Goal: Task Accomplishment & Management: Complete application form

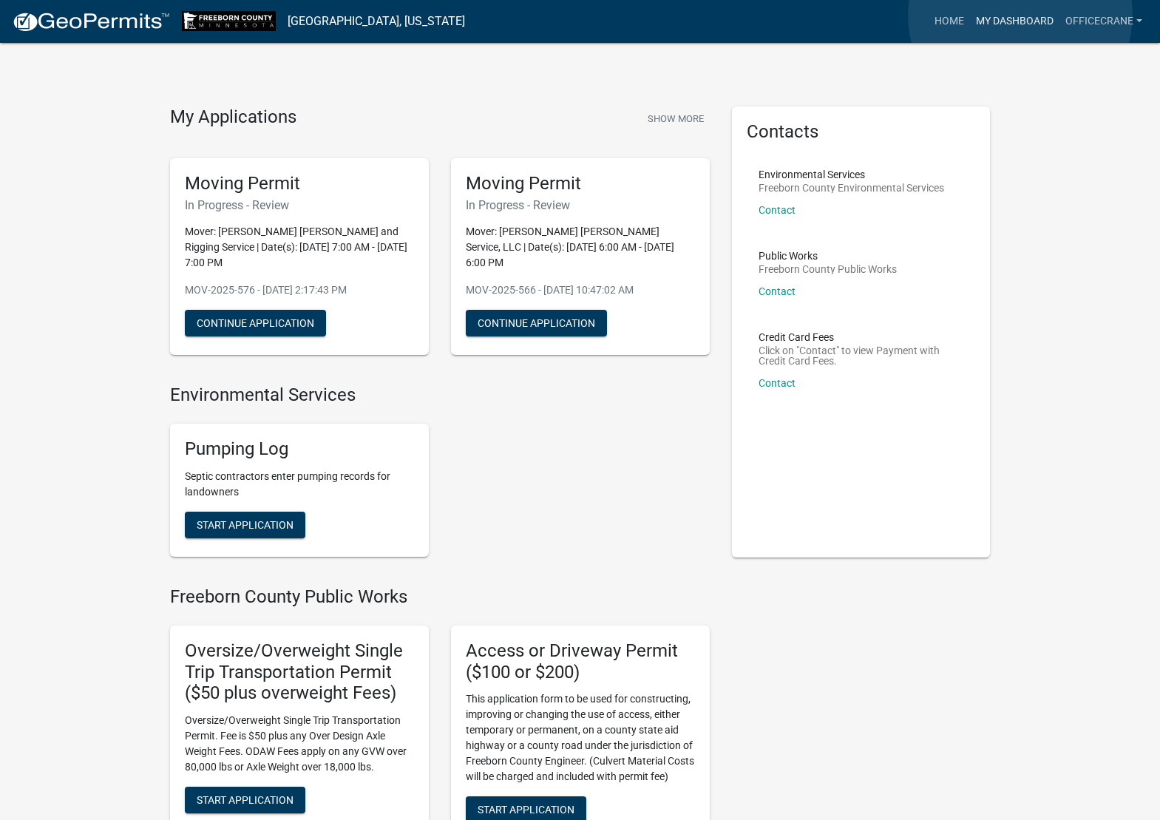
click at [1021, 15] on link "My Dashboard" at bounding box center [1014, 21] width 89 height 28
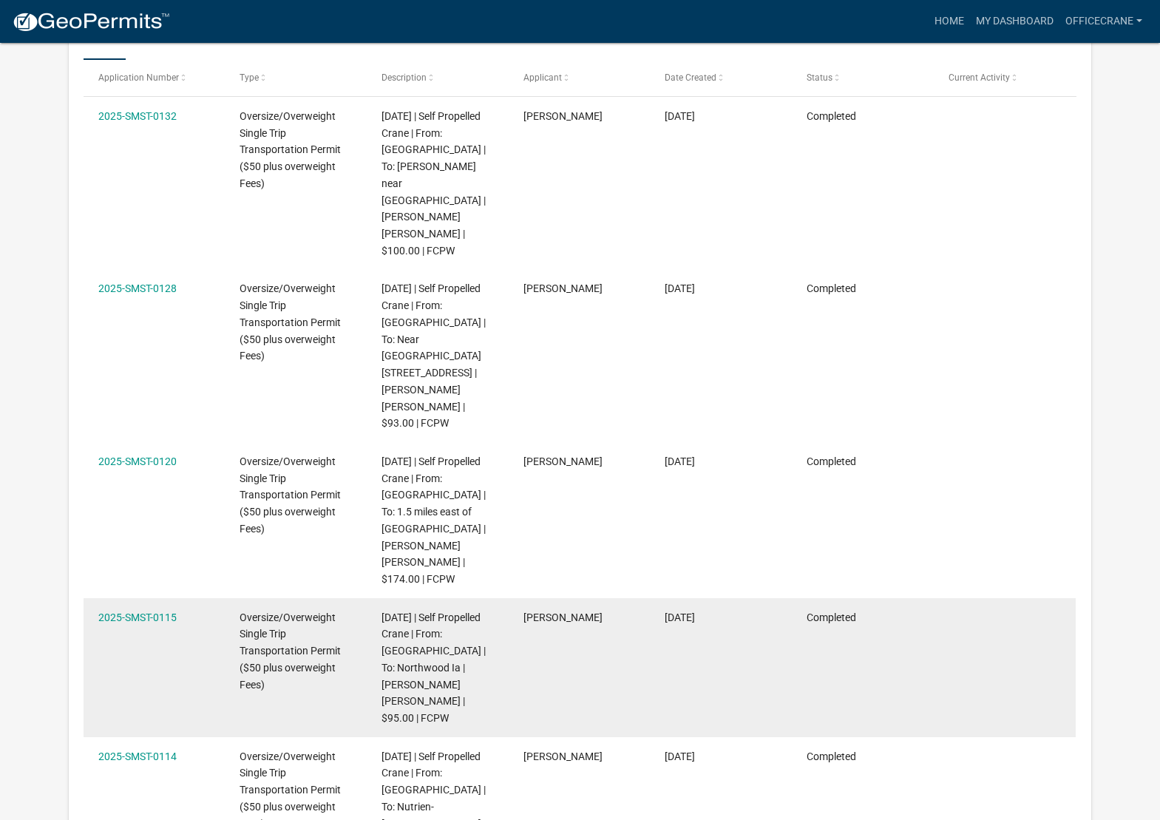
scroll to position [196, 0]
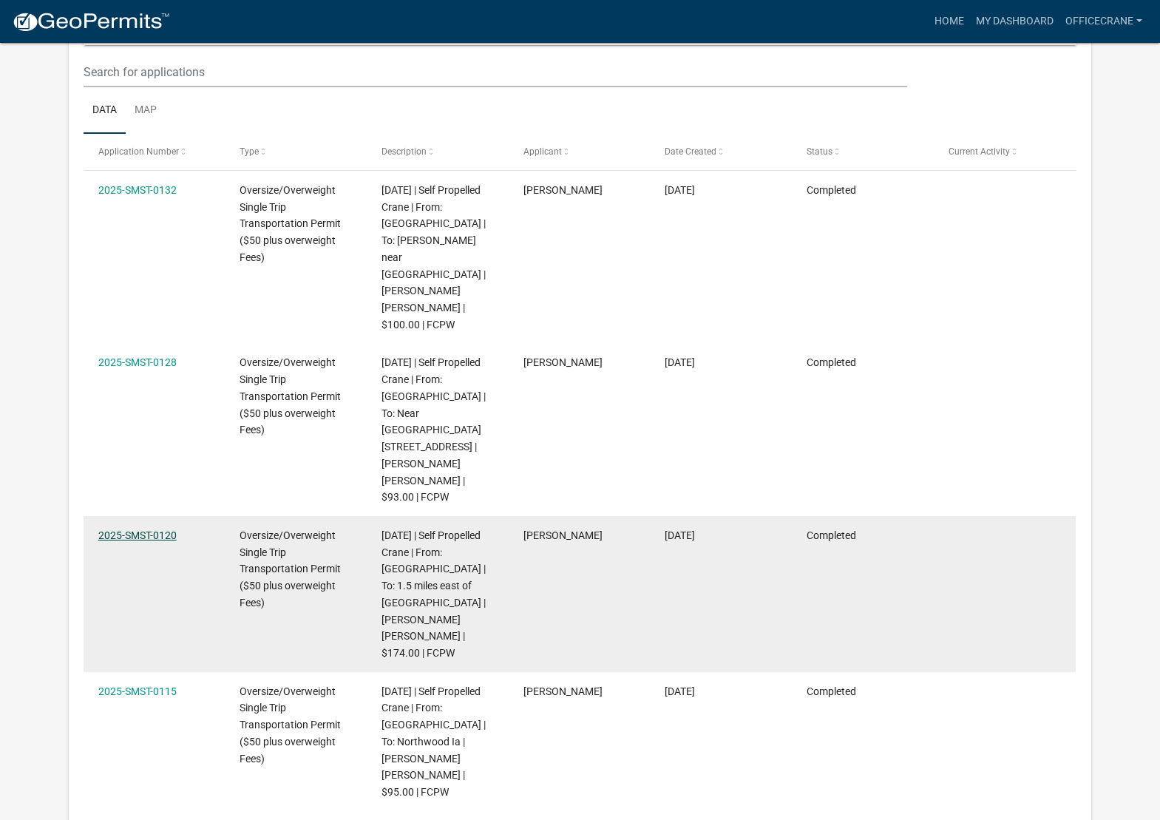
click at [155, 529] on link "2025-SMST-0120" at bounding box center [137, 535] width 78 height 12
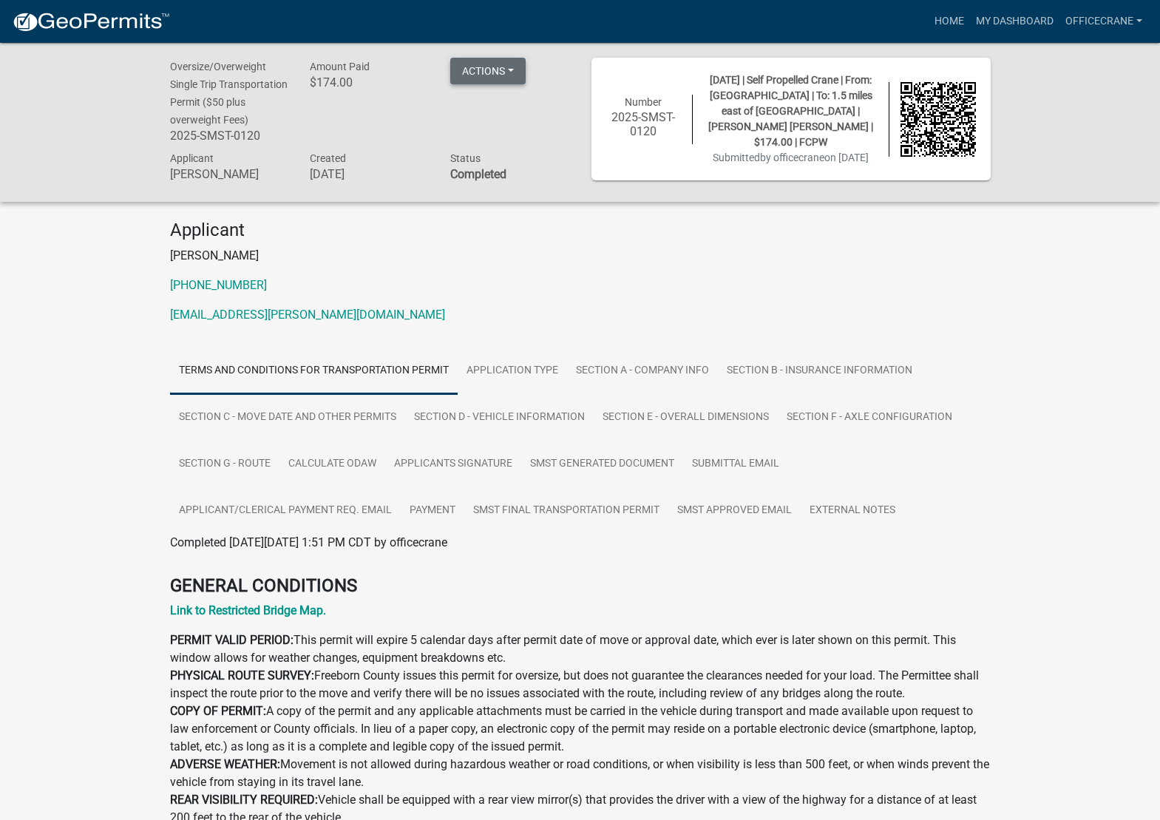
click at [507, 73] on button "Actions" at bounding box center [487, 71] width 75 height 27
click at [574, 324] on p "[EMAIL_ADDRESS][PERSON_NAME][DOMAIN_NAME]" at bounding box center [580, 315] width 821 height 18
click at [1133, 14] on link "officecrane" at bounding box center [1104, 21] width 89 height 28
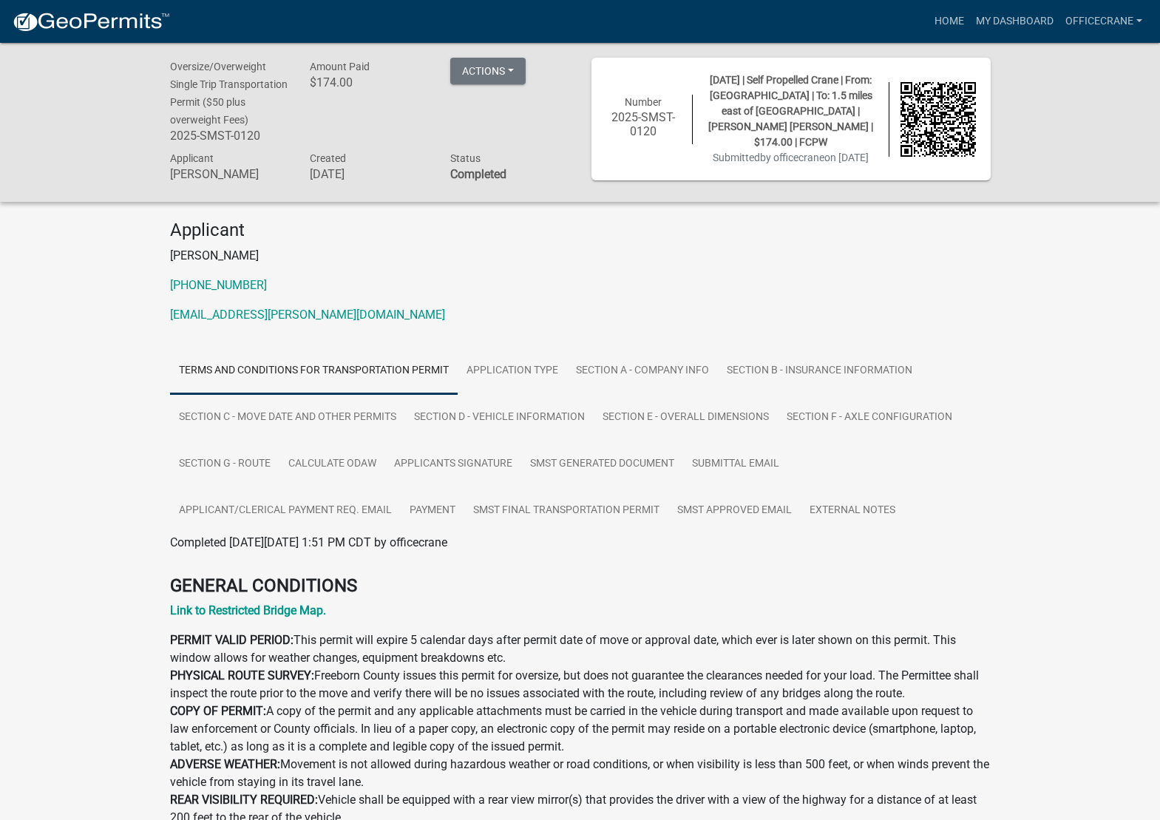
click at [1082, 201] on div "Oversize/Overweight Single Trip Transportation Permit ($50 plus overweight Fees…" at bounding box center [580, 122] width 1160 height 158
click at [512, 71] on button "Actions" at bounding box center [487, 71] width 75 height 27
click at [524, 145] on link "Printer Friendly" at bounding box center [509, 144] width 118 height 35
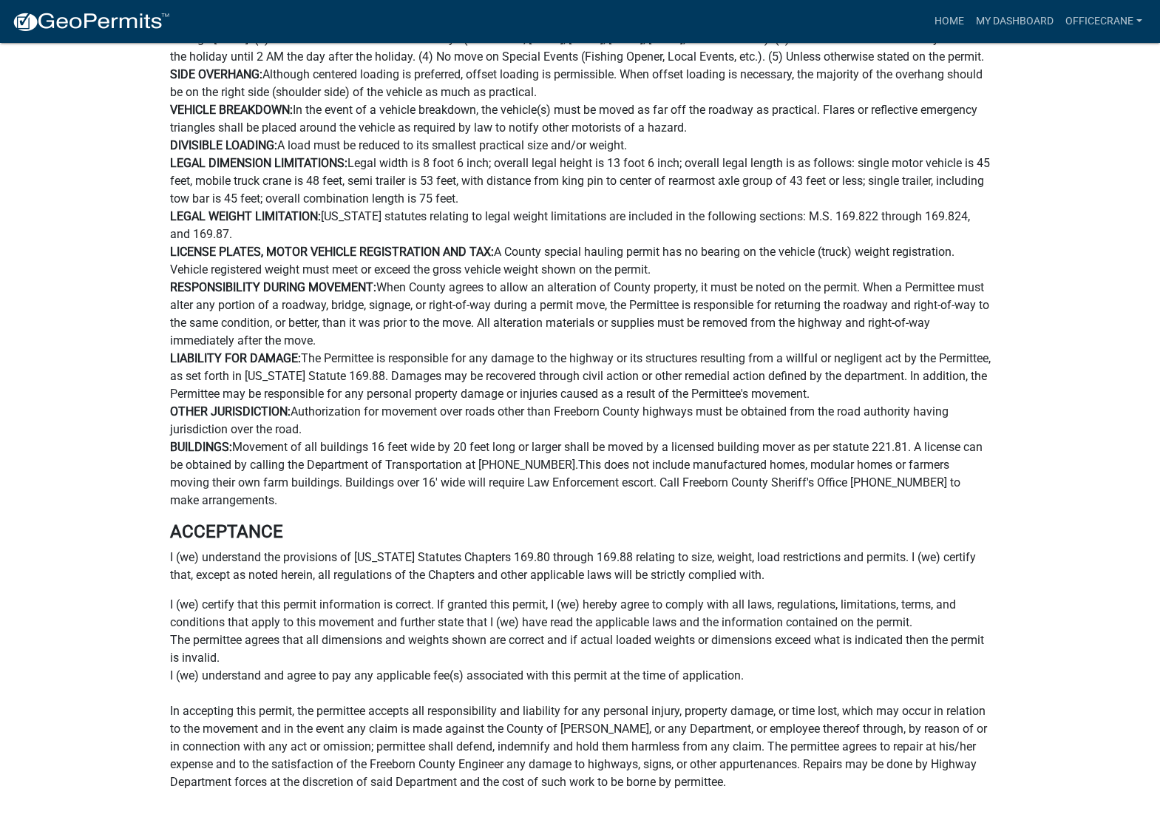
scroll to position [665, 0]
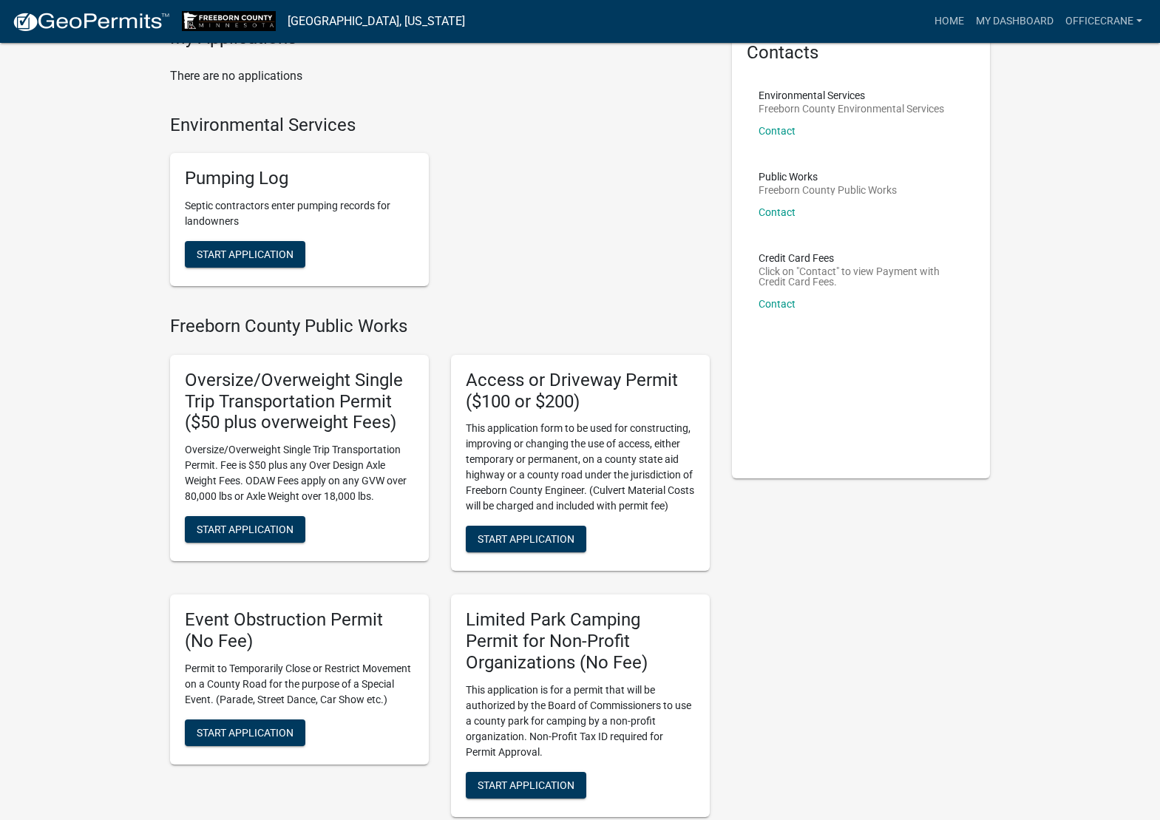
scroll to position [73, 0]
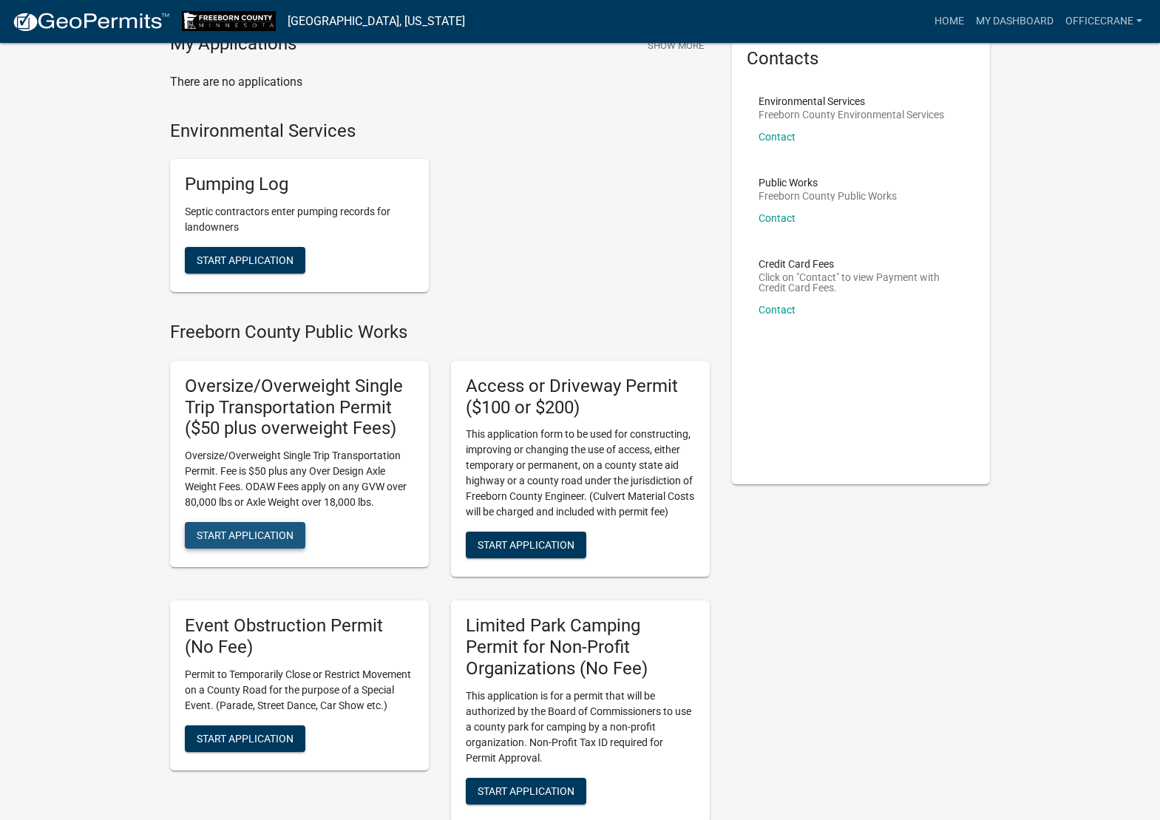
click at [271, 529] on span "Start Application" at bounding box center [245, 535] width 97 height 12
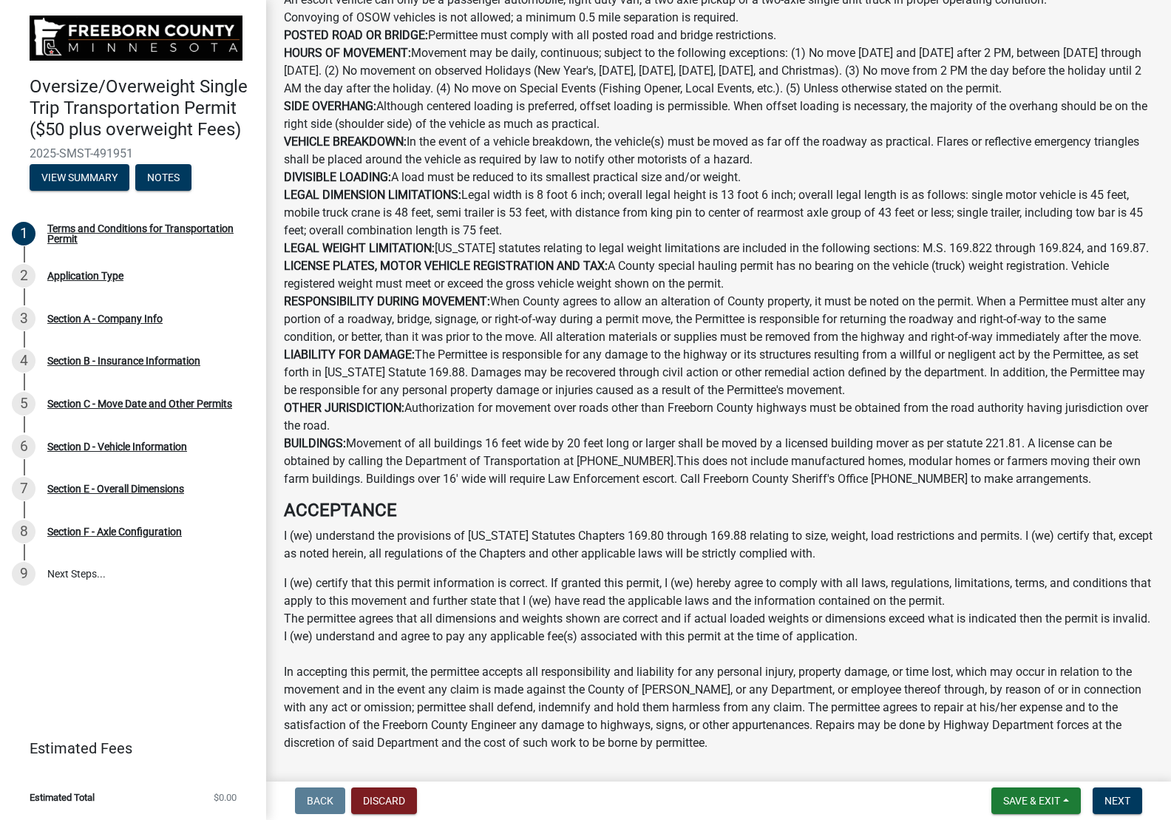
scroll to position [758, 0]
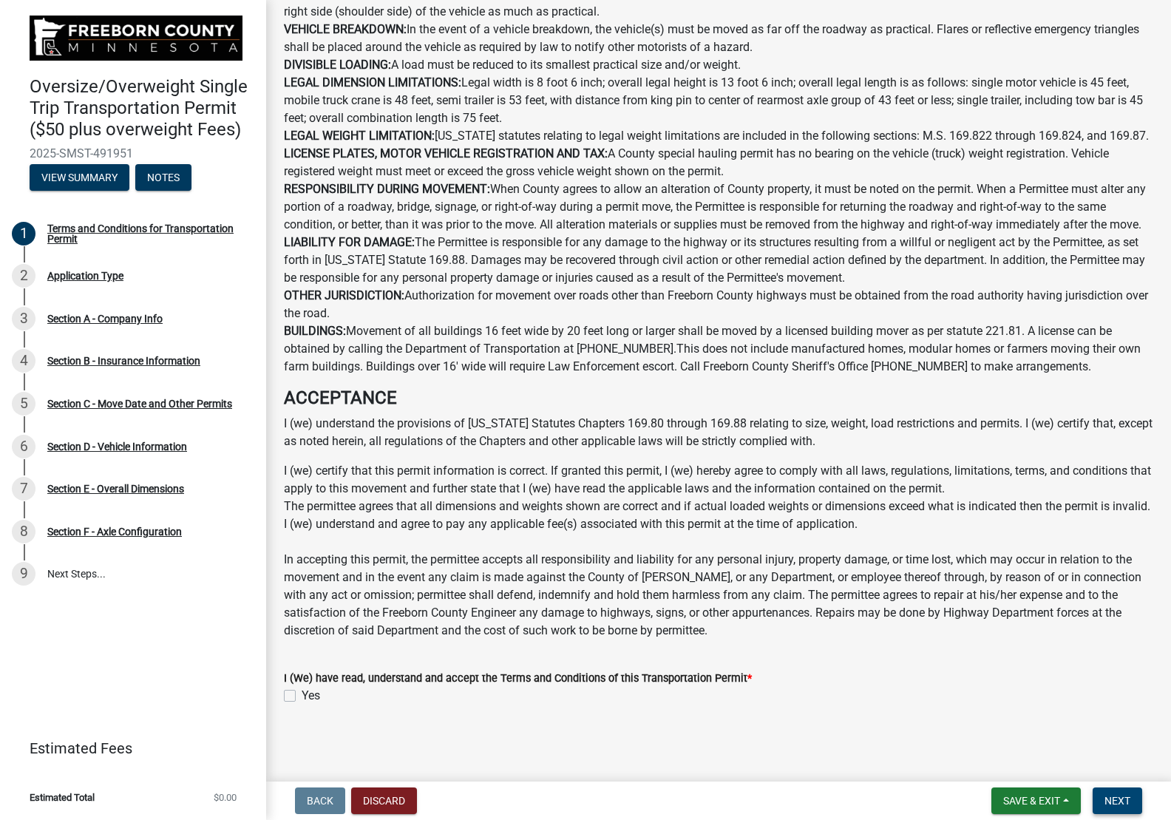
click at [1113, 798] on span "Next" at bounding box center [1118, 801] width 26 height 12
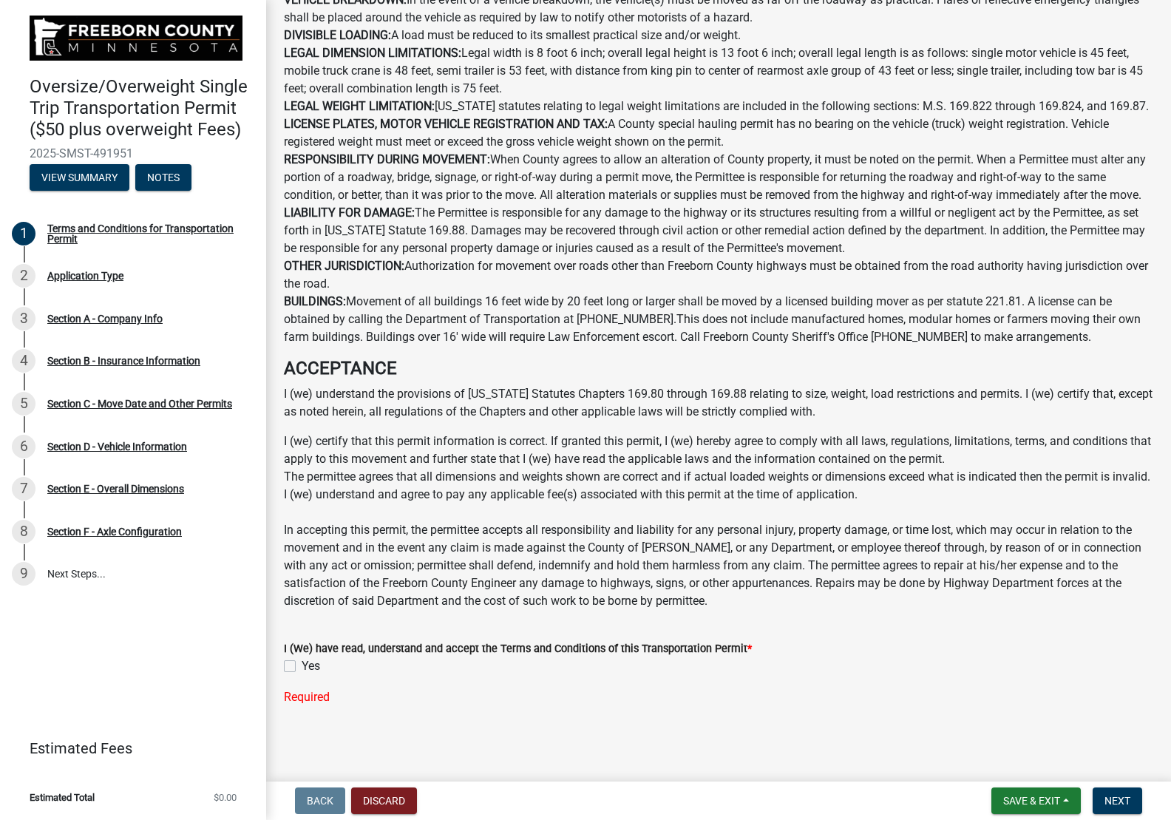
click at [302, 675] on label "Yes" at bounding box center [311, 666] width 18 height 18
click at [302, 667] on input "Yes" at bounding box center [307, 662] width 10 height 10
checkbox input "true"
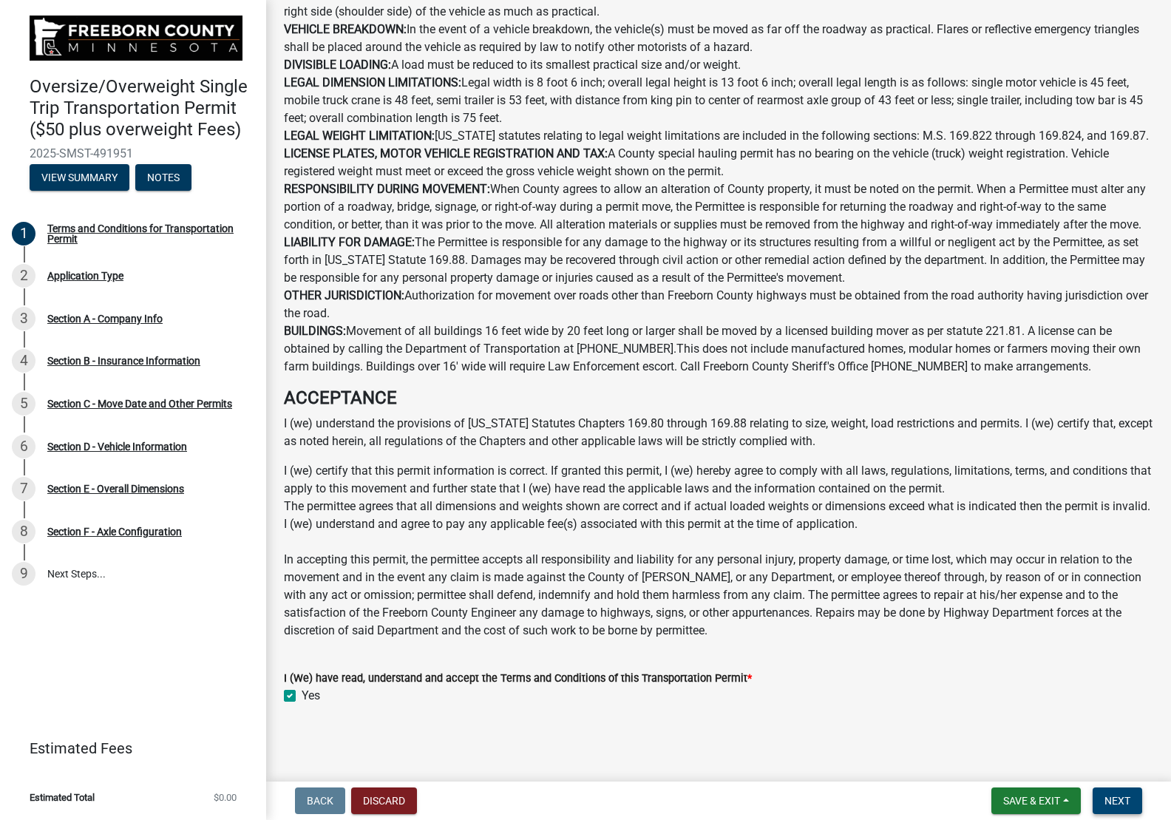
click at [1125, 796] on span "Next" at bounding box center [1118, 801] width 26 height 12
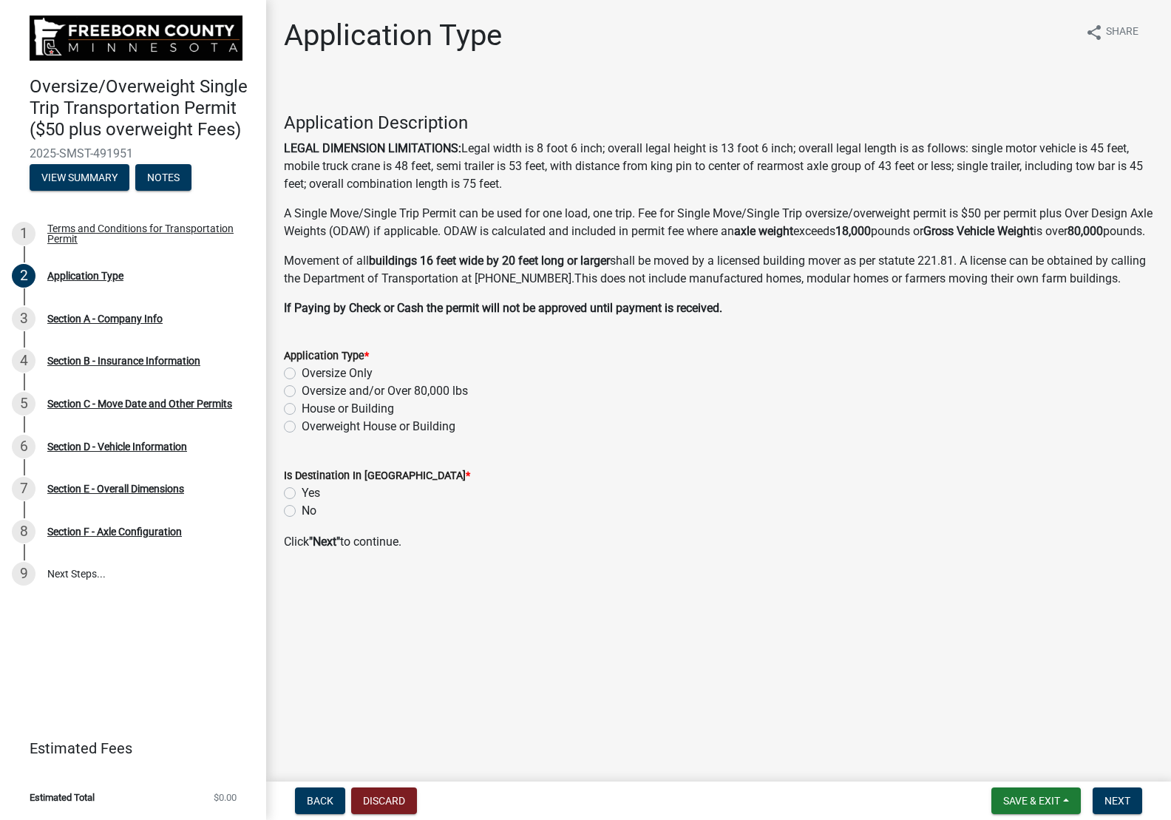
click at [302, 400] on label "Oversize and/or Over 80,000 lbs" at bounding box center [385, 391] width 166 height 18
click at [302, 392] on input "Oversize and/or Over 80,000 lbs" at bounding box center [307, 387] width 10 height 10
radio input "true"
click at [1126, 801] on span "Next" at bounding box center [1118, 801] width 26 height 12
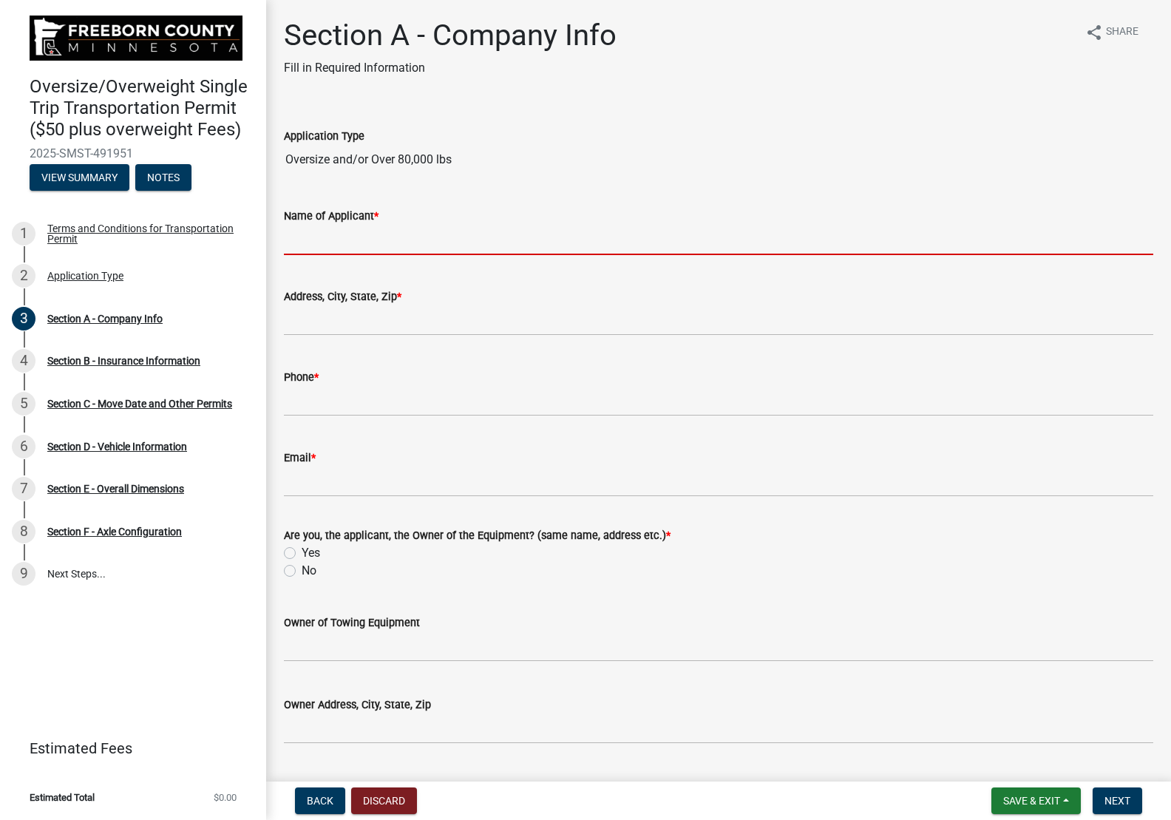
click at [510, 234] on input "Name of Applicant *" at bounding box center [718, 240] width 869 height 30
type input "[PERSON_NAME]"
type input "[STREET_ADDRESS]"
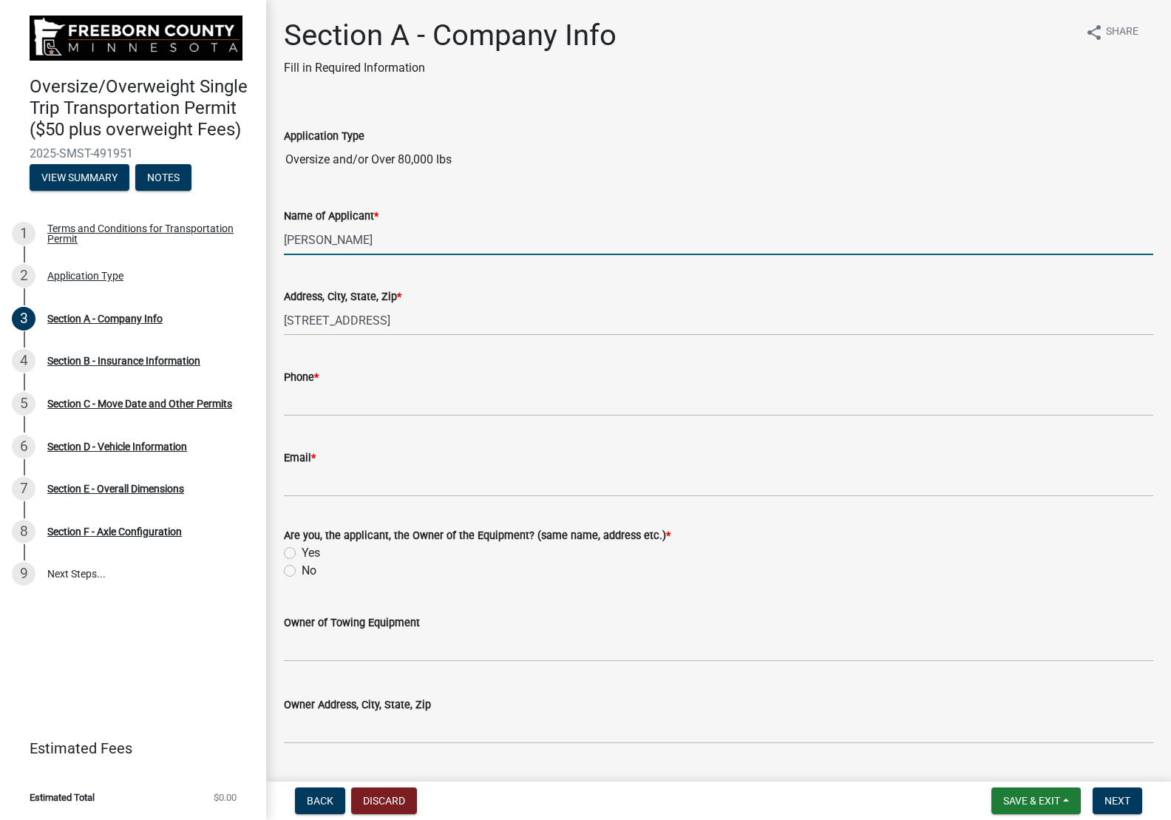
type input "5070110"
type input "[EMAIL_ADDRESS][PERSON_NAME][DOMAIN_NAME]"
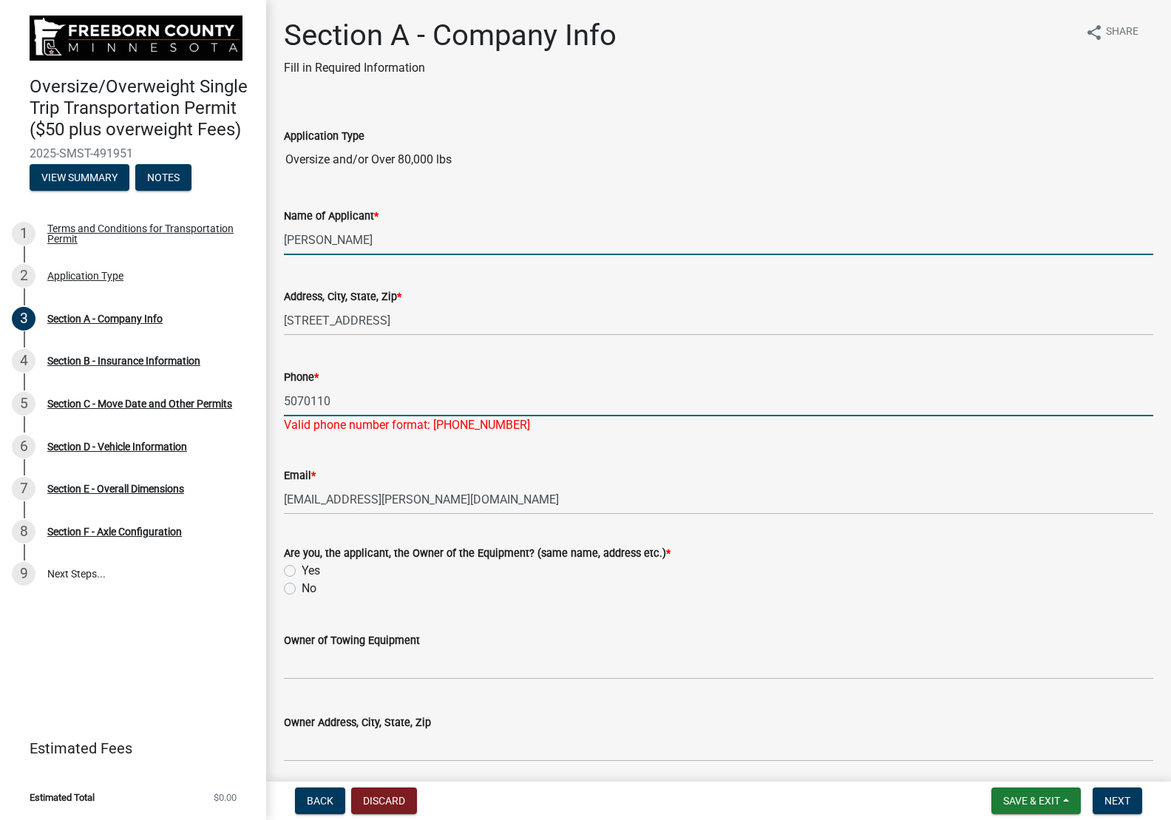
click at [469, 399] on input "5070110" at bounding box center [718, 401] width 869 height 30
click at [513, 401] on input "5072580110" at bounding box center [718, 401] width 869 height 30
type input "5072580110"
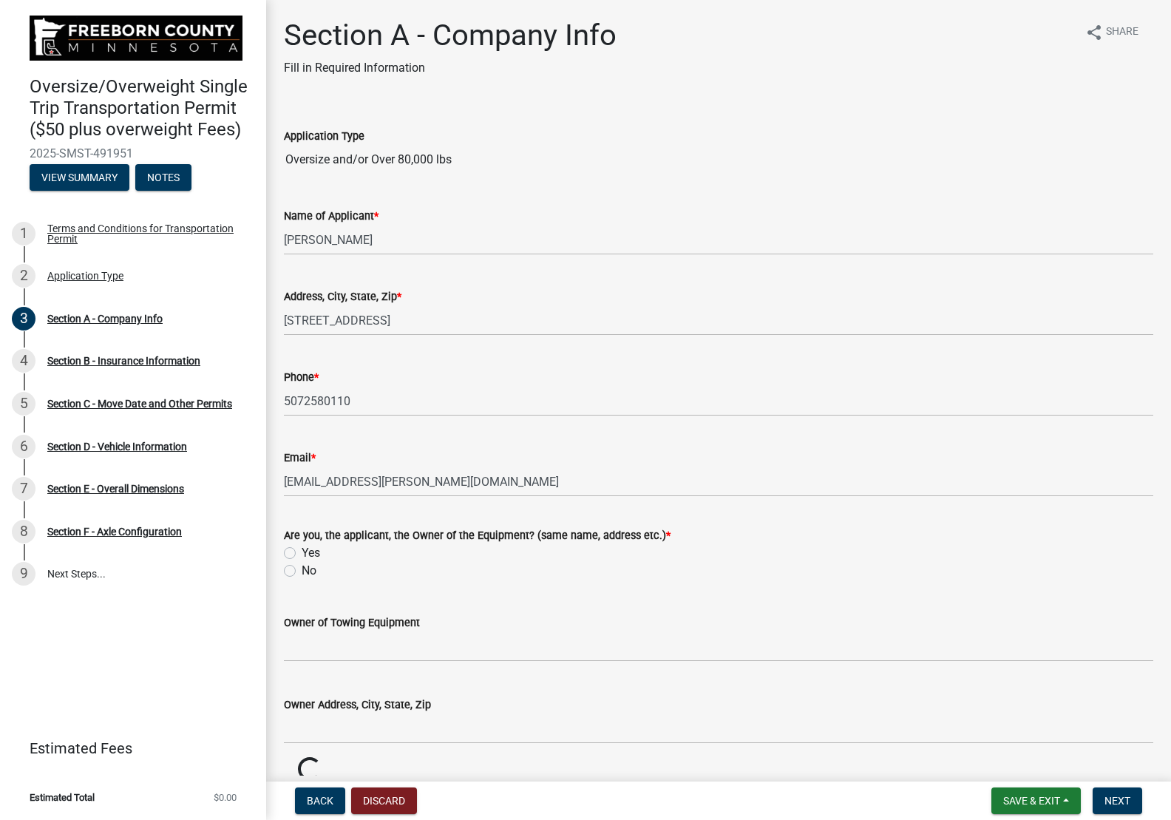
click at [599, 462] on div "Email * [EMAIL_ADDRESS][PERSON_NAME][DOMAIN_NAME]" at bounding box center [718, 462] width 869 height 69
click at [302, 552] on label "Yes" at bounding box center [311, 553] width 18 height 18
click at [302, 552] on input "Yes" at bounding box center [307, 549] width 10 height 10
radio input "true"
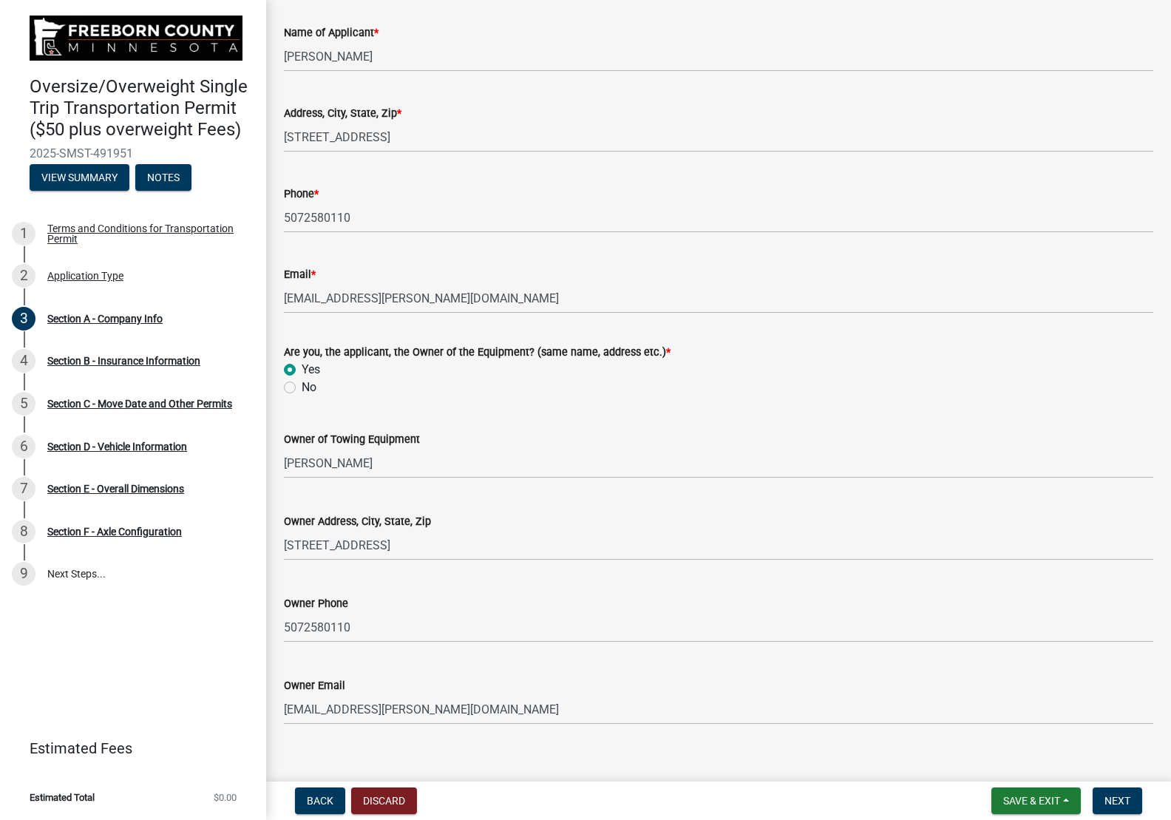
scroll to position [203, 0]
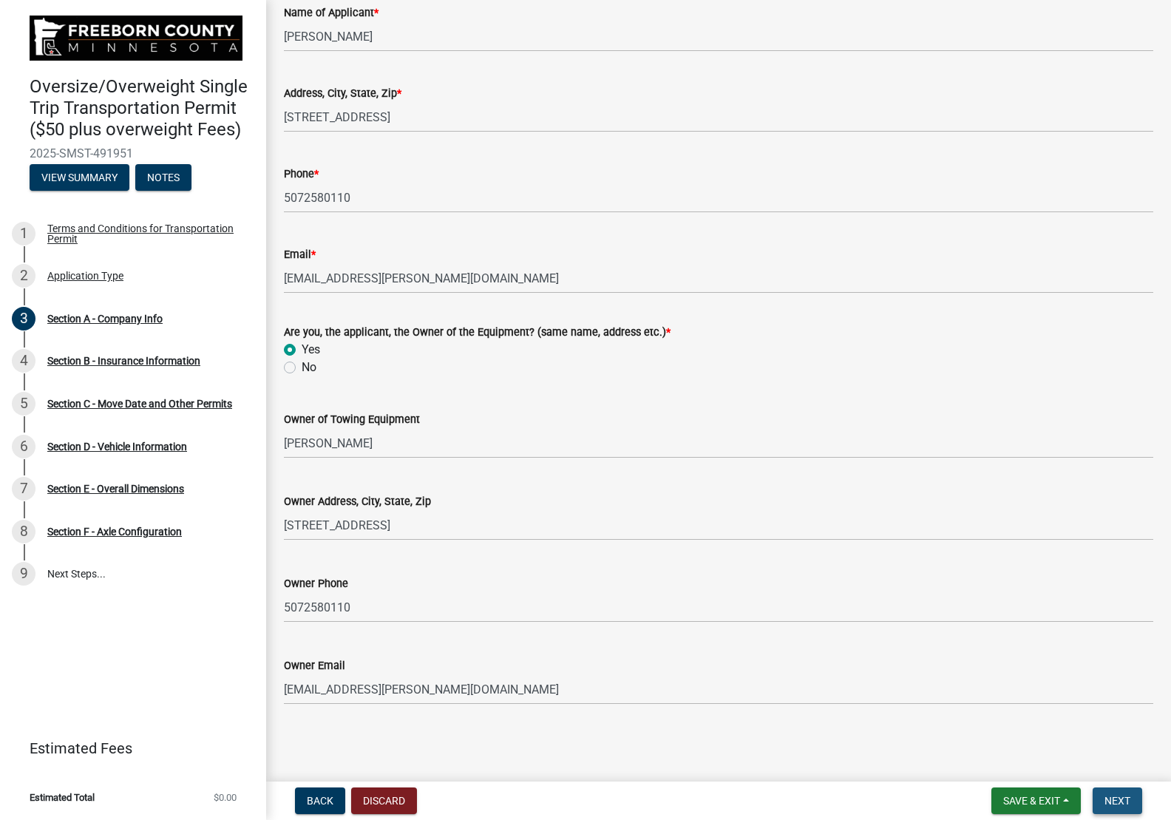
click at [1115, 797] on span "Next" at bounding box center [1118, 801] width 26 height 12
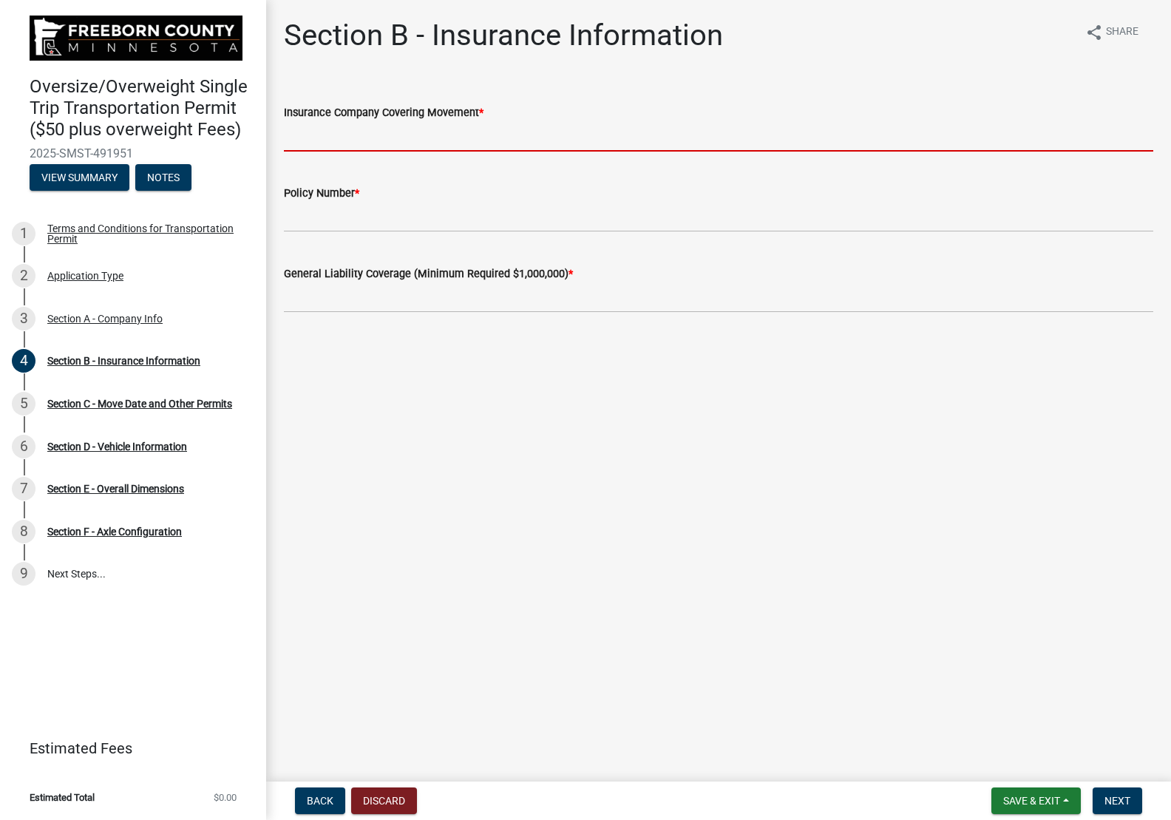
click at [512, 131] on input "Insurance Company Covering Movement *" at bounding box center [718, 136] width 869 height 30
type input "Western National"
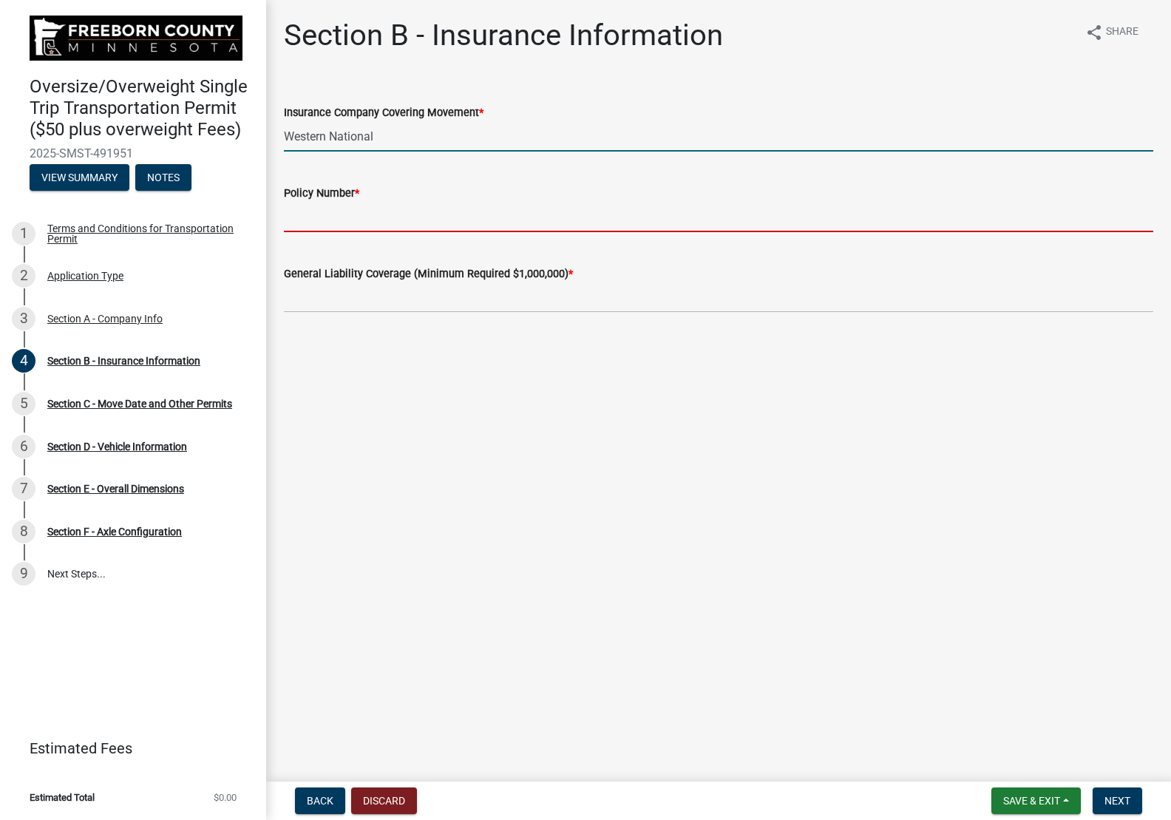
click at [361, 223] on input "Policy Number *" at bounding box center [718, 217] width 869 height 30
type input "CPP 4044355"
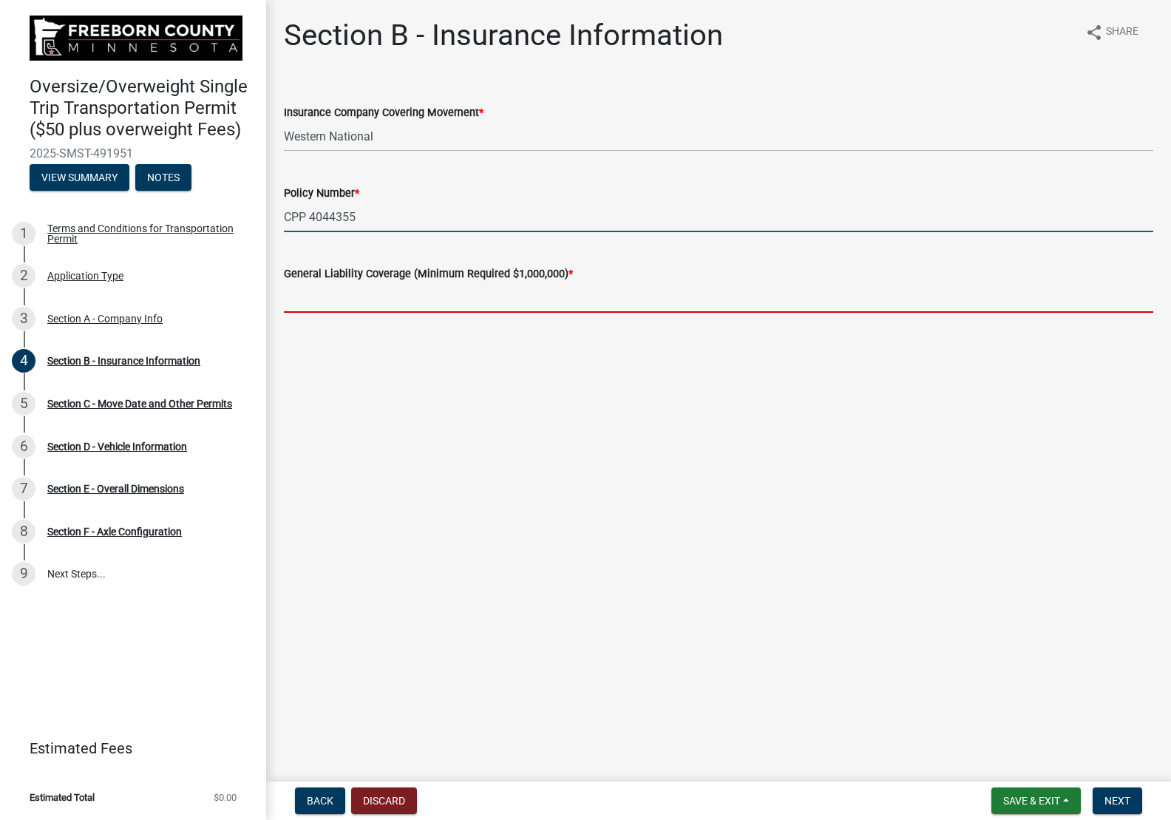
drag, startPoint x: 408, startPoint y: 306, endPoint x: 414, endPoint y: 313, distance: 8.9
click at [408, 306] on input "text" at bounding box center [718, 297] width 869 height 30
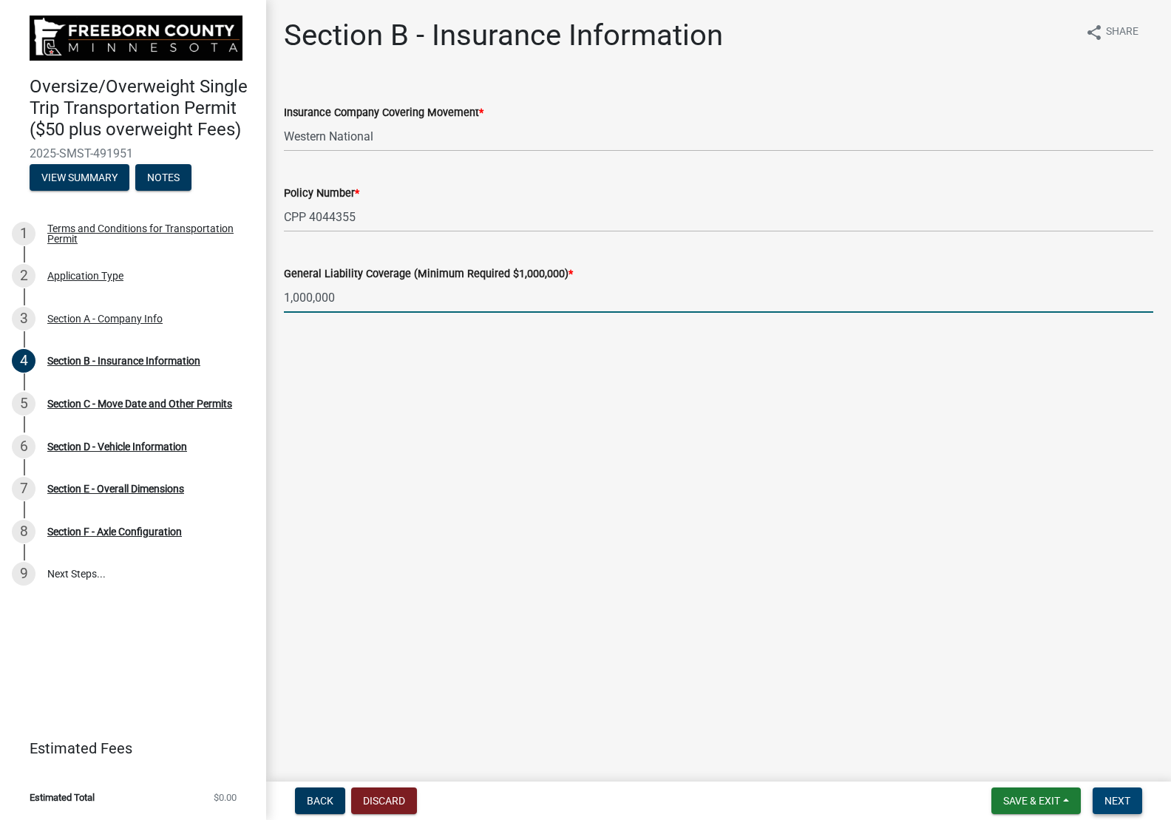
type input "1000000"
click at [1132, 796] on button "Next" at bounding box center [1118, 800] width 50 height 27
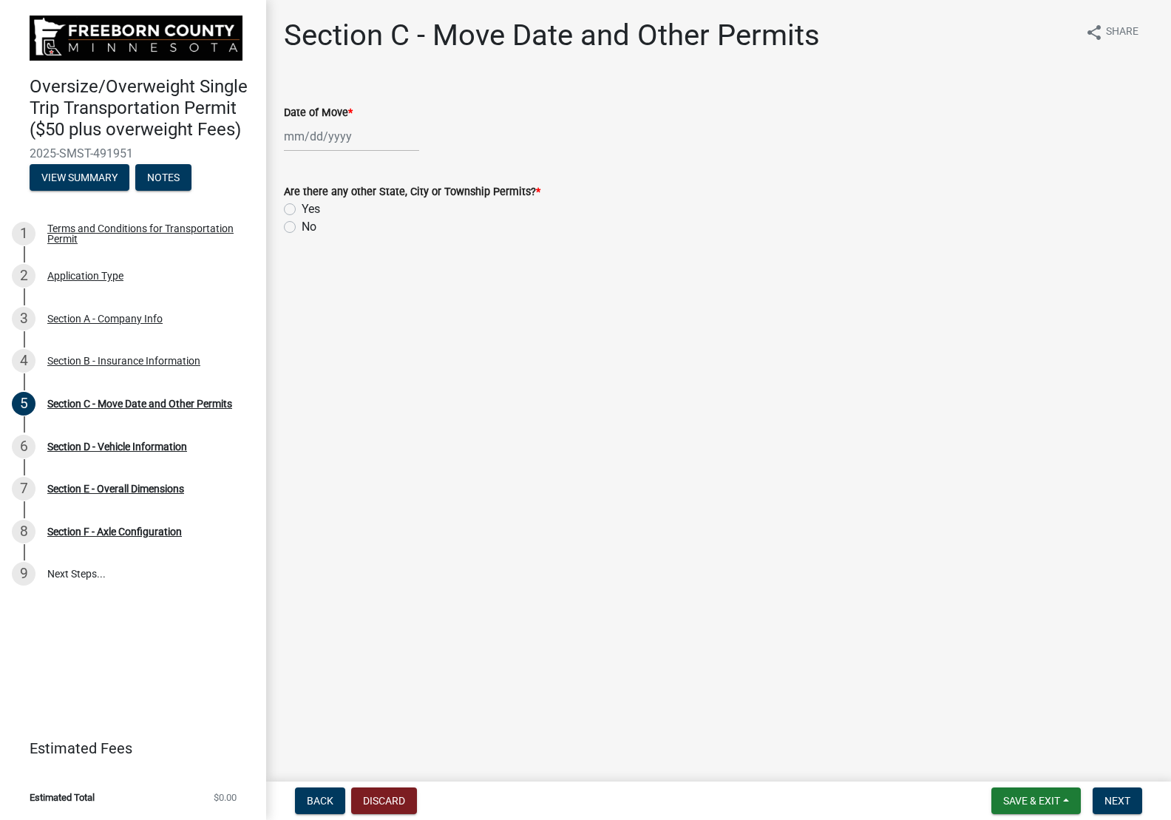
select select "10"
select select "2025"
click at [306, 138] on div "[PERSON_NAME] Feb Mar Apr [PERSON_NAME][DATE] Oct Nov [DATE] 1526 1527 1528 152…" at bounding box center [351, 136] width 135 height 30
click at [350, 266] on div "15" at bounding box center [346, 263] width 24 height 24
type input "[DATE]"
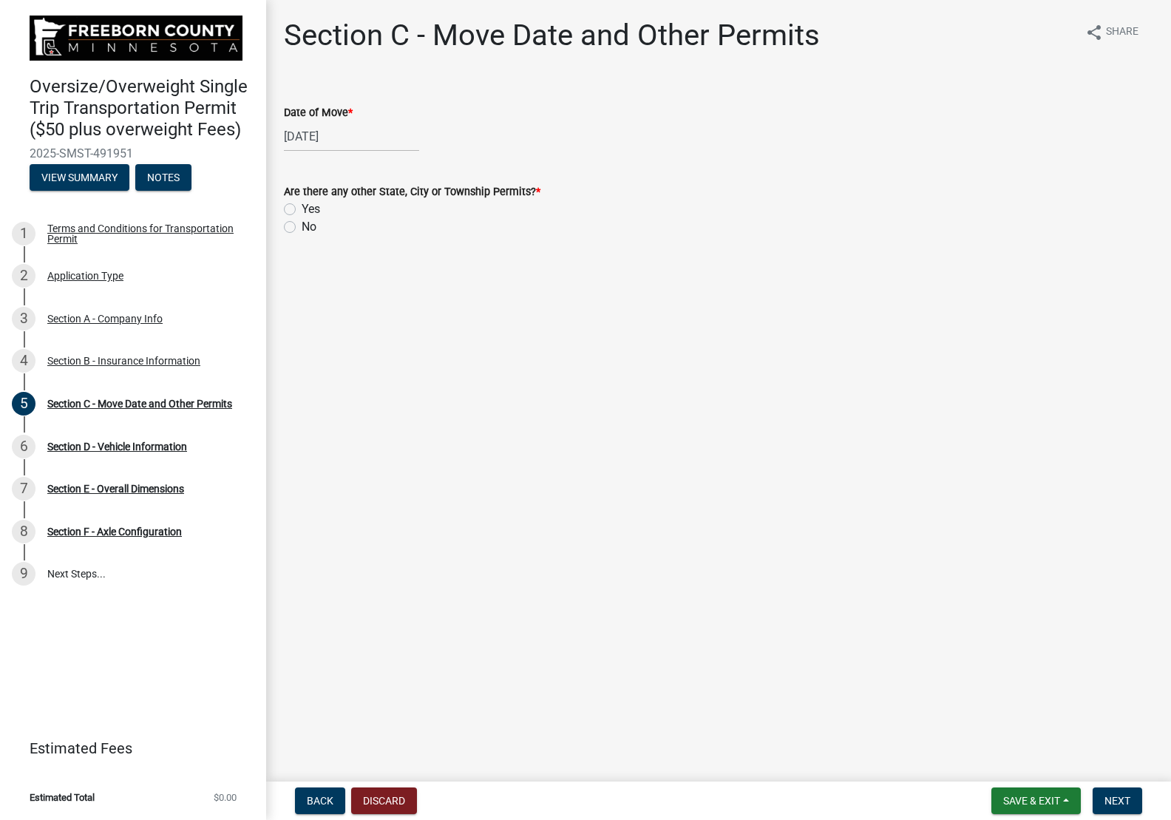
click at [302, 209] on label "Yes" at bounding box center [311, 209] width 18 height 18
click at [302, 209] on input "Yes" at bounding box center [307, 205] width 10 height 10
radio input "true"
click at [323, 301] on button "Select files" at bounding box center [328, 298] width 89 height 27
click at [337, 302] on button "Select files" at bounding box center [328, 298] width 89 height 27
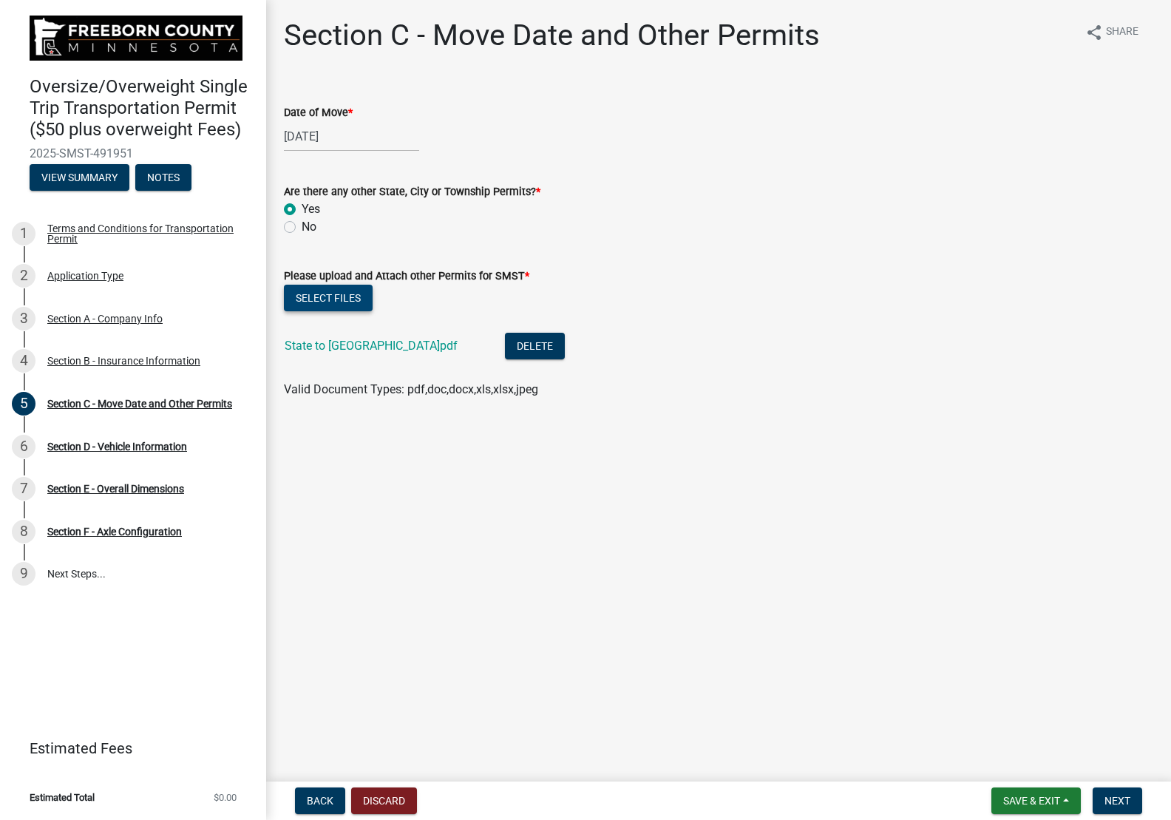
click at [339, 292] on button "Select files" at bounding box center [328, 298] width 89 height 27
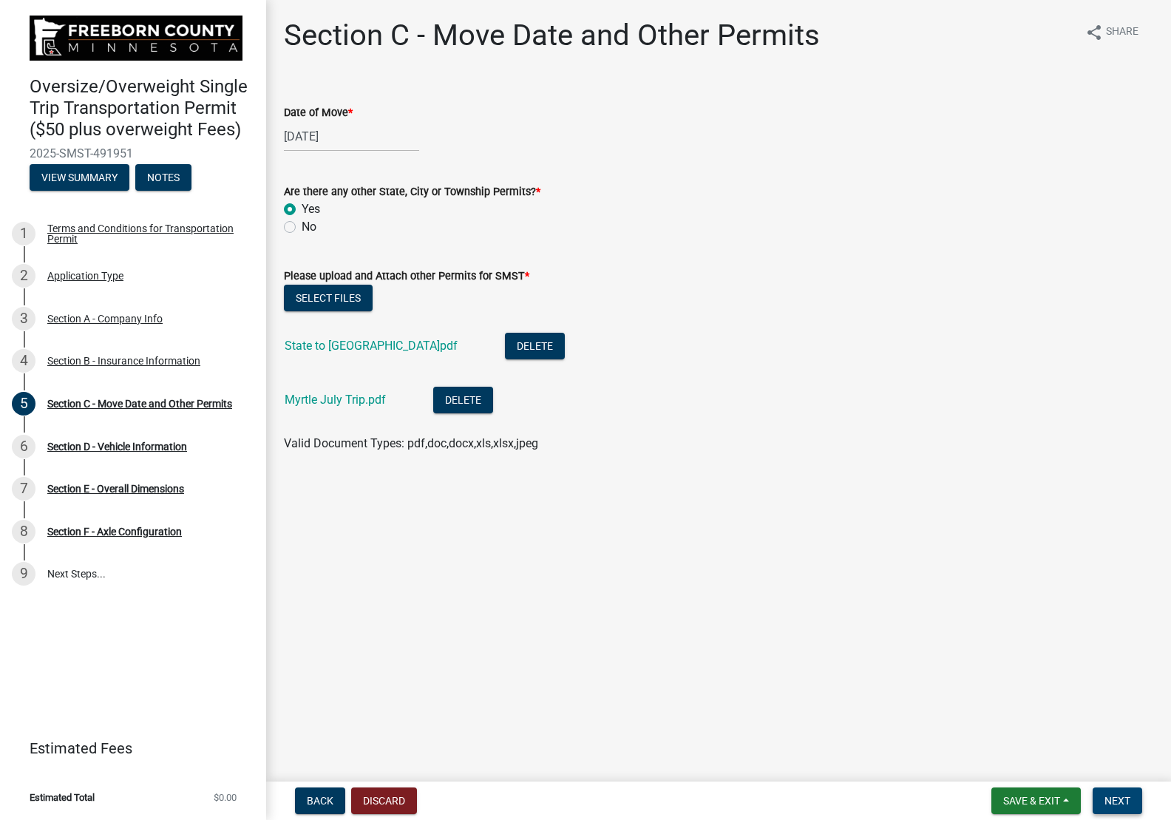
click at [1120, 804] on span "Next" at bounding box center [1118, 801] width 26 height 12
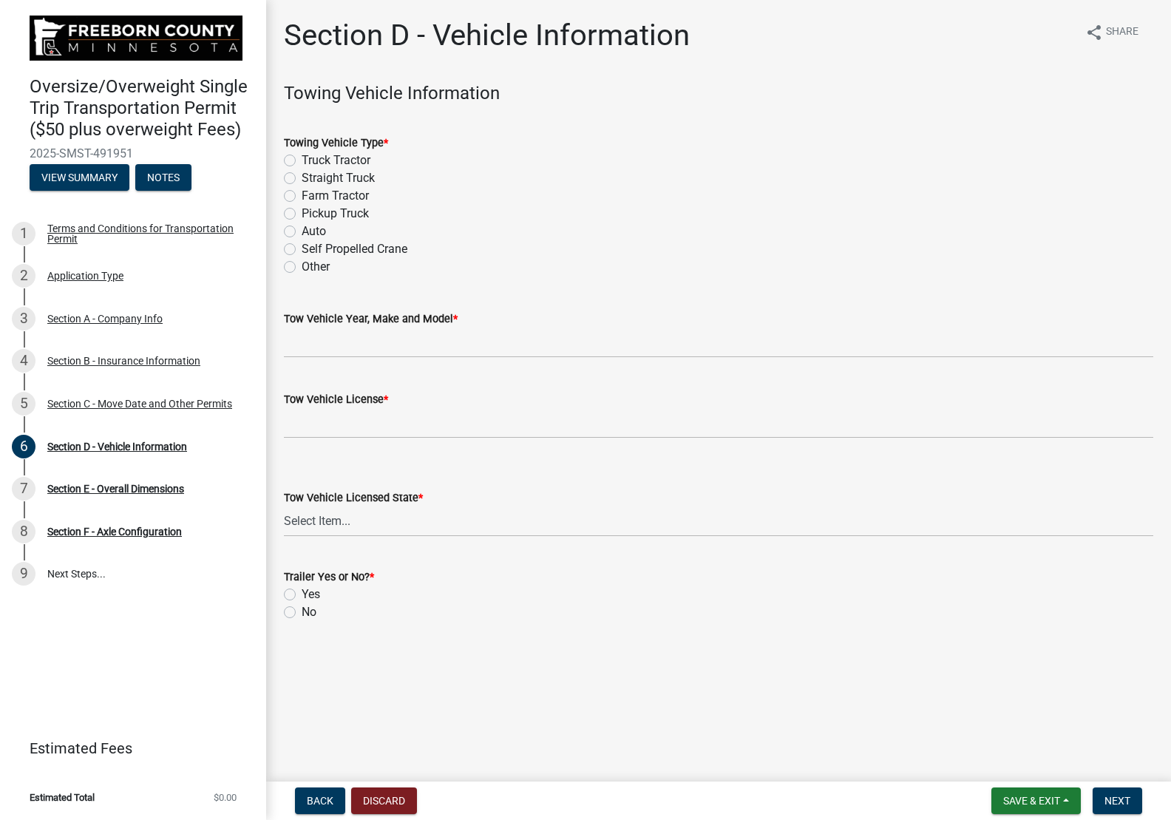
click at [302, 250] on label "Self Propelled Crane" at bounding box center [355, 249] width 106 height 18
click at [302, 250] on input "Self Propelled Crane" at bounding box center [307, 245] width 10 height 10
radio input "true"
click at [479, 346] on input "Tow Vehicle Year, Make and Model *" at bounding box center [718, 343] width 869 height 30
type input "2018 Grove GMK5150"
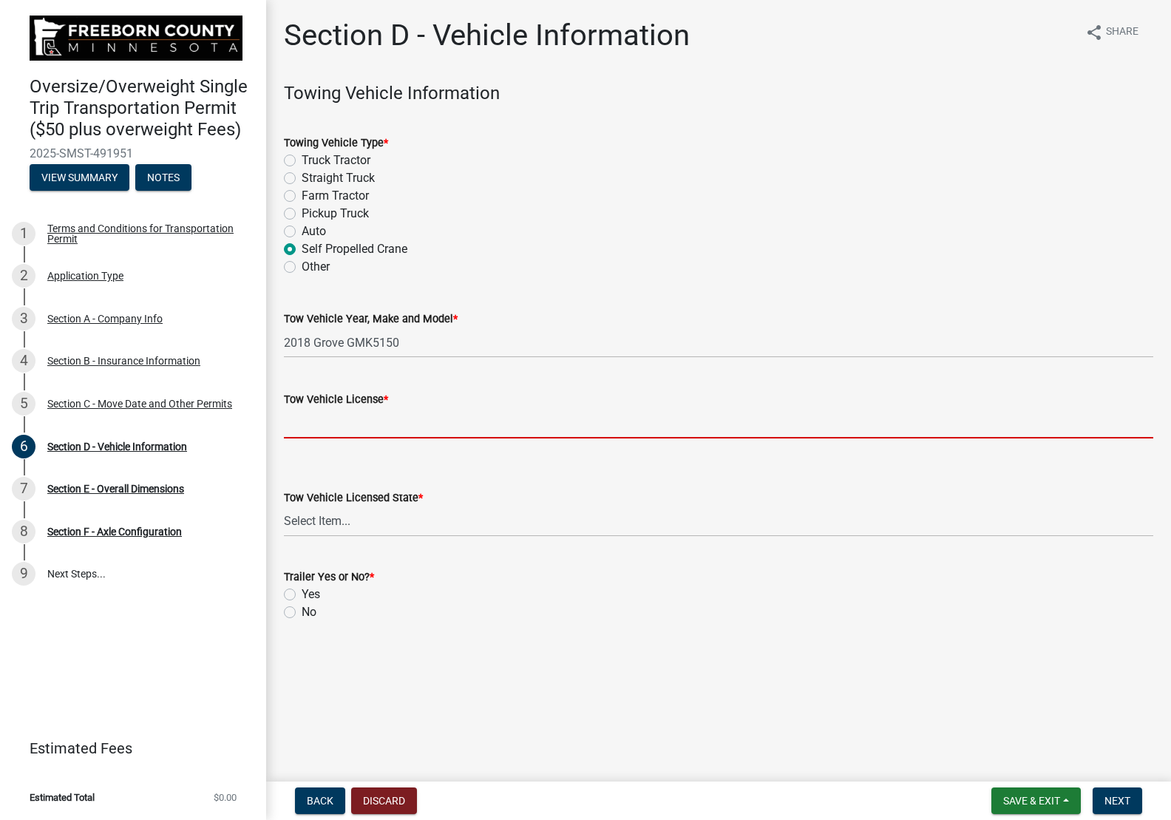
click at [458, 427] on input "Tow Vehicle License *" at bounding box center [718, 423] width 869 height 30
type input "5150MN"
click at [404, 526] on select "Select Item... [US_STATE] [US_STATE] [US_STATE] [US_STATE] [US_STATE] [US_STATE…" at bounding box center [718, 521] width 869 height 30
select select "MN"
click at [284, 506] on select "Select Item... [US_STATE] [US_STATE] [US_STATE] [US_STATE] [US_STATE] [US_STATE…" at bounding box center [718, 521] width 869 height 30
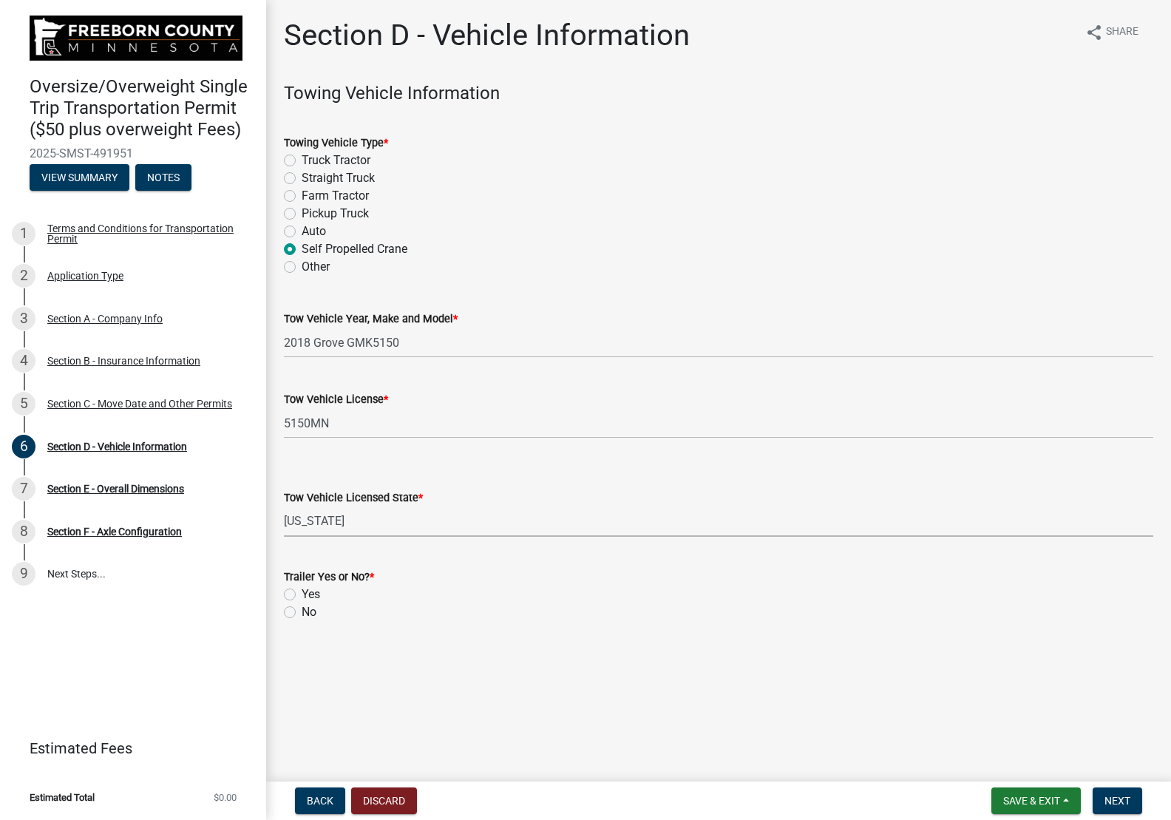
click at [394, 521] on select "Select Item... [US_STATE] [US_STATE] [US_STATE] [US_STATE] [US_STATE] [US_STATE…" at bounding box center [718, 521] width 869 height 30
click at [396, 646] on div "Section D - Vehicle Information share Share Towing Vehicle Information Towing V…" at bounding box center [719, 333] width 892 height 630
click at [302, 594] on label "Yes" at bounding box center [311, 595] width 18 height 18
click at [302, 594] on input "Yes" at bounding box center [307, 591] width 10 height 10
radio input "true"
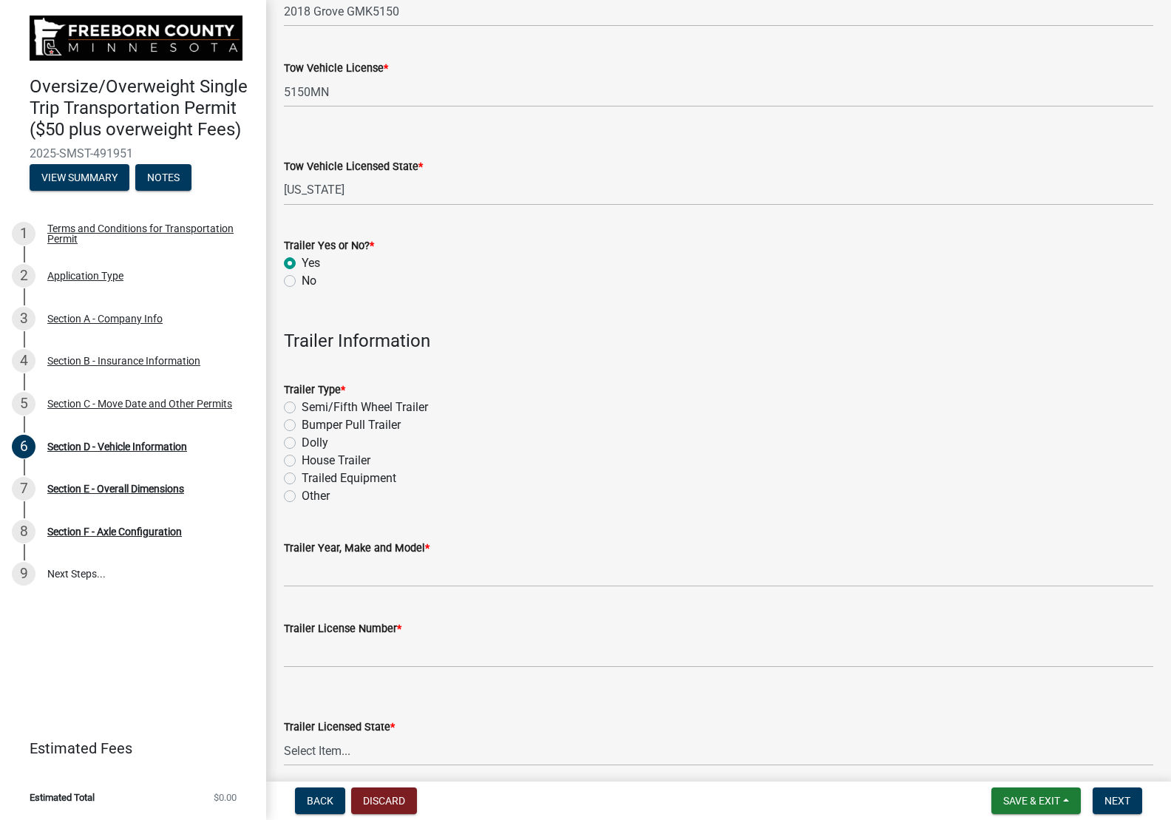
scroll to position [342, 0]
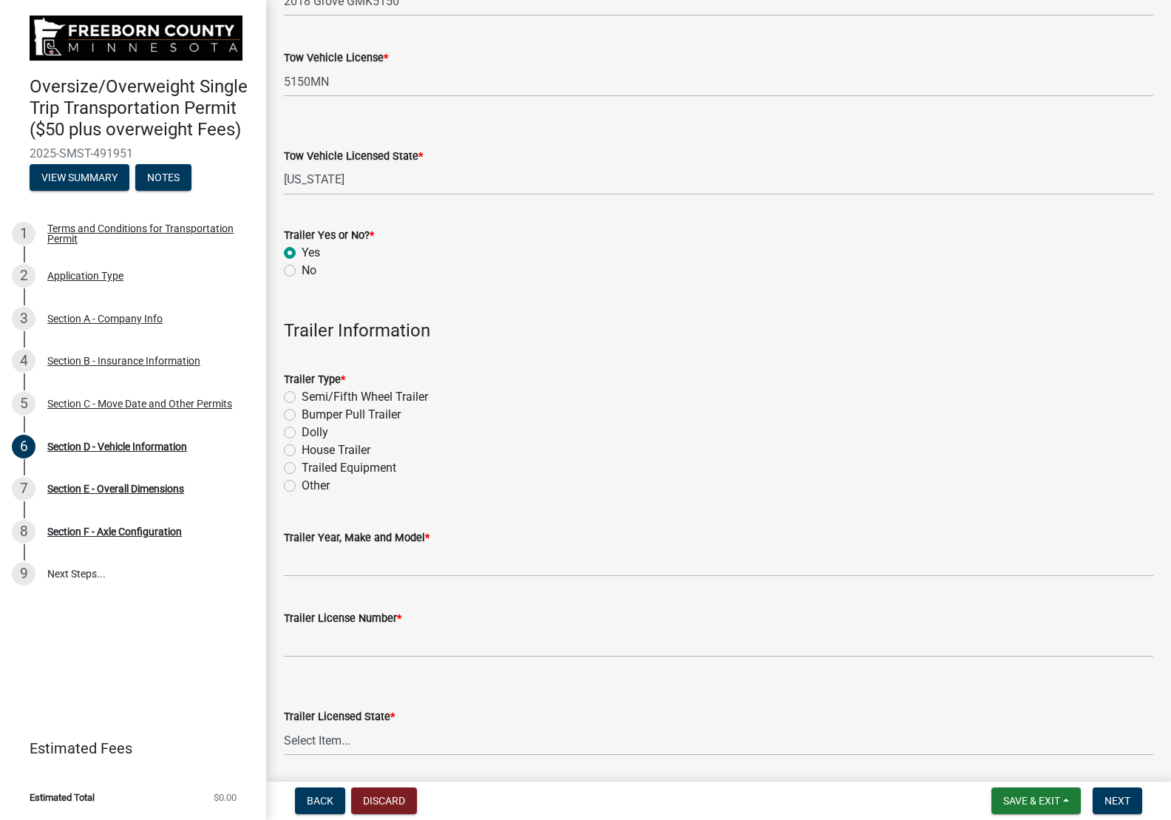
click at [302, 431] on label "Dolly" at bounding box center [315, 433] width 27 height 18
click at [302, 431] on input "Dolly" at bounding box center [307, 429] width 10 height 10
radio input "true"
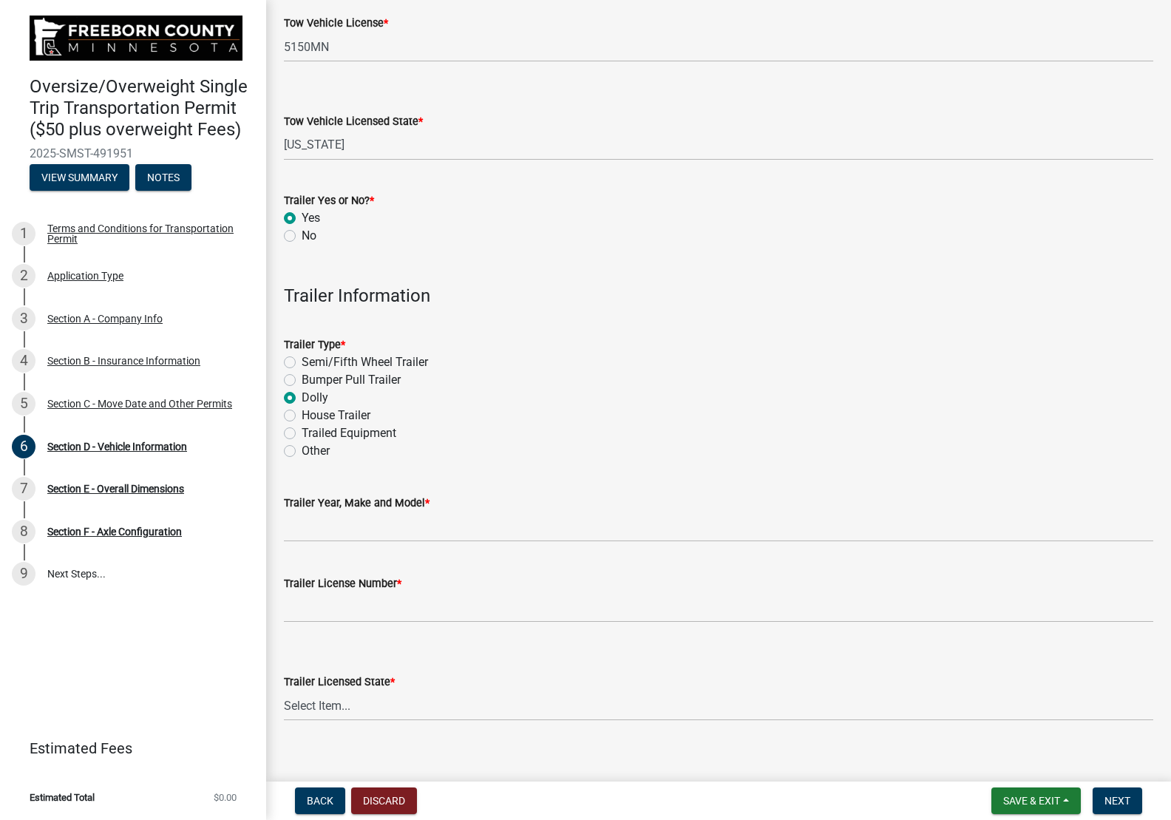
scroll to position [393, 0]
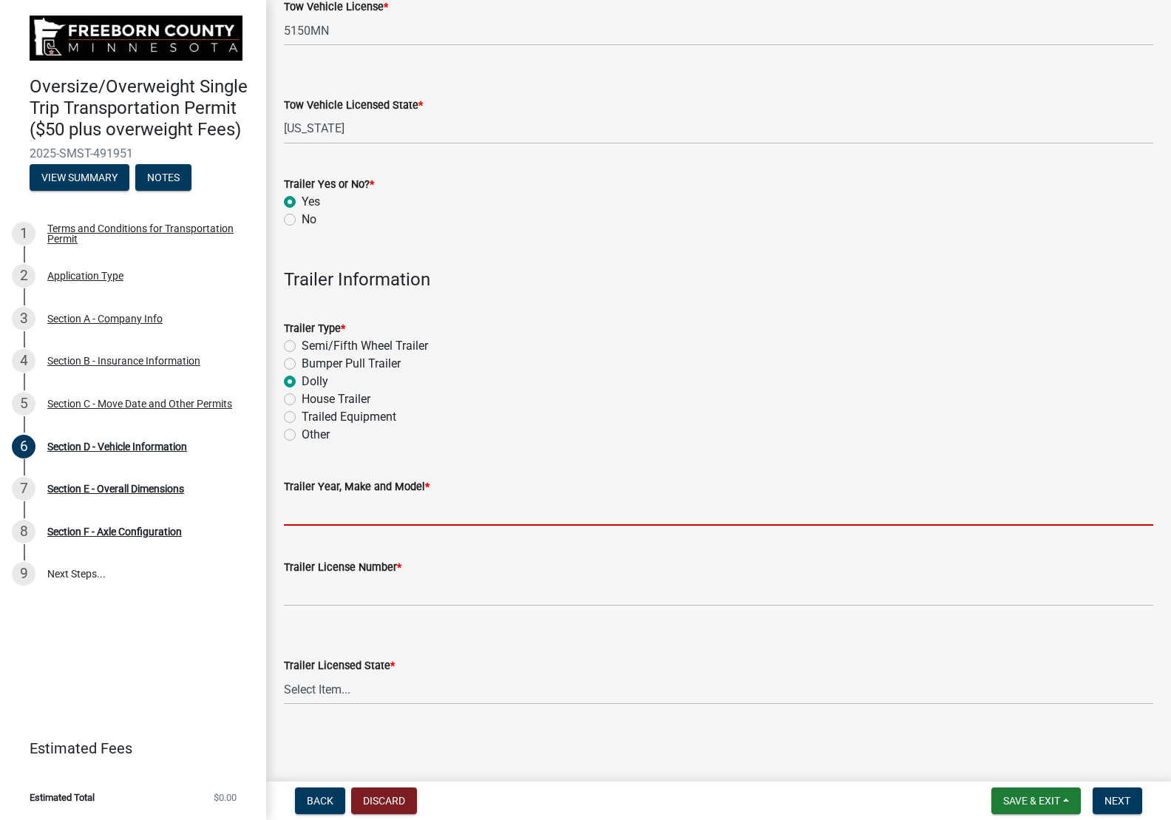
click at [496, 517] on input "Trailer Year, Make and Model *" at bounding box center [718, 510] width 869 height 30
type input "Dolly"
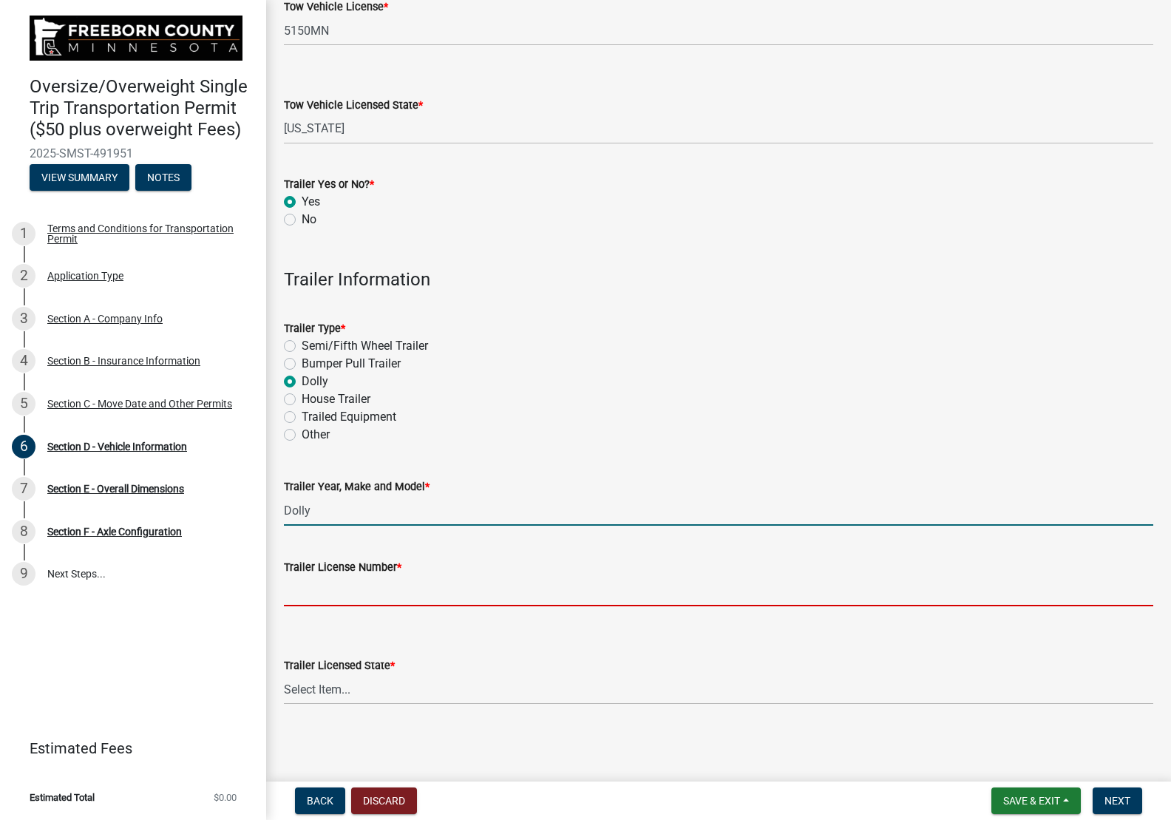
click at [427, 586] on input "Trailer License Number *" at bounding box center [718, 591] width 869 height 30
type input "Dolly"
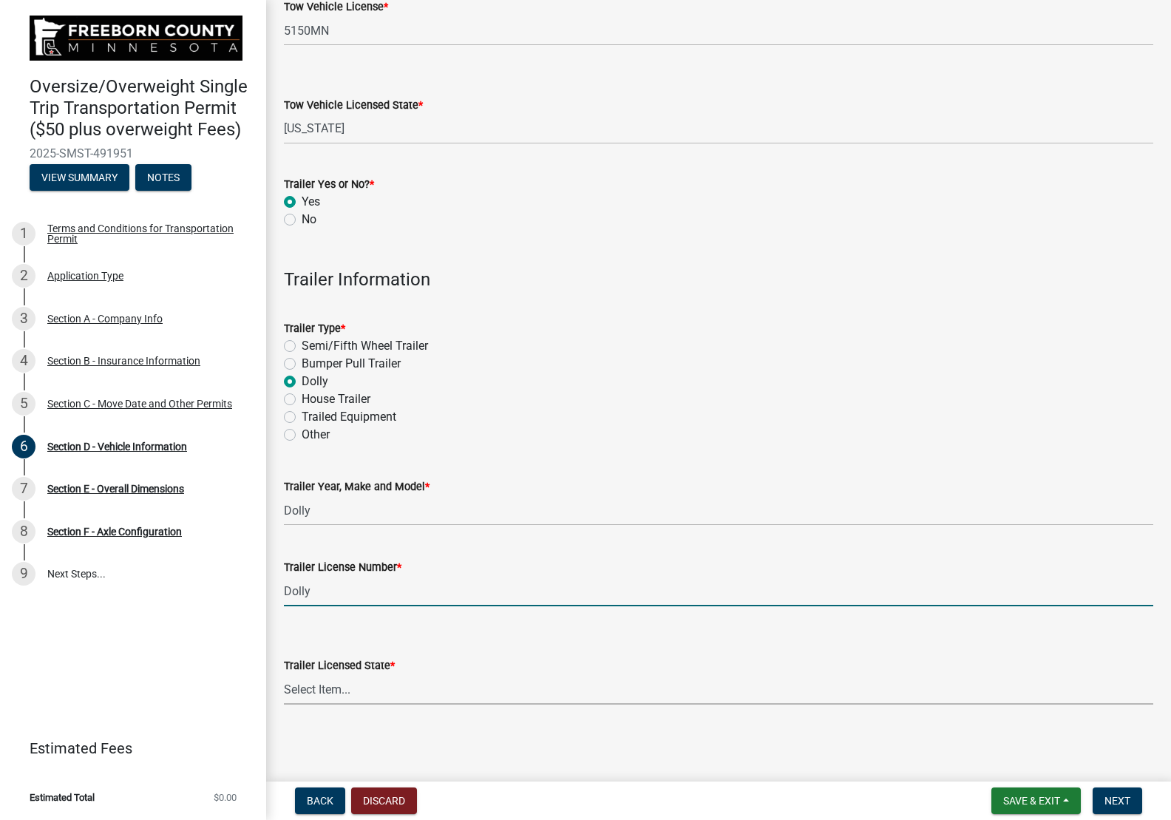
click at [438, 687] on select "Select Item... [US_STATE] [US_STATE] [US_STATE] [US_STATE] [US_STATE] [US_STATE…" at bounding box center [718, 689] width 869 height 30
select select "MN"
click at [284, 674] on select "Select Item... [US_STATE] [US_STATE] [US_STATE] [US_STATE] [US_STATE] [US_STATE…" at bounding box center [718, 689] width 869 height 30
click at [1107, 801] on span "Next" at bounding box center [1118, 801] width 26 height 12
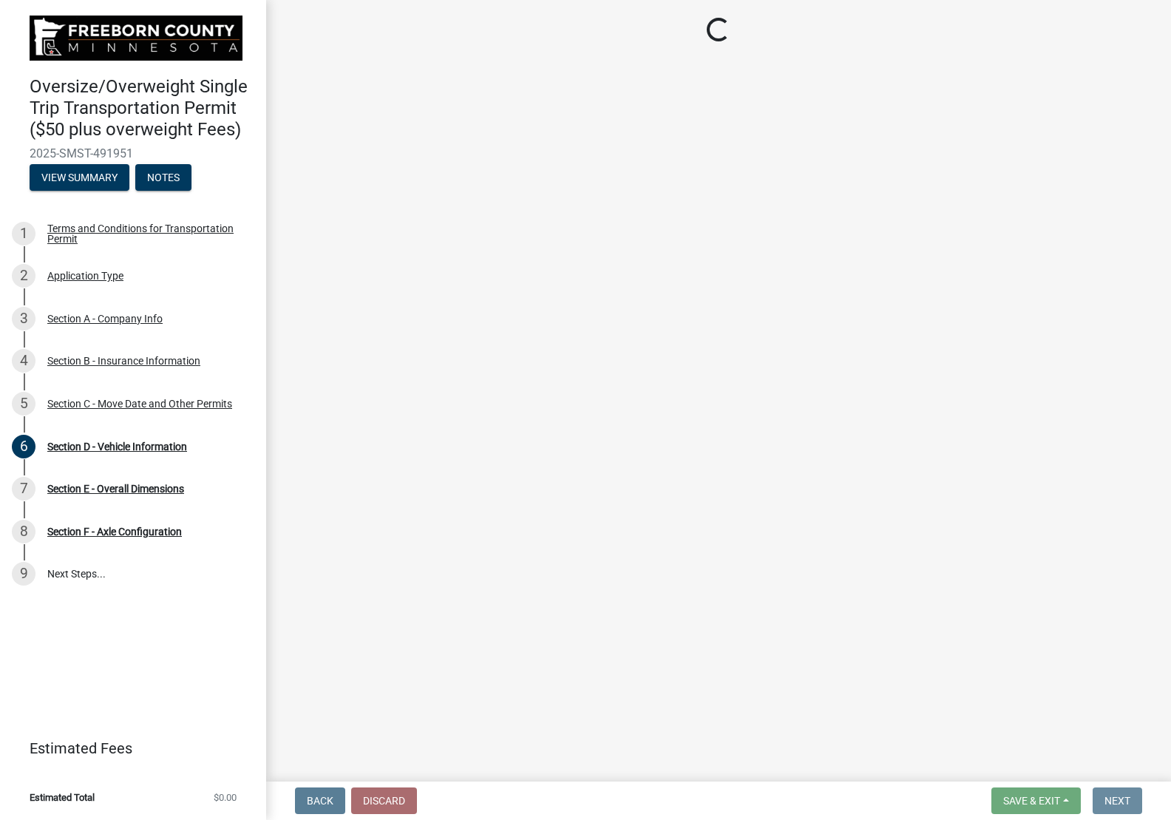
scroll to position [0, 0]
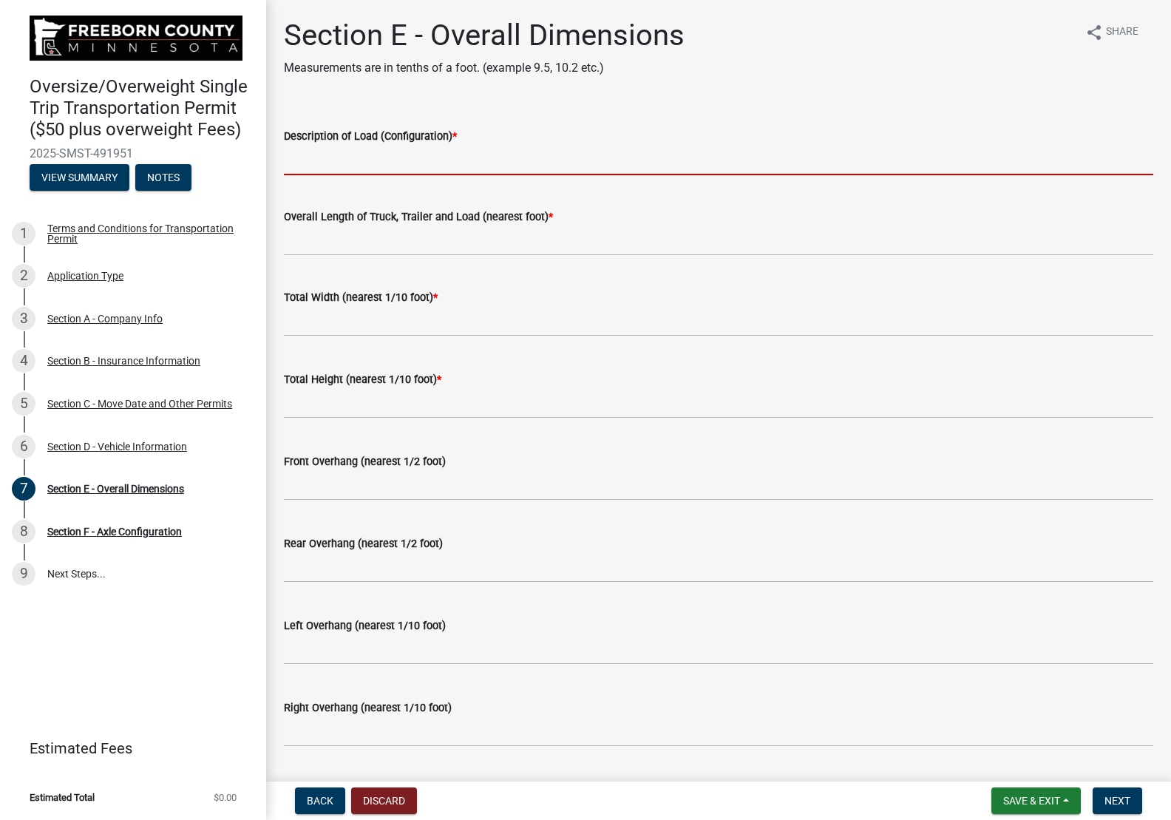
click at [530, 163] on input "Description of Load (Configuration) *" at bounding box center [718, 160] width 869 height 30
type input "Self Propelled Crane"
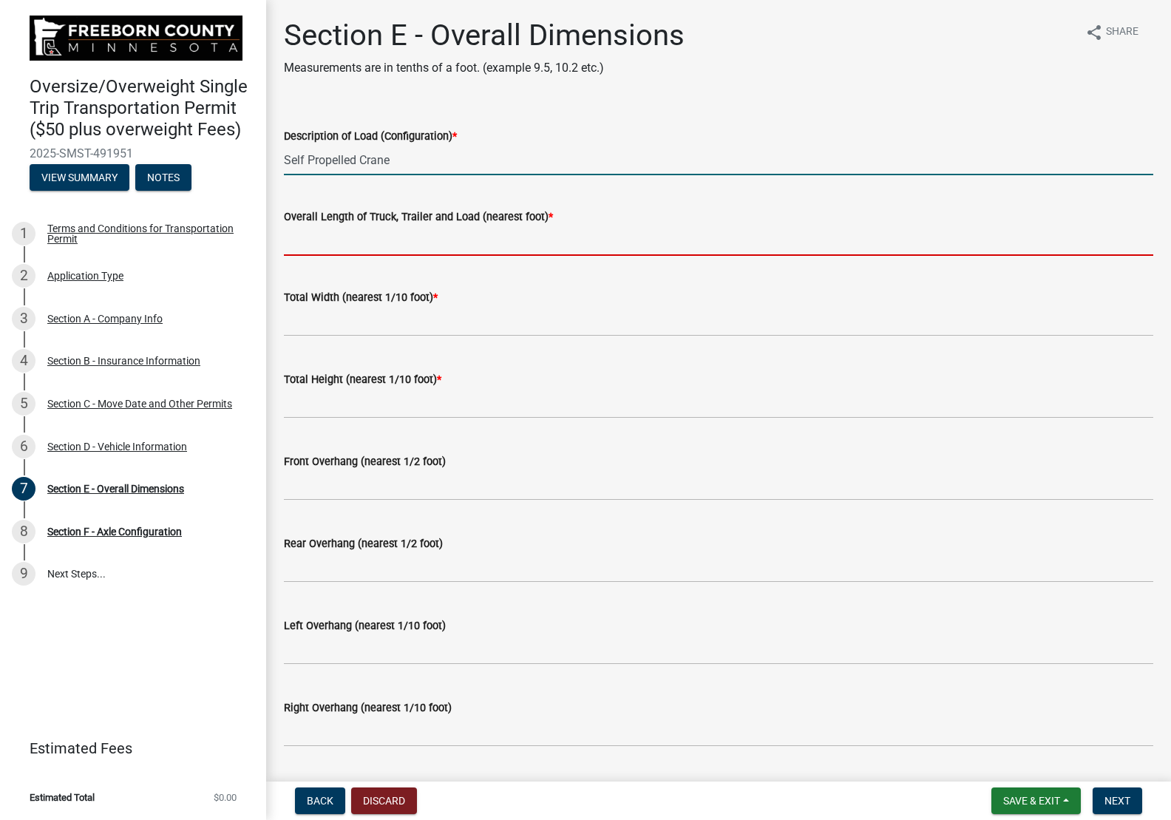
click at [447, 243] on input "Overall Length of Truck, Trailer and Load (nearest foot) *" at bounding box center [718, 241] width 869 height 30
type input "75'"
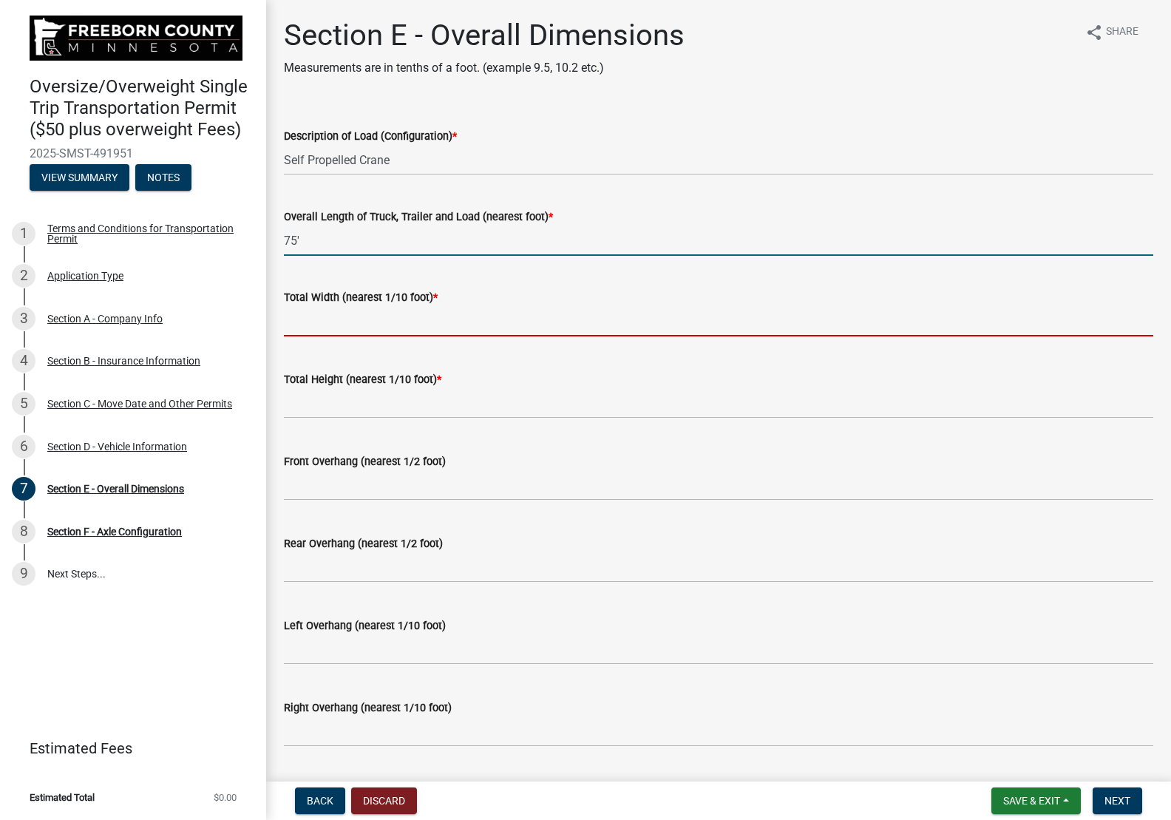
click at [407, 324] on input "text" at bounding box center [718, 321] width 869 height 30
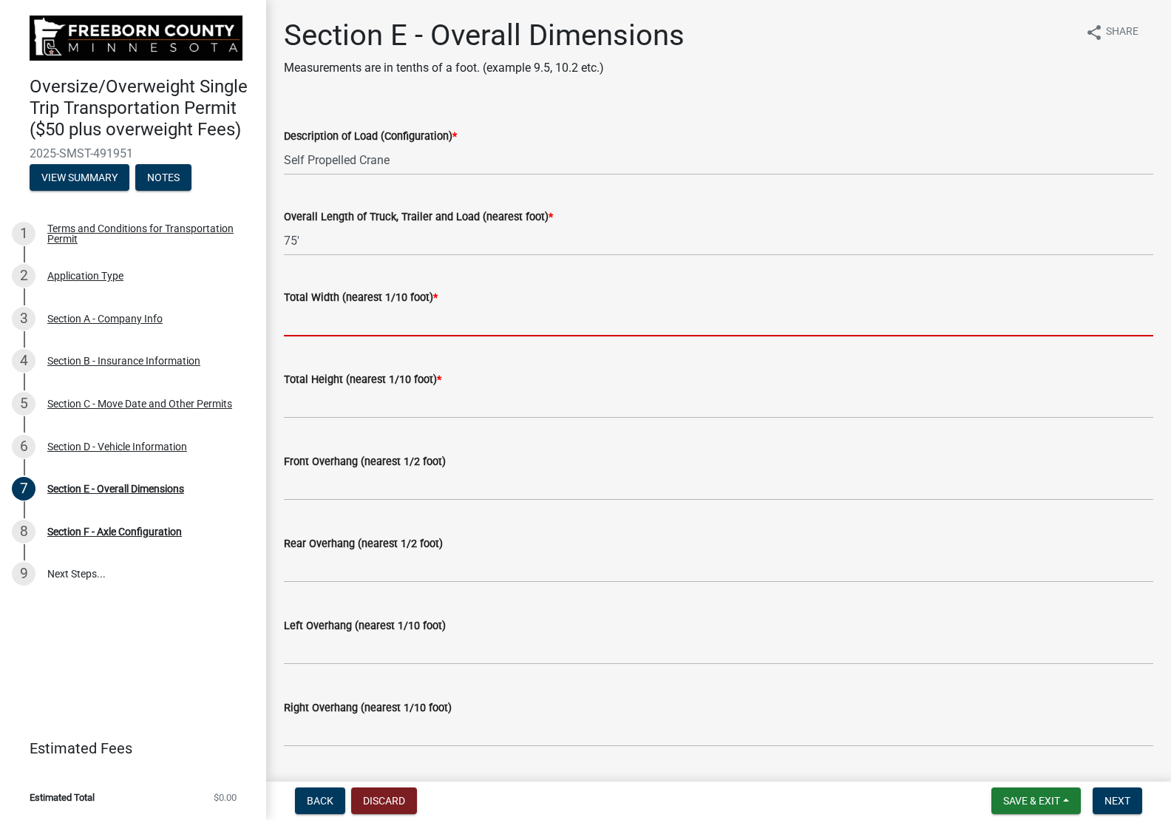
type input "9.5"
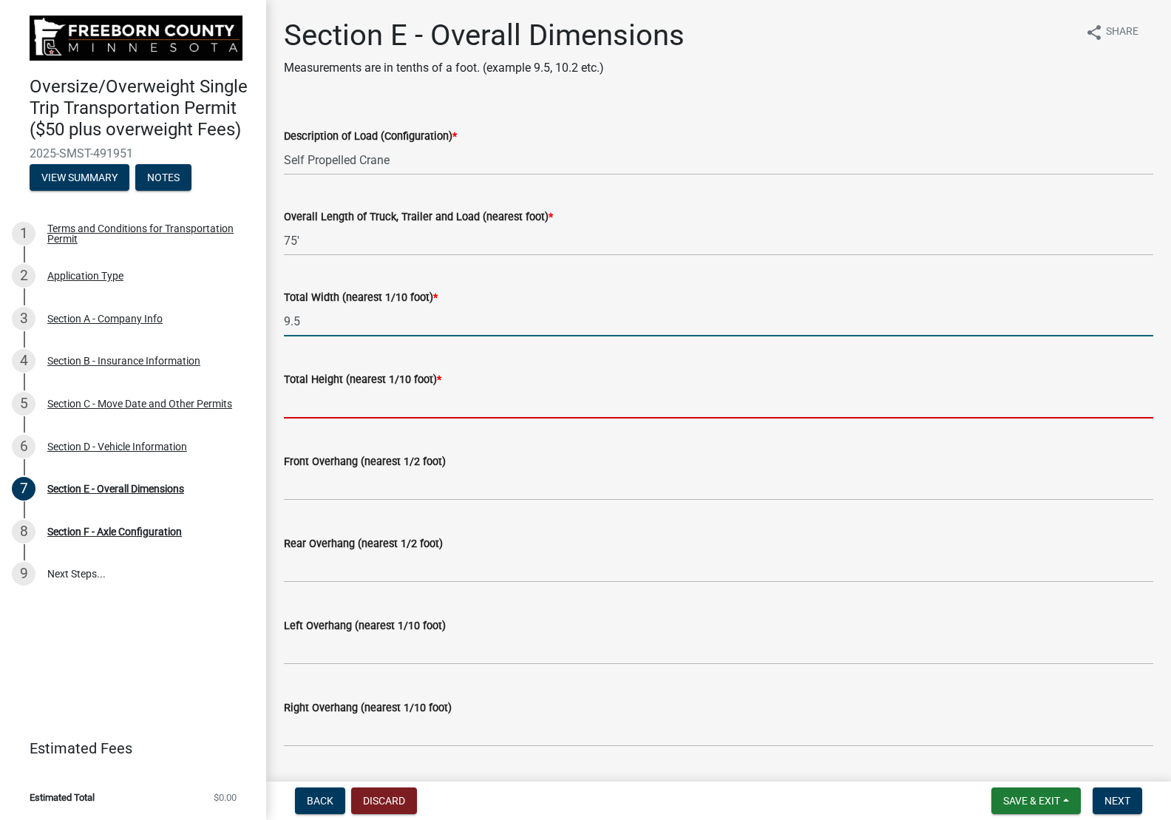
click at [403, 408] on input "text" at bounding box center [718, 403] width 869 height 30
type input "13.5"
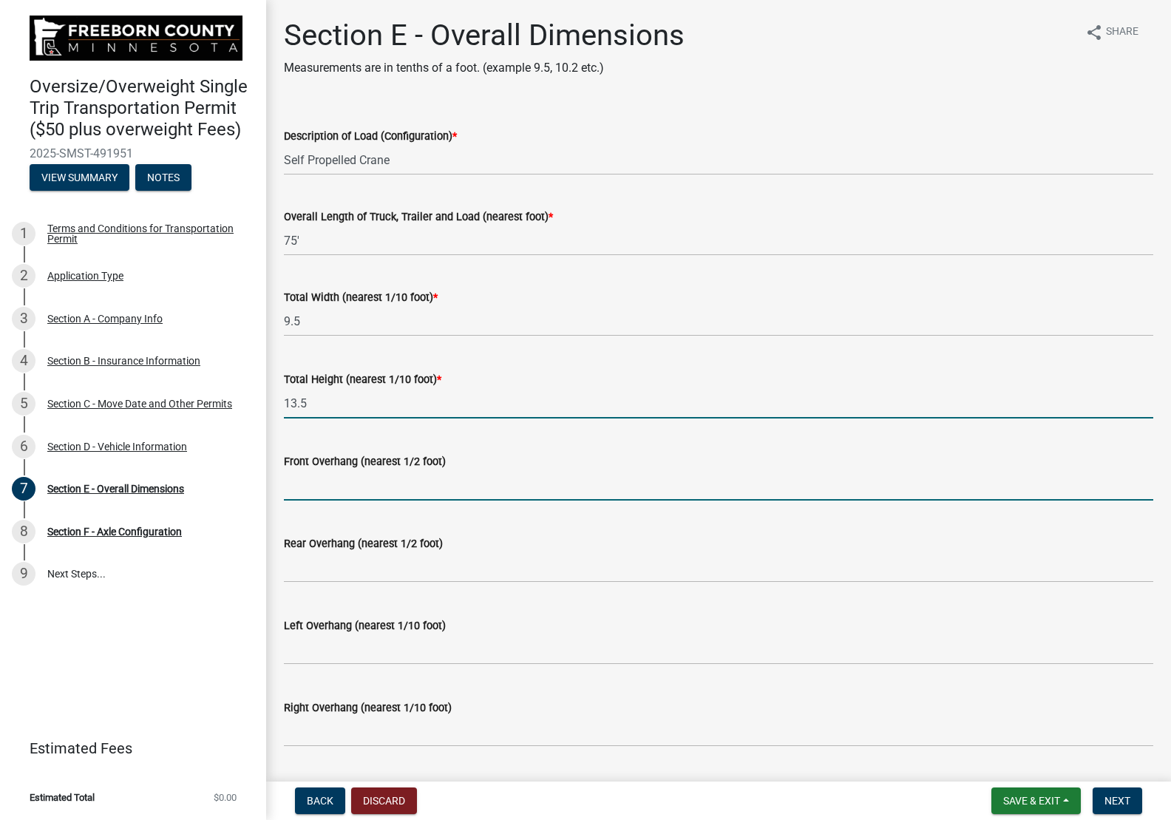
click at [384, 485] on input "text" at bounding box center [718, 485] width 869 height 30
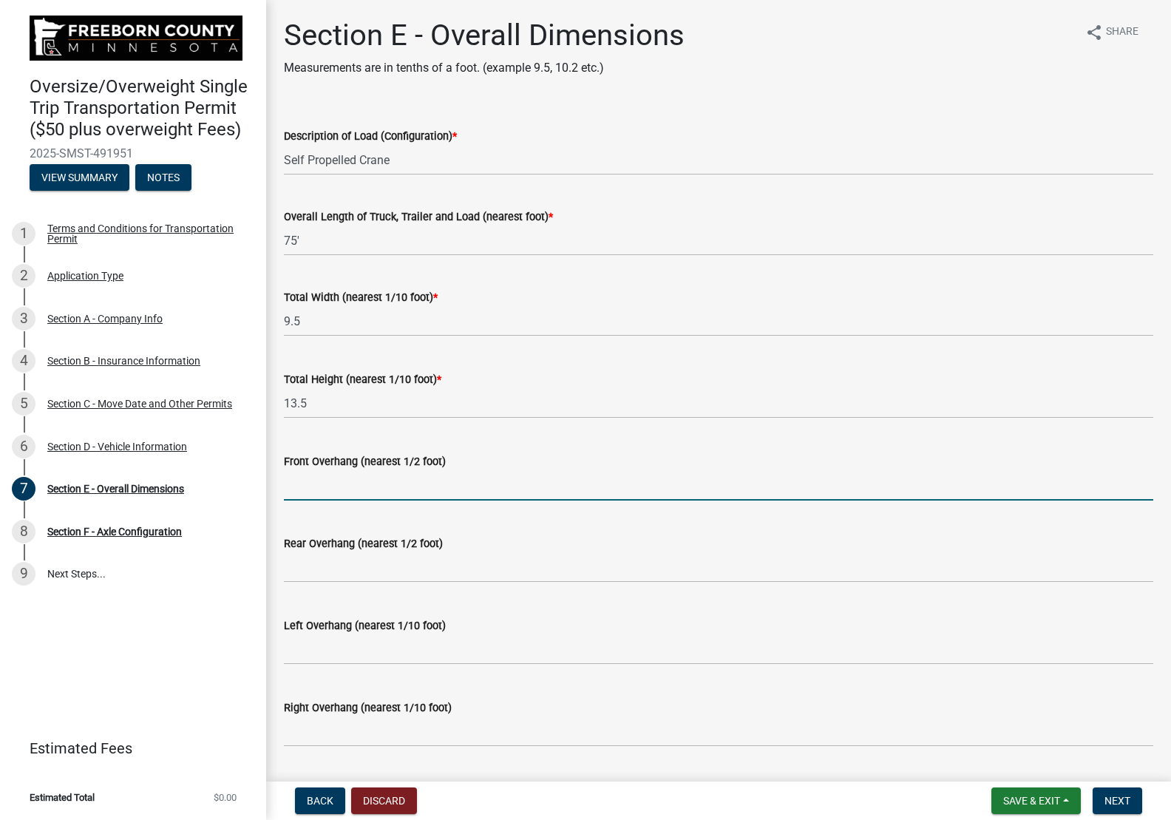
type input "3.0"
click at [369, 572] on input "text" at bounding box center [718, 567] width 869 height 30
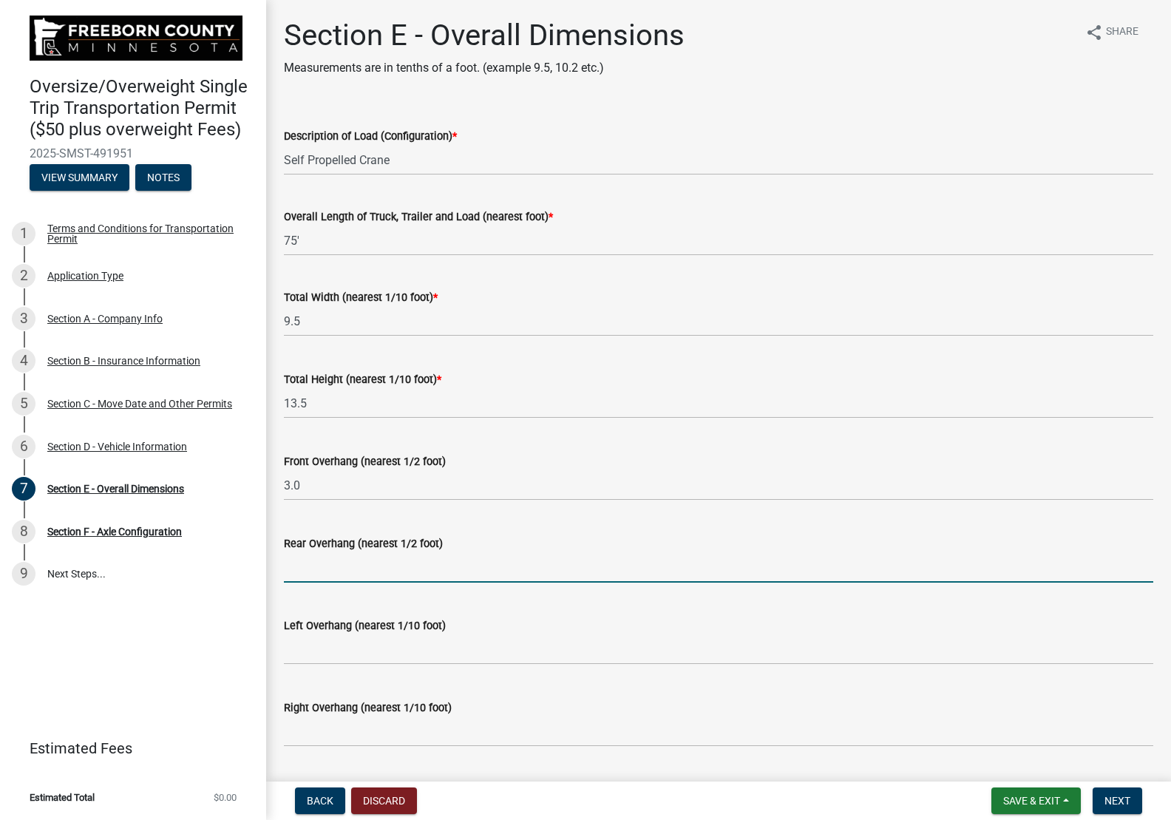
type input "11.0"
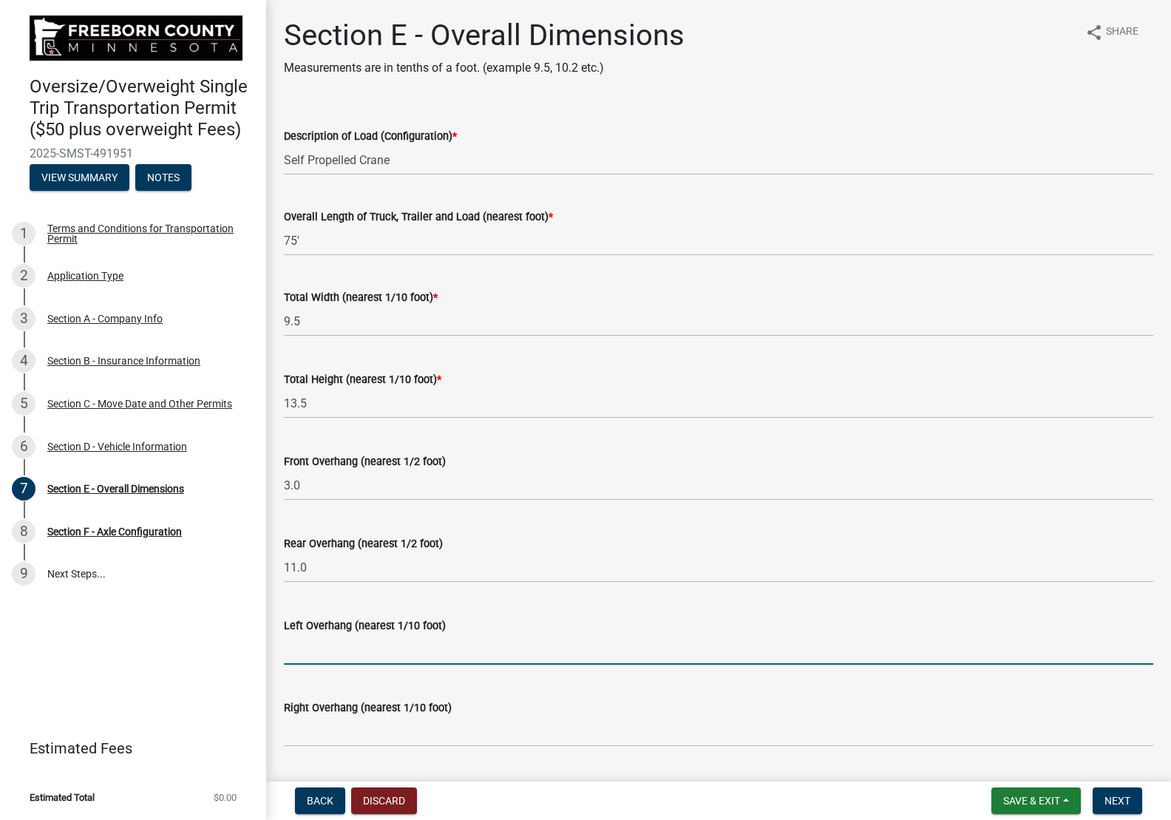
click at [387, 657] on input "text" at bounding box center [718, 649] width 869 height 30
type input "0.0"
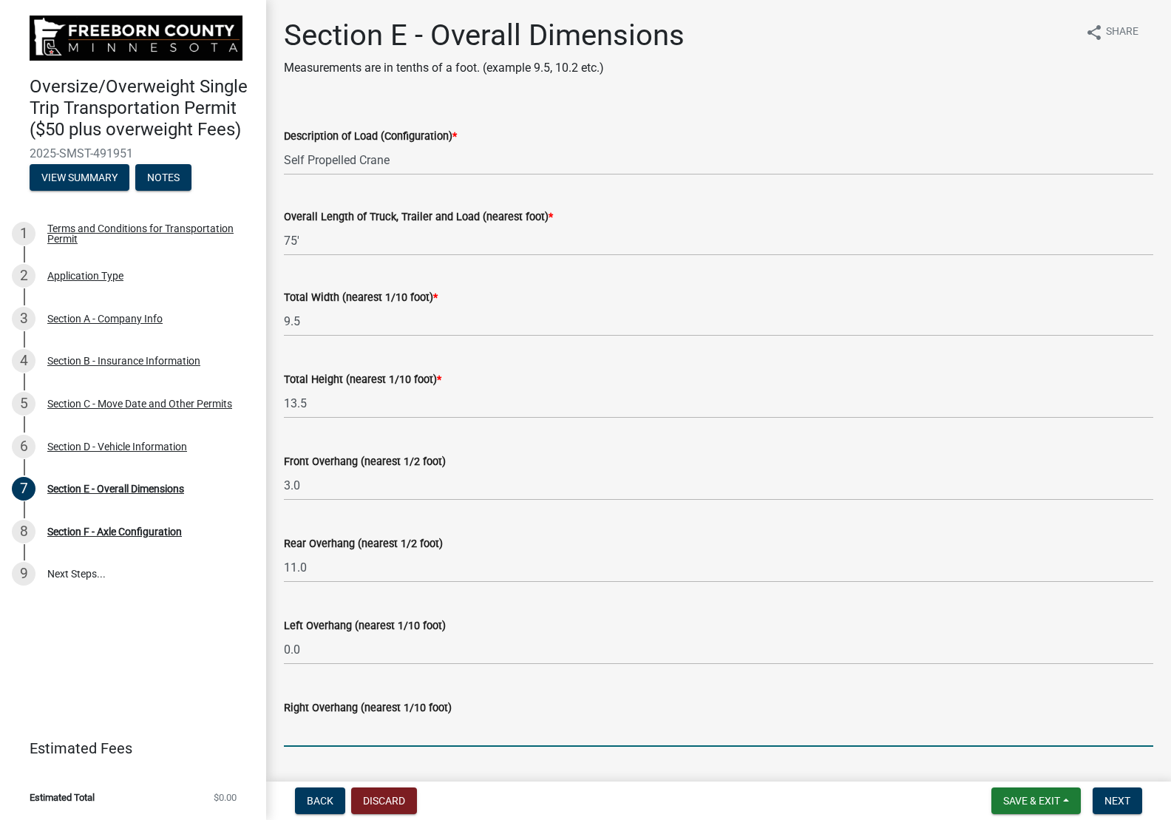
click at [391, 739] on input "text" at bounding box center [718, 731] width 869 height 30
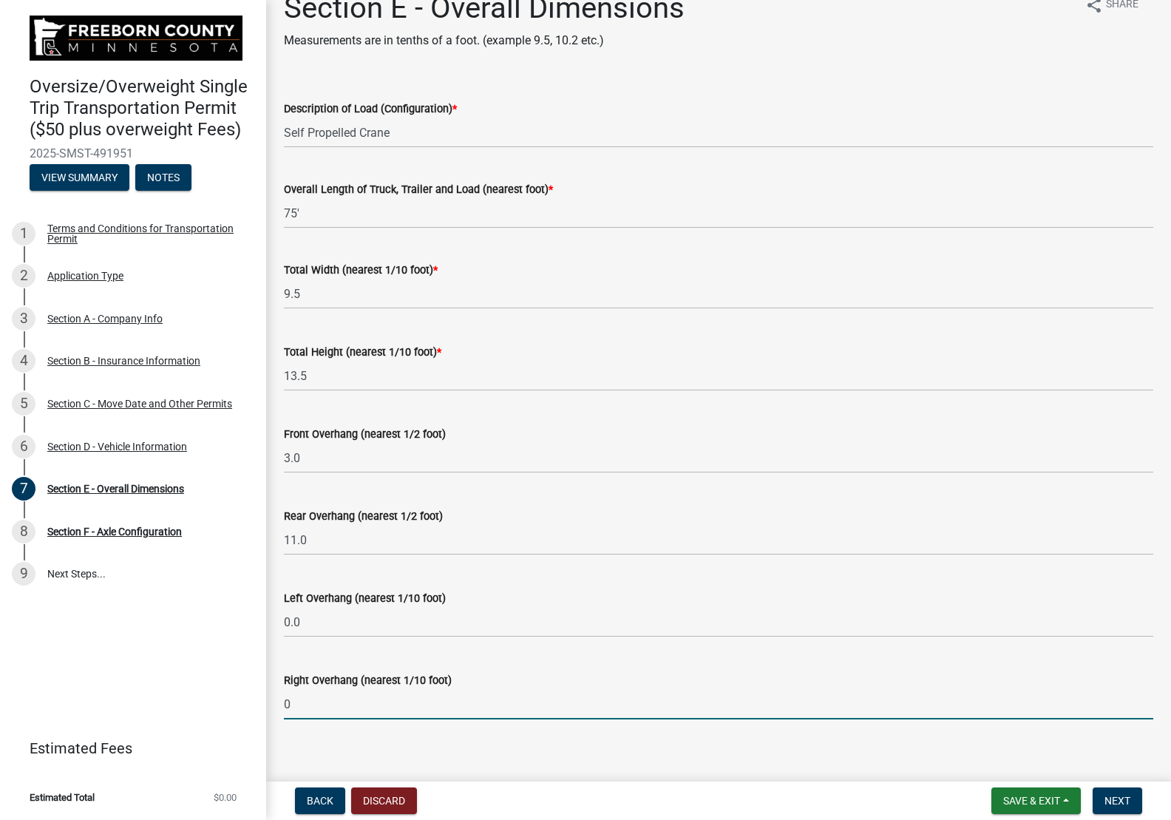
scroll to position [42, 0]
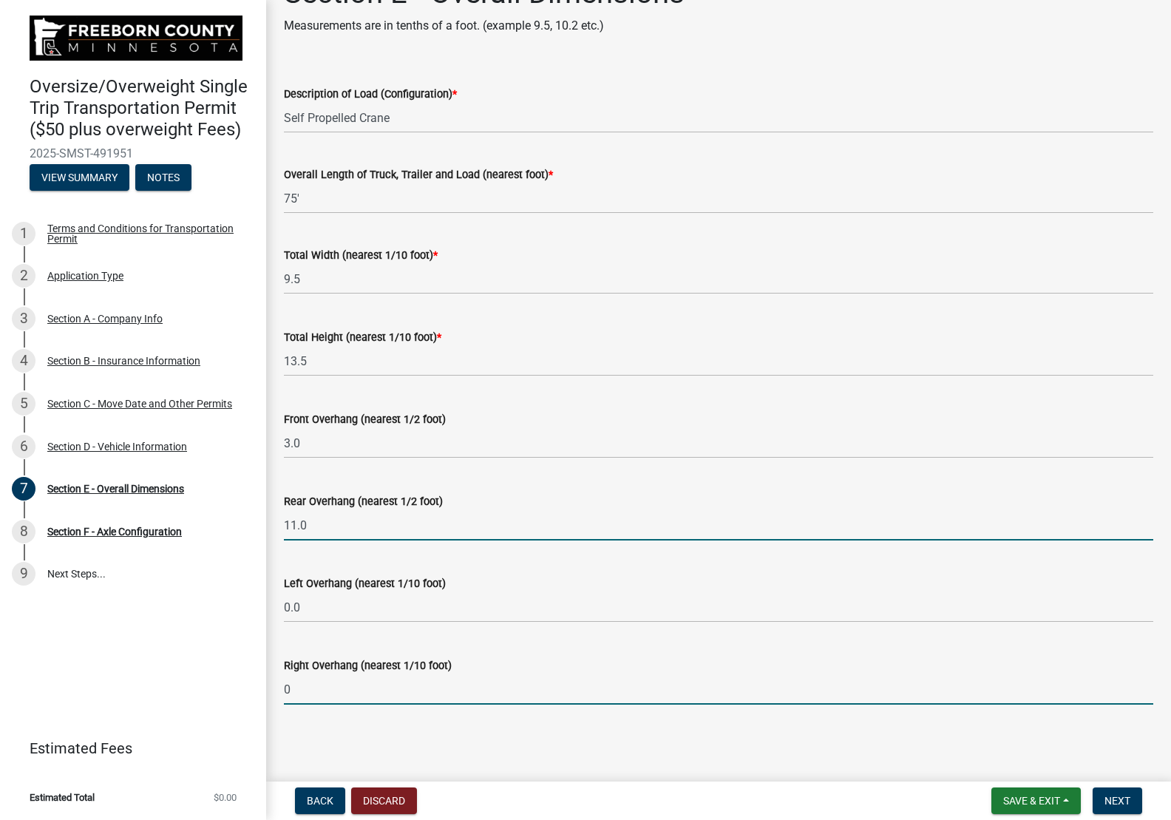
type input "0.0"
click at [628, 529] on input "11.0" at bounding box center [718, 525] width 869 height 30
type input "1"
click at [359, 527] on input "12" at bounding box center [718, 525] width 869 height 30
type input "12.0"
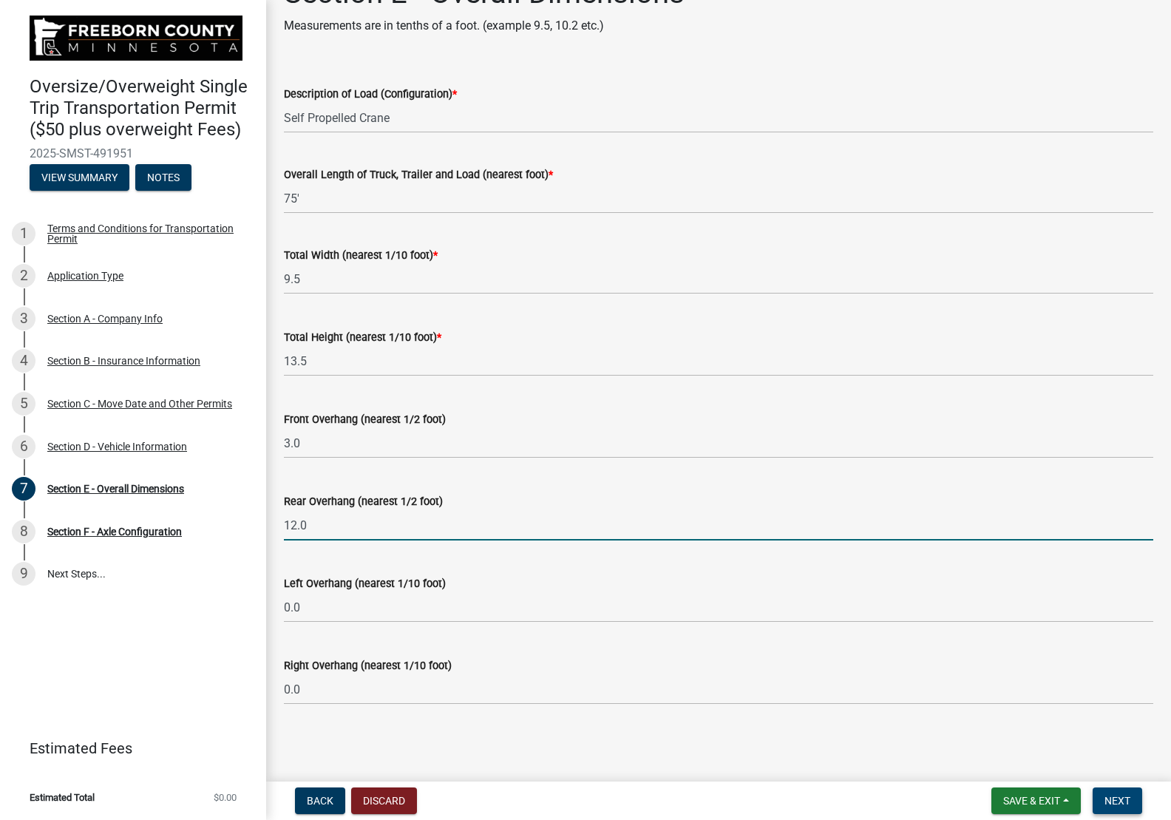
click at [1113, 803] on span "Next" at bounding box center [1118, 801] width 26 height 12
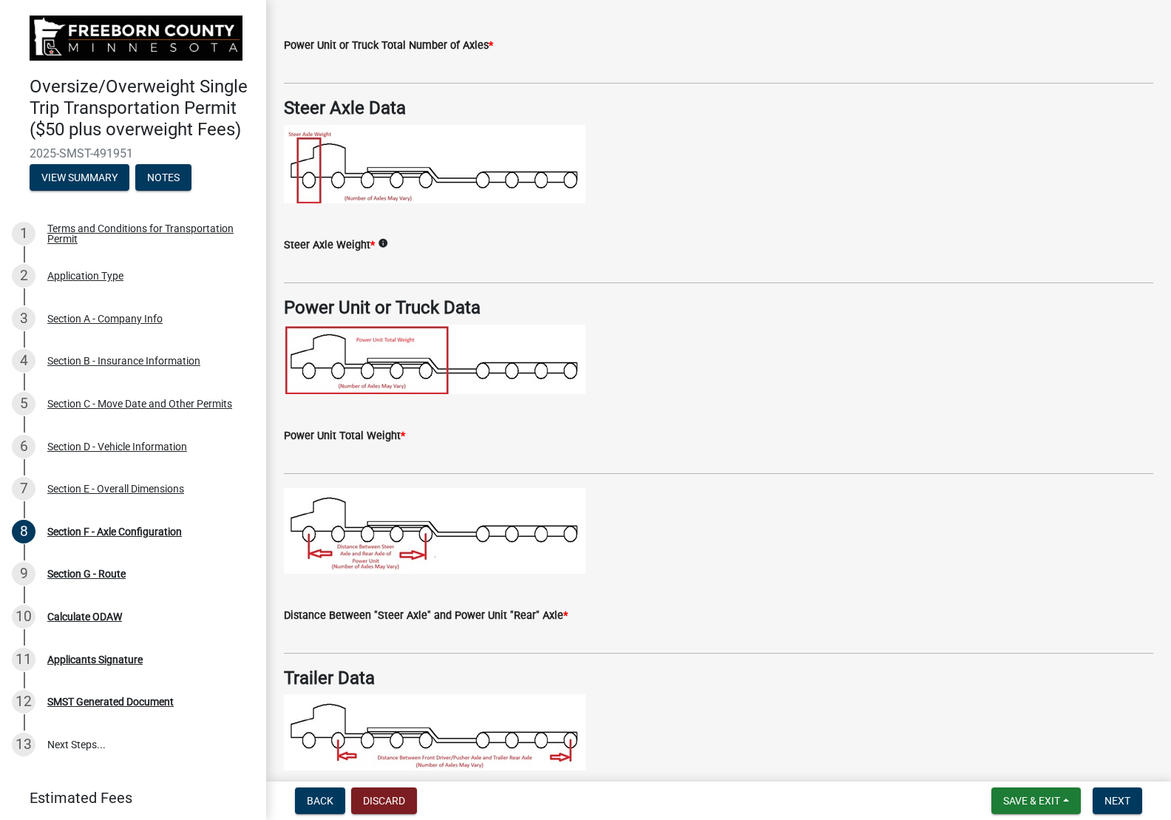
scroll to position [148, 0]
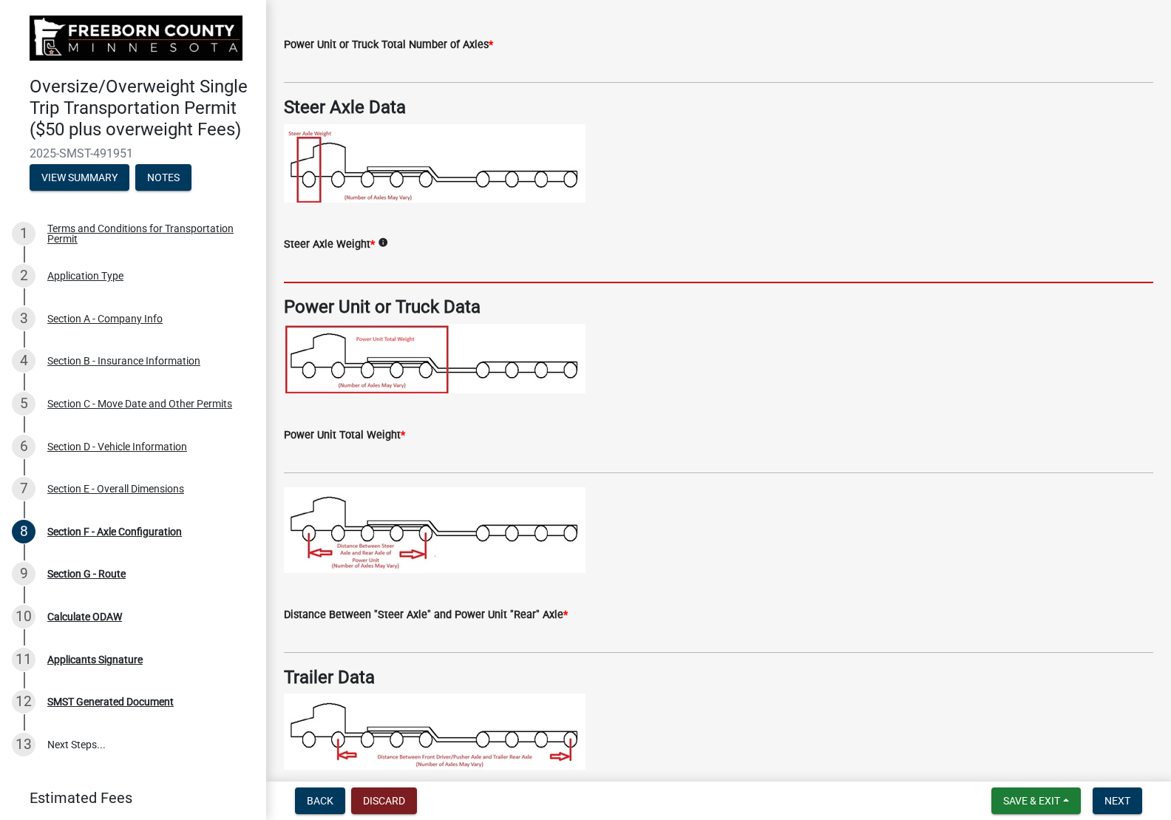
click at [383, 267] on input "text" at bounding box center [718, 268] width 869 height 30
type input "20000"
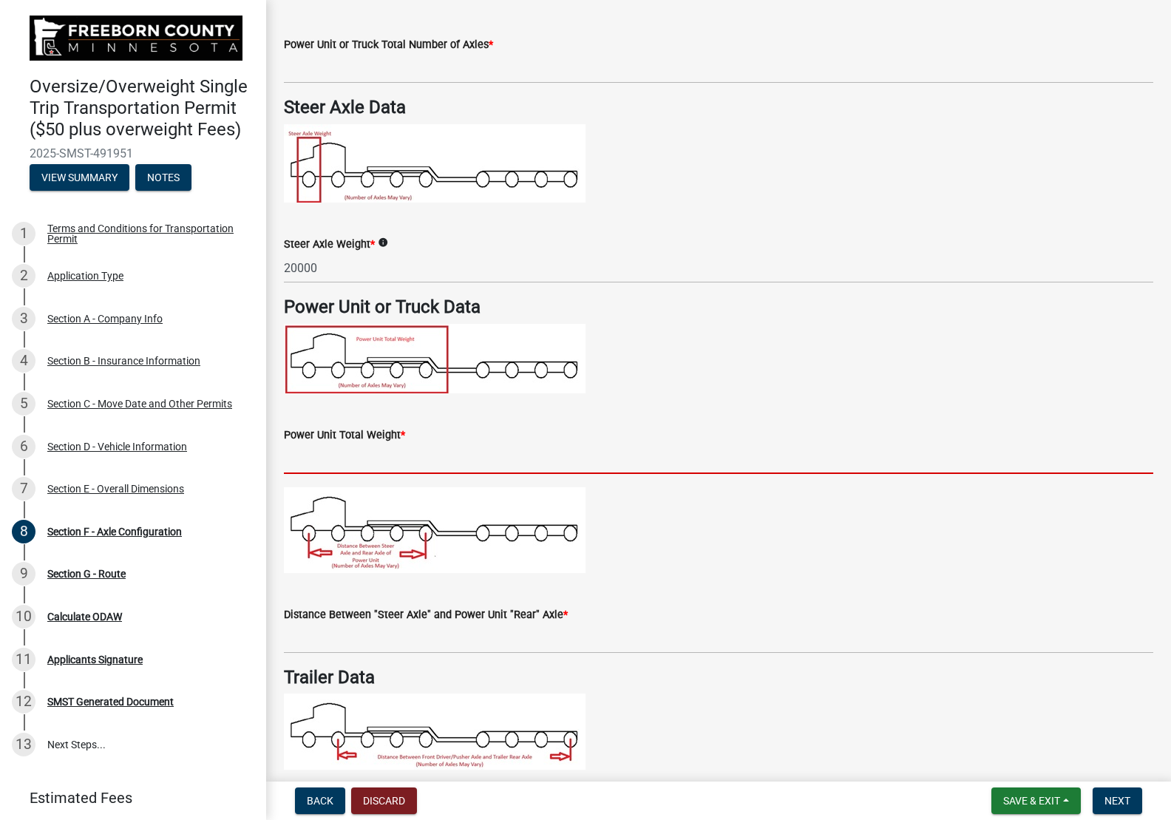
click at [423, 460] on input "text" at bounding box center [718, 459] width 869 height 30
type input "92000"
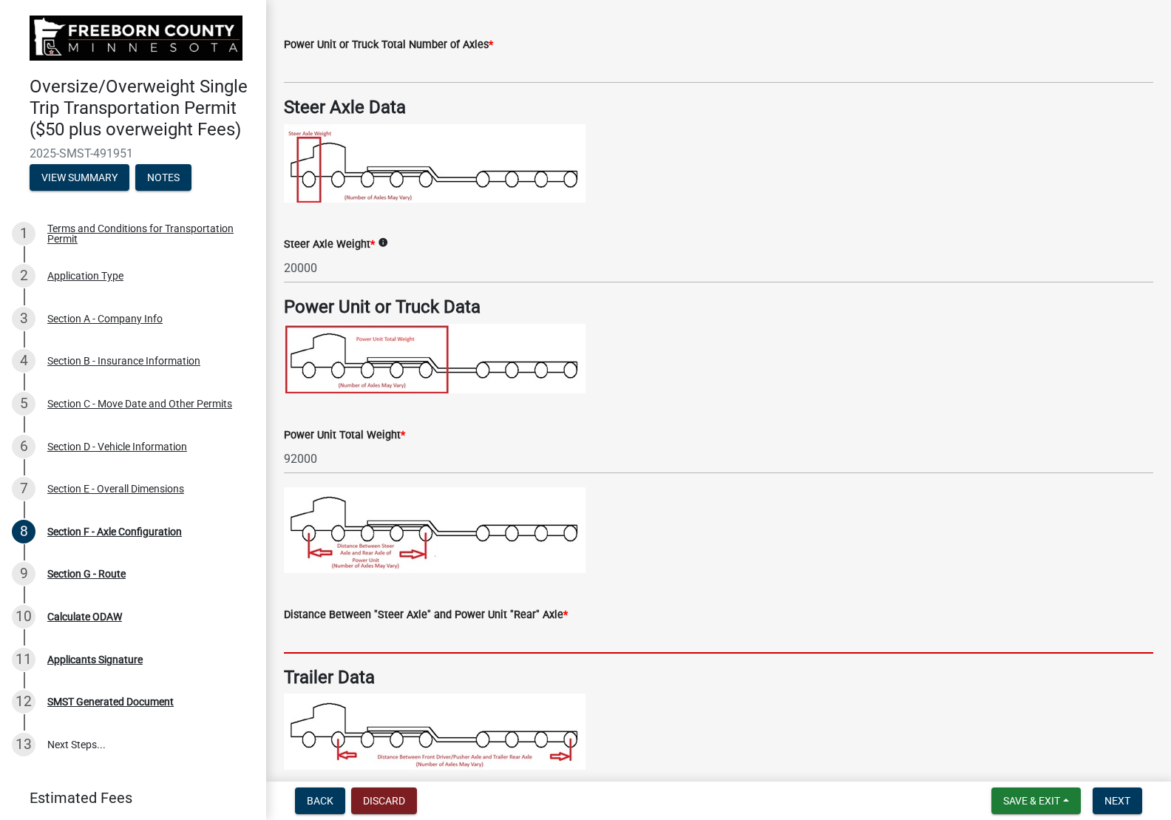
click at [393, 641] on input "text" at bounding box center [718, 638] width 869 height 30
click at [403, 637] on input "text" at bounding box center [718, 638] width 869 height 30
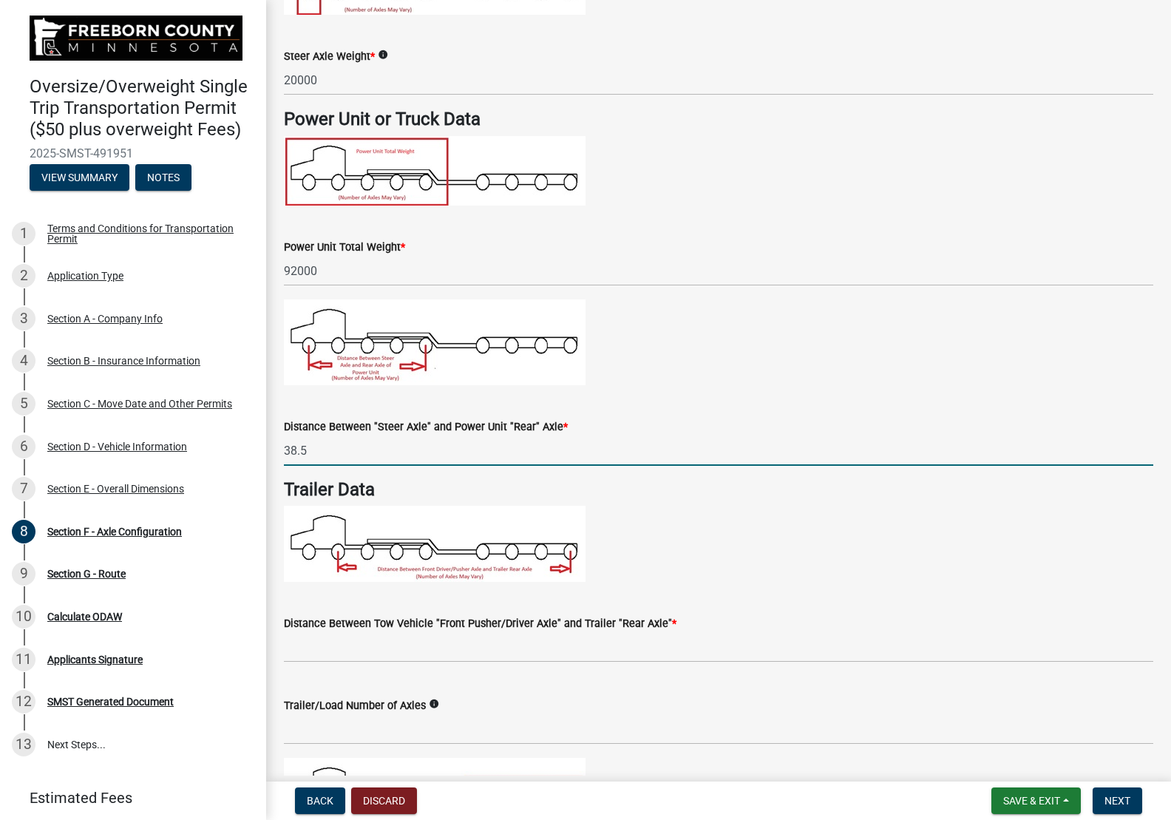
scroll to position [370, 0]
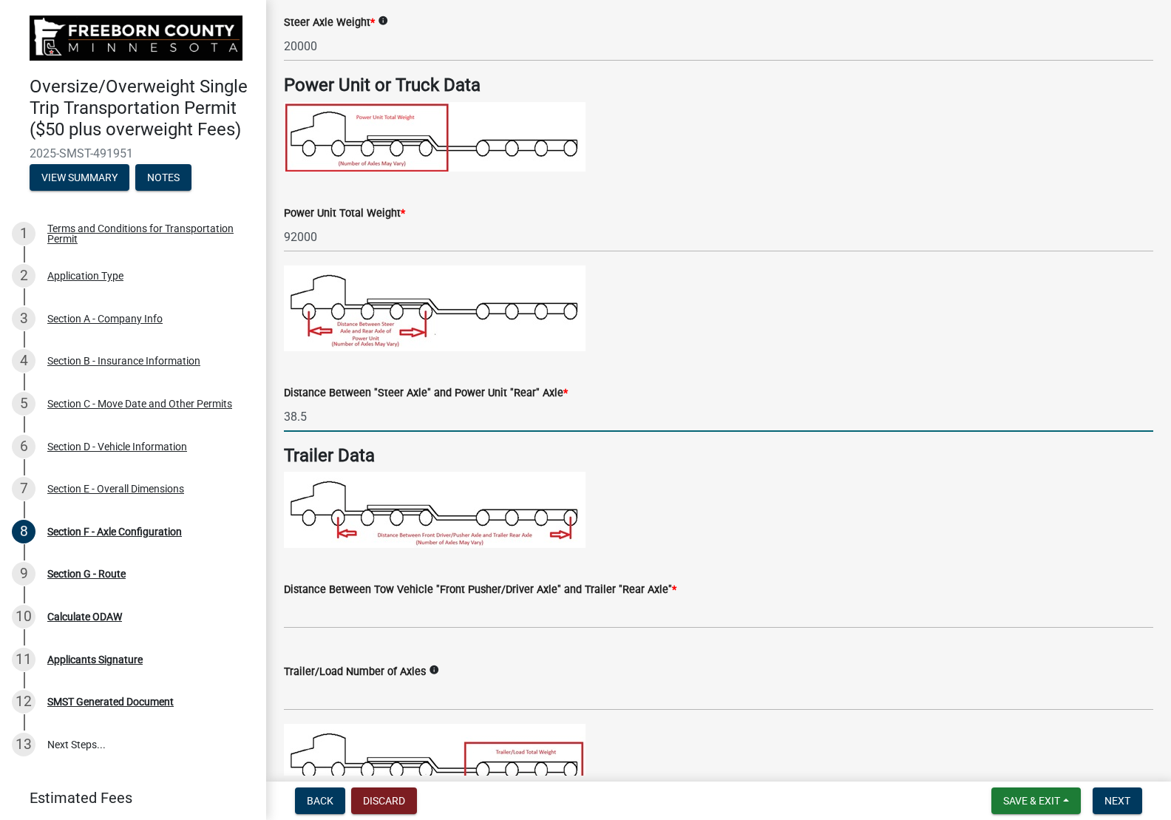
type input "38.5"
click at [435, 616] on input "text" at bounding box center [718, 613] width 869 height 30
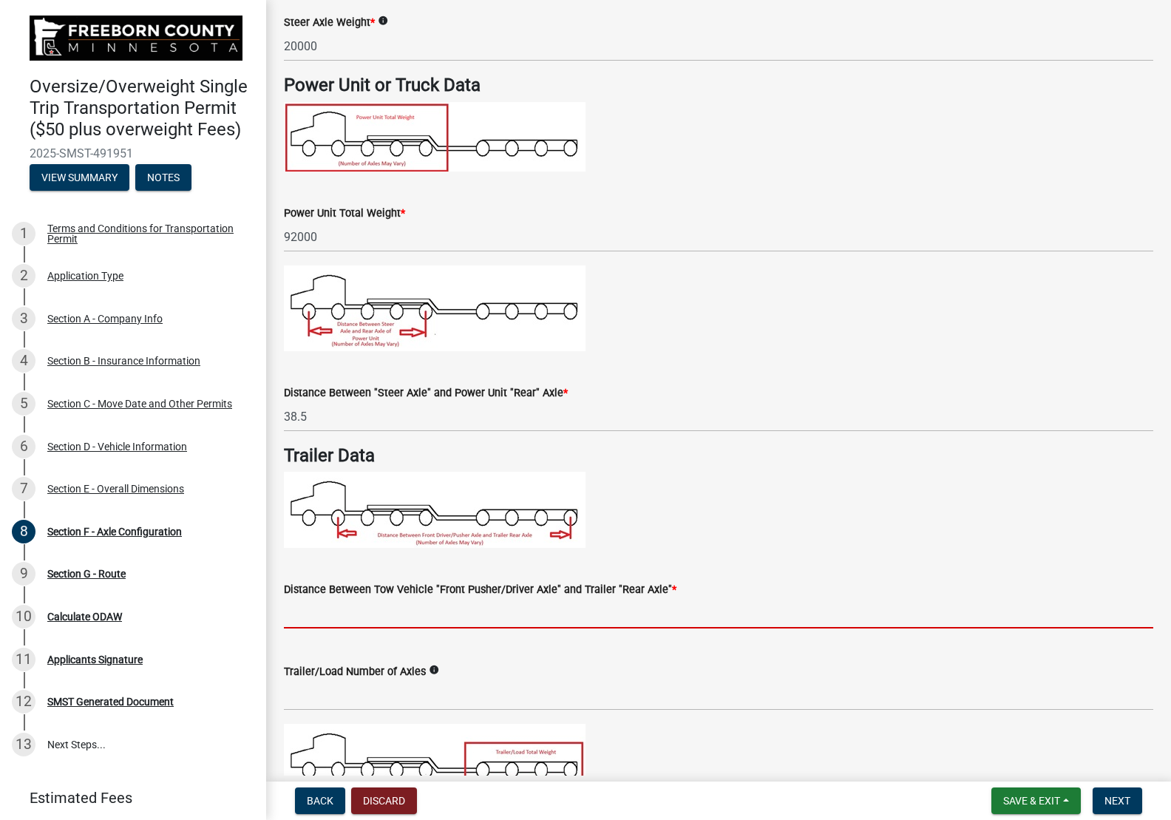
click at [435, 616] on input "text" at bounding box center [718, 613] width 869 height 30
type input "38.5"
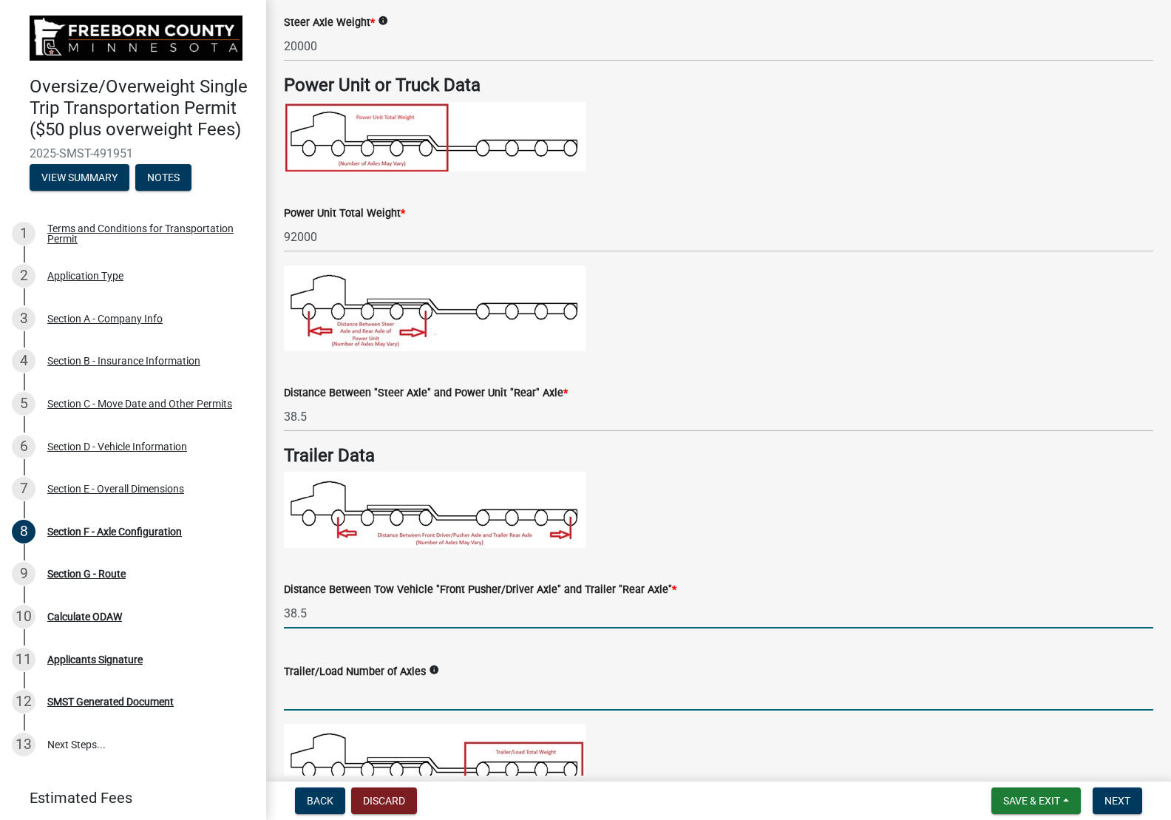
click at [512, 682] on input "text" at bounding box center [718, 695] width 869 height 30
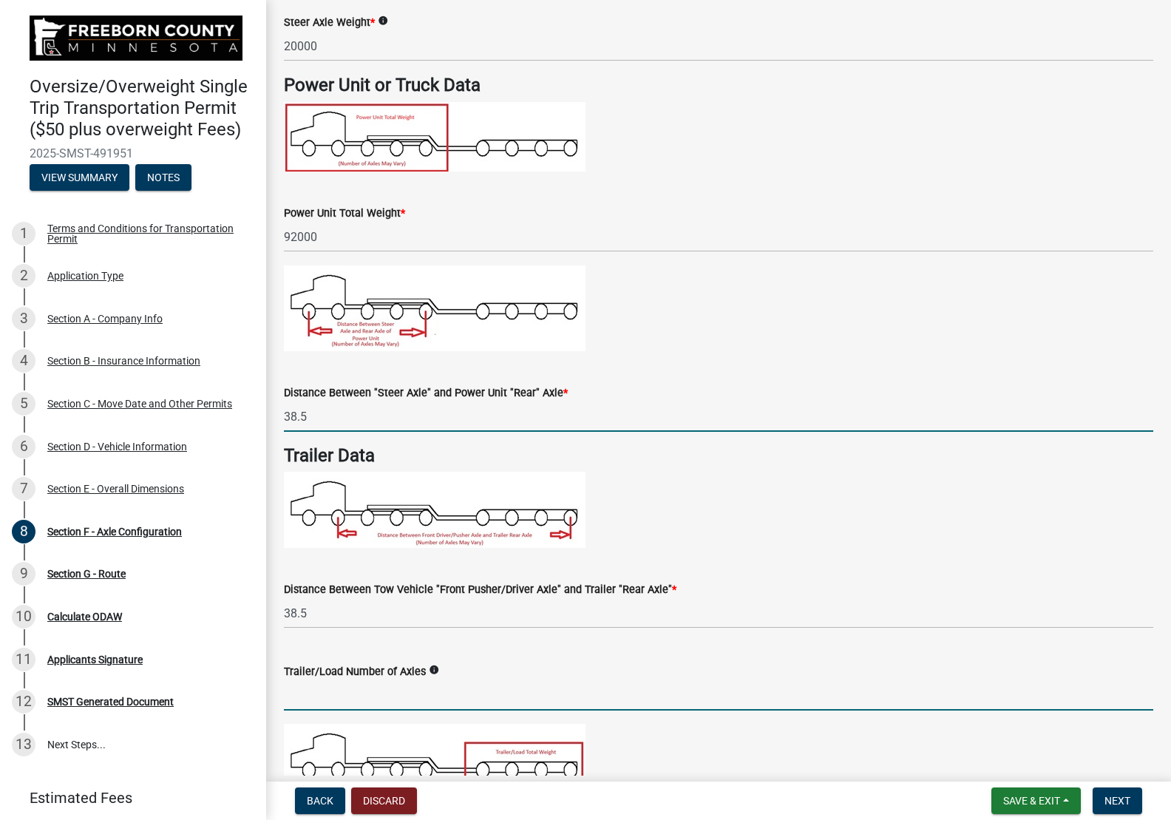
click at [362, 426] on input "38.5" at bounding box center [718, 416] width 869 height 30
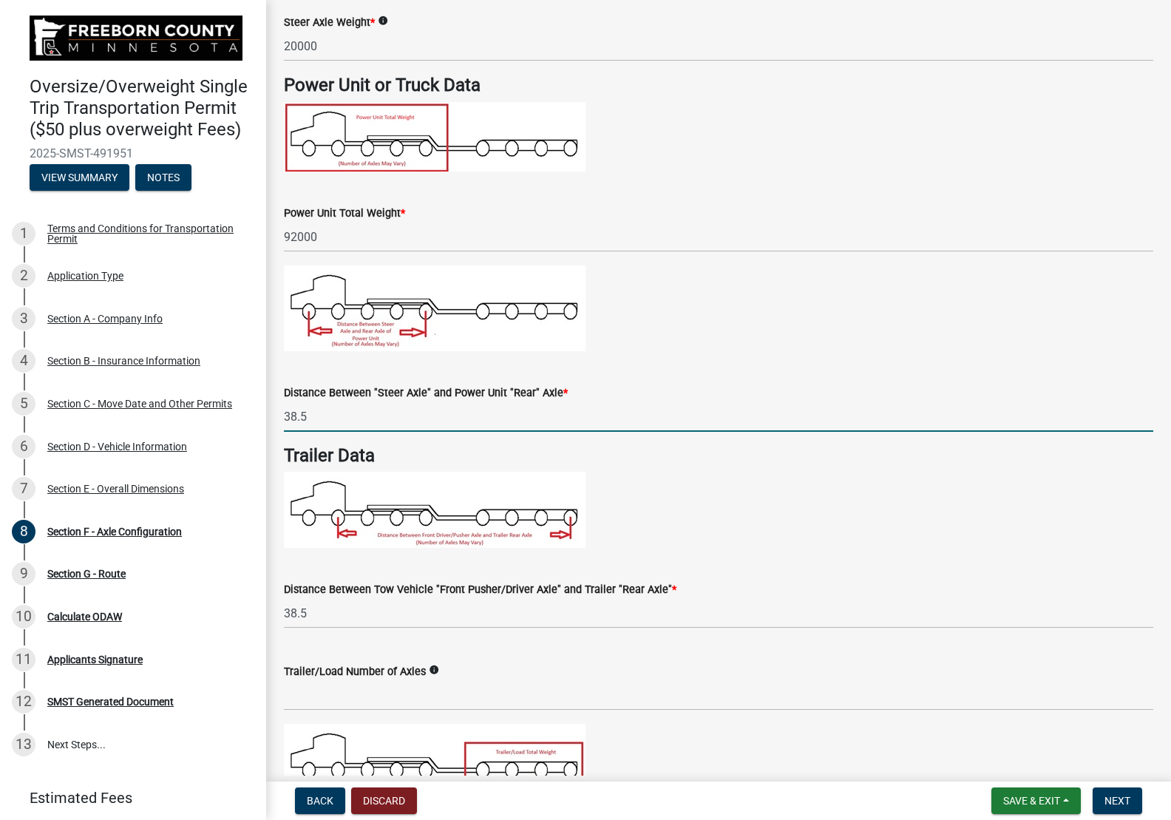
click at [362, 426] on input "38.5" at bounding box center [718, 416] width 869 height 30
click at [362, 418] on input "38.5" at bounding box center [718, 416] width 869 height 30
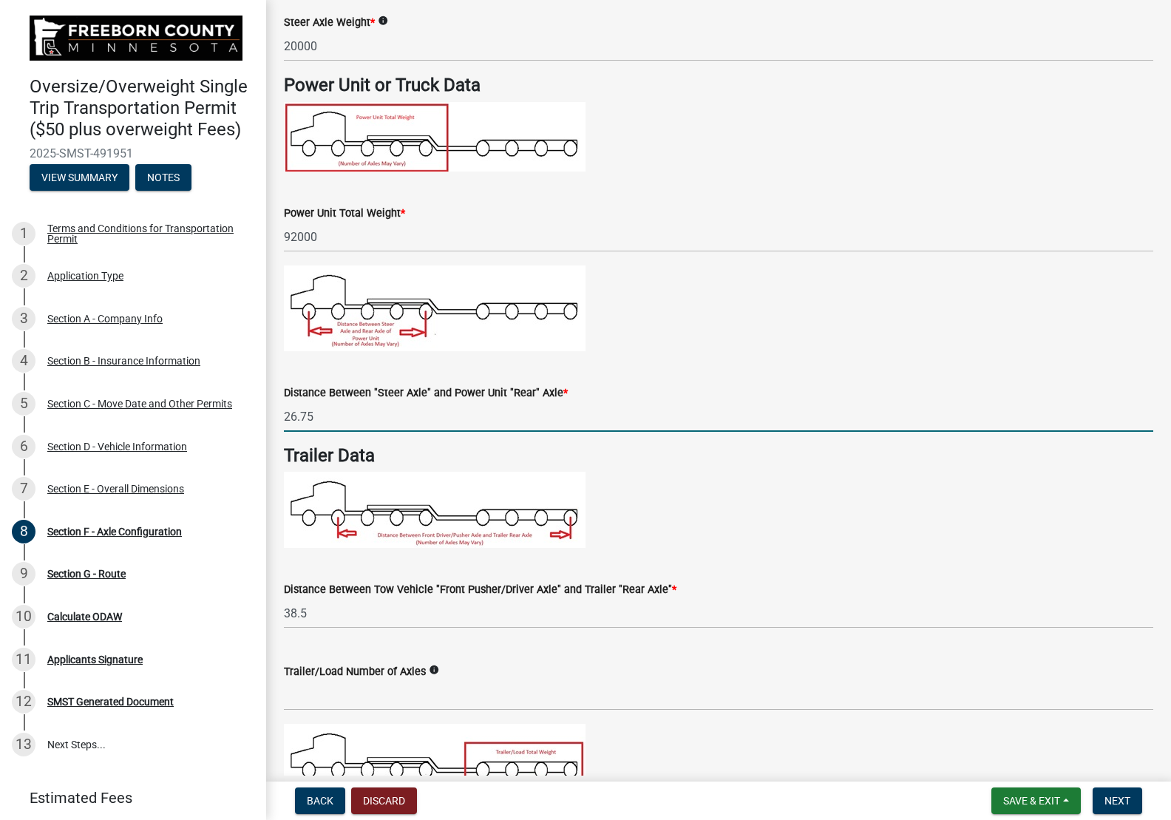
type input "26.8"
click at [830, 526] on p at bounding box center [718, 510] width 869 height 76
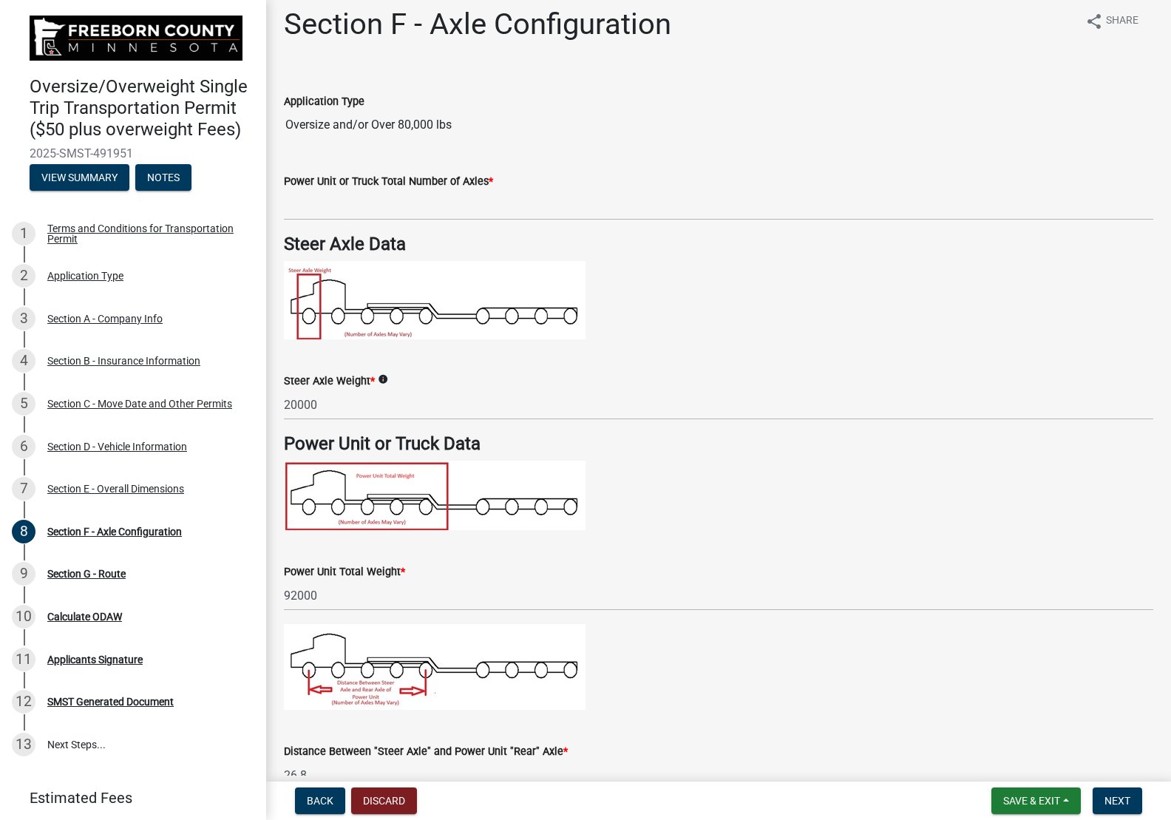
scroll to position [0, 0]
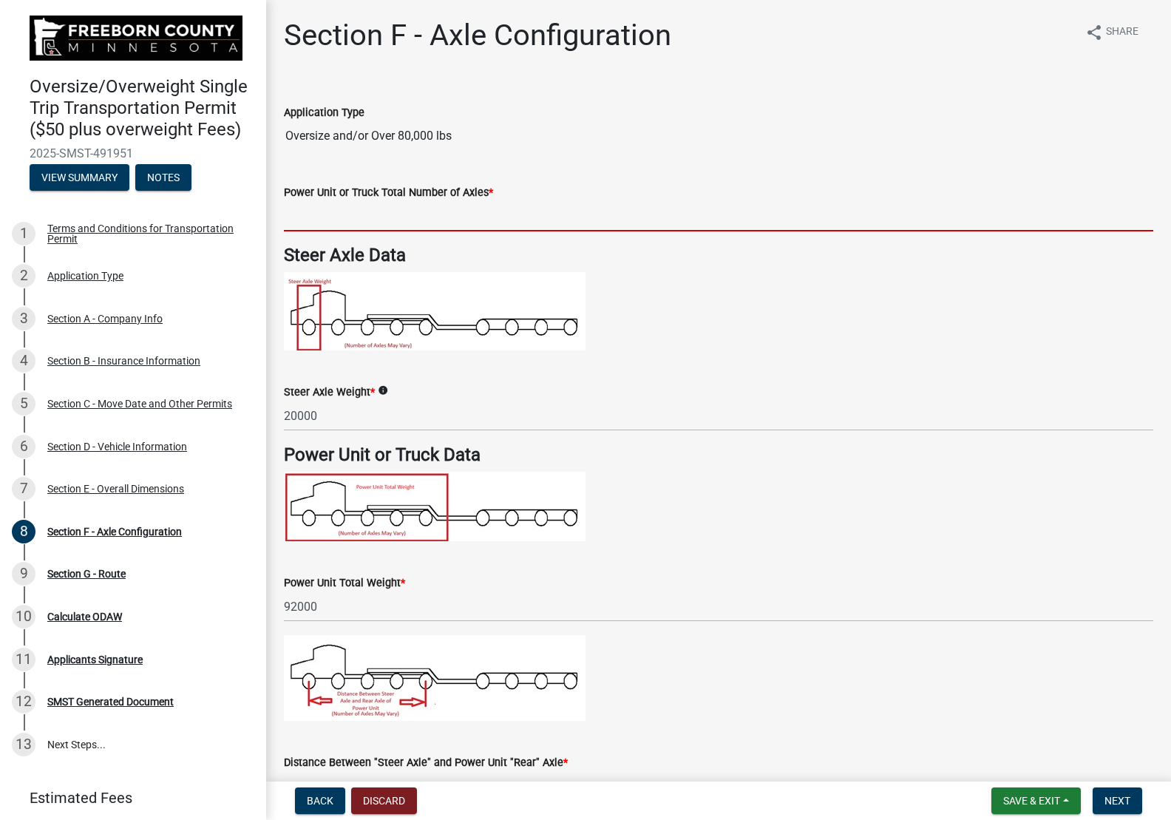
click at [493, 218] on input "text" at bounding box center [718, 216] width 869 height 30
type input "5"
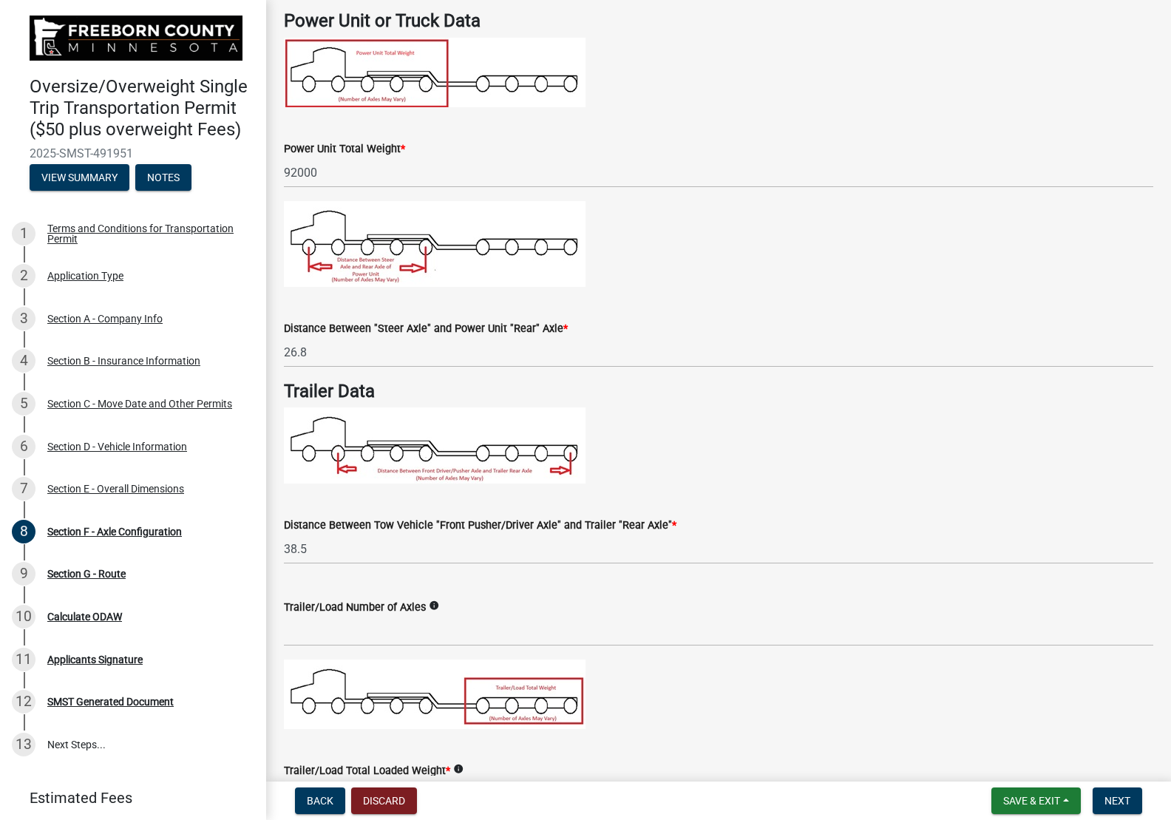
scroll to position [444, 0]
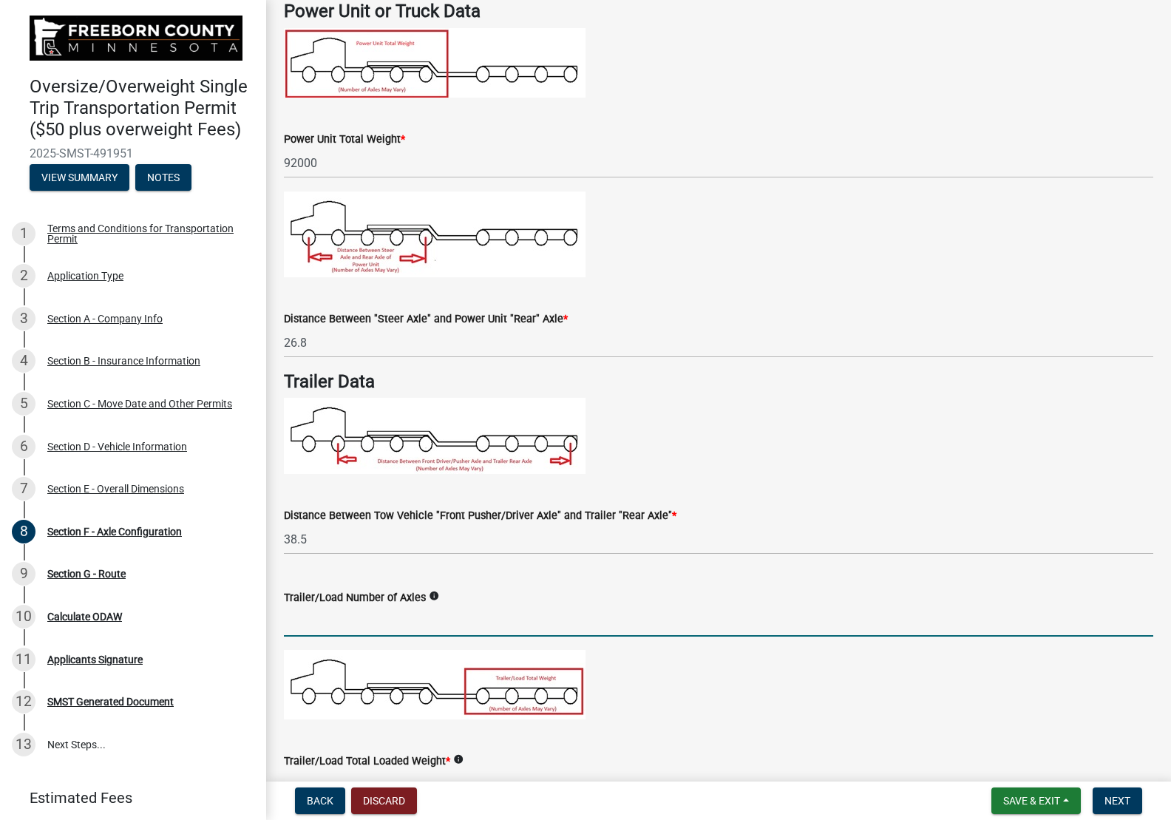
click at [411, 623] on input "text" at bounding box center [718, 621] width 869 height 30
type input "3"
click at [719, 614] on input "3" at bounding box center [718, 621] width 869 height 30
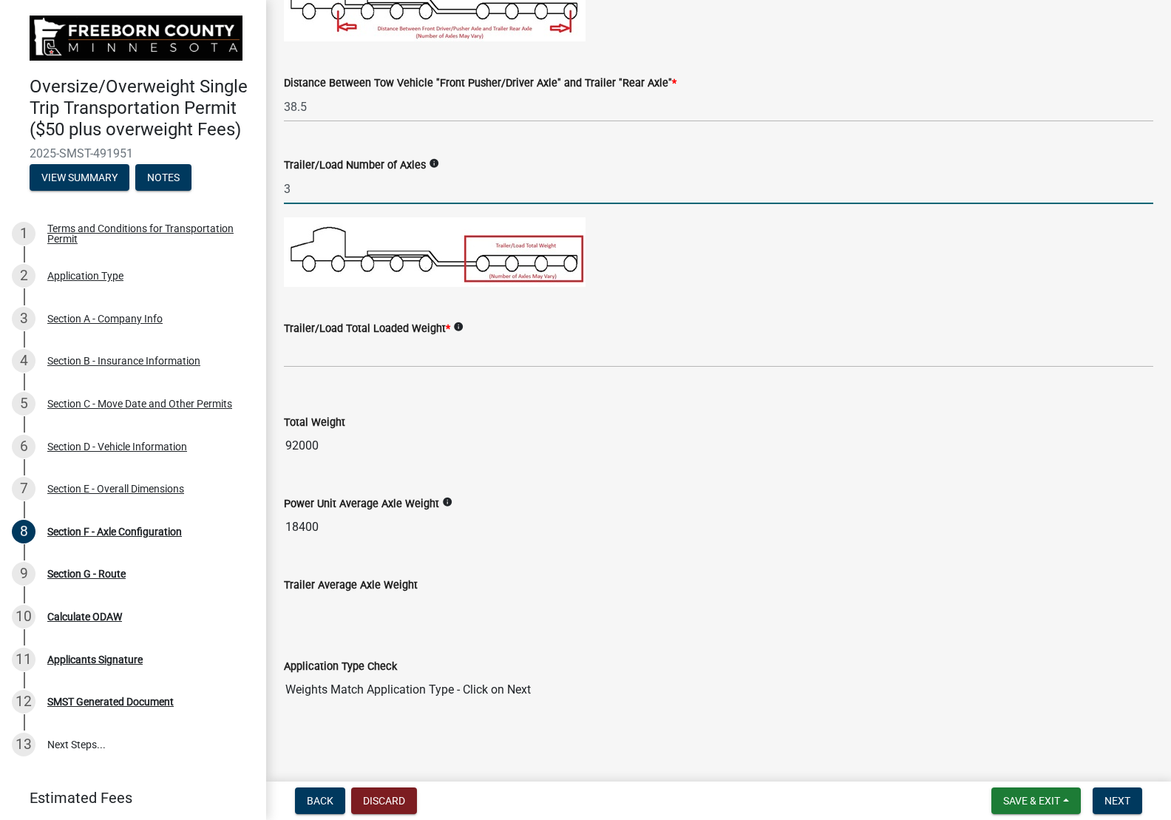
scroll to position [835, 0]
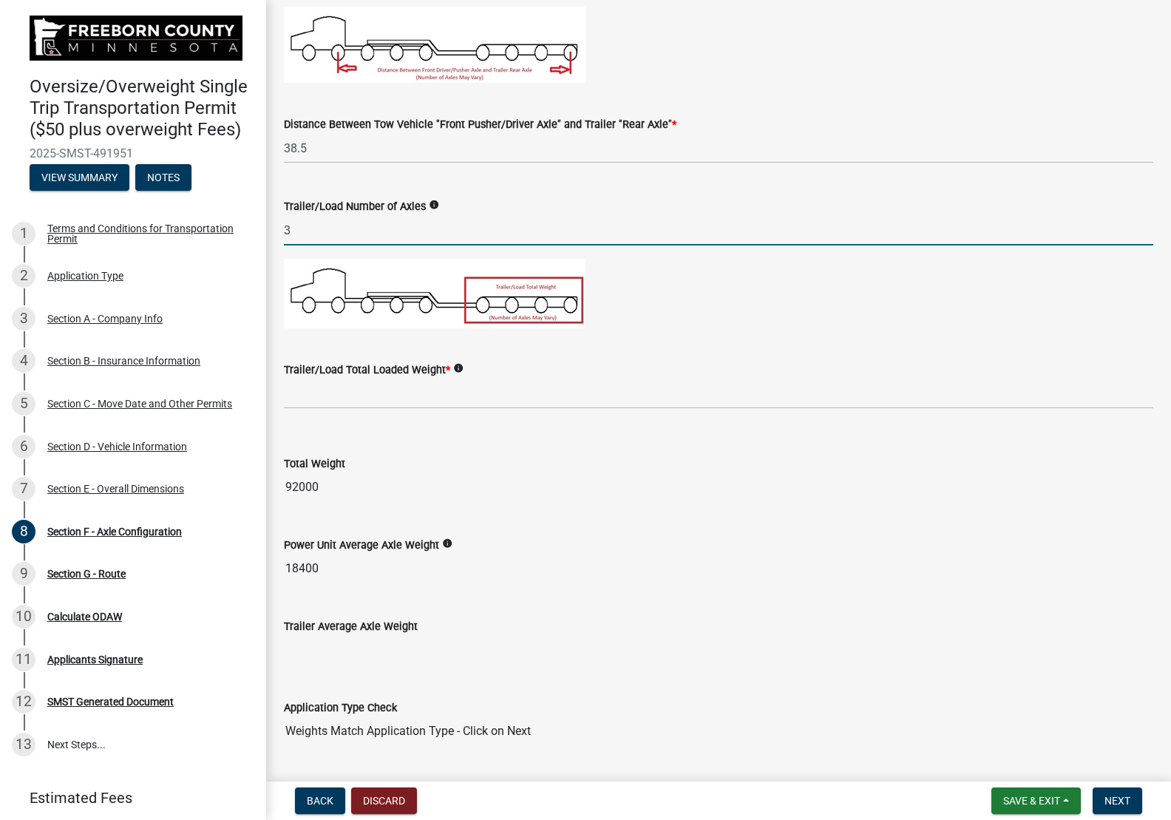
click at [549, 544] on wm-data-entity-input "Power Unit Average Axle Weight info 18400" at bounding box center [718, 555] width 869 height 81
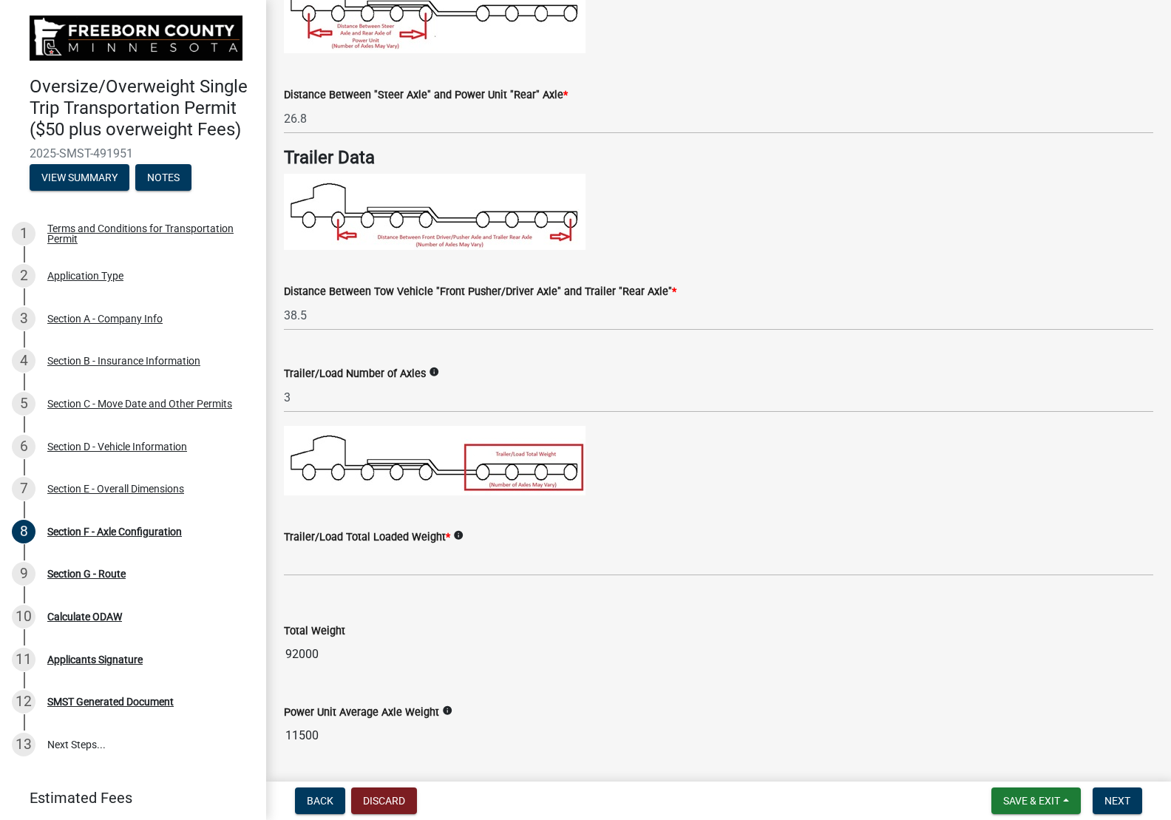
scroll to position [654, 0]
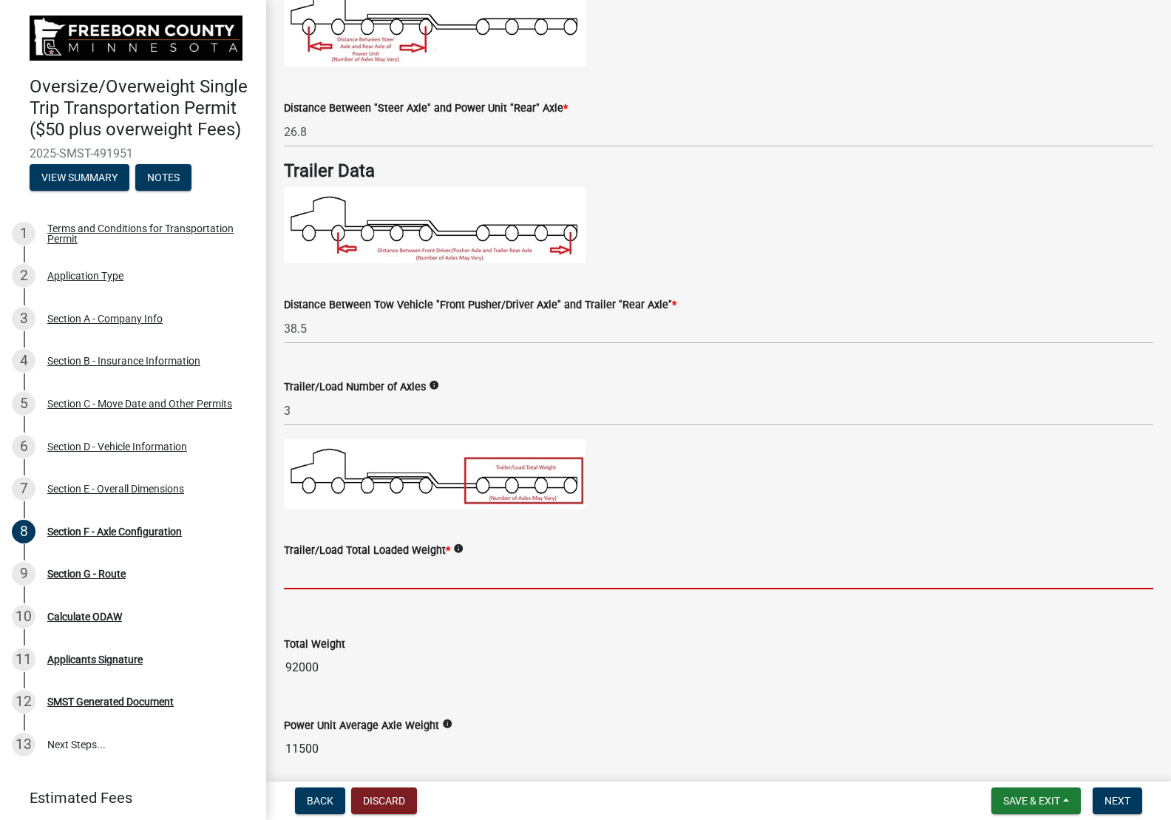
click at [473, 573] on input "text" at bounding box center [718, 574] width 869 height 30
click at [333, 571] on input "text" at bounding box center [718, 574] width 869 height 30
click at [597, 628] on wm-data-entity-input-list "Application Type Oversize and/or Over 80,000 lbs Power Unit or Truck Total Numb…" at bounding box center [718, 183] width 869 height 1511
click at [351, 579] on input "text" at bounding box center [718, 574] width 869 height 30
click at [389, 576] on input "text" at bounding box center [718, 574] width 869 height 30
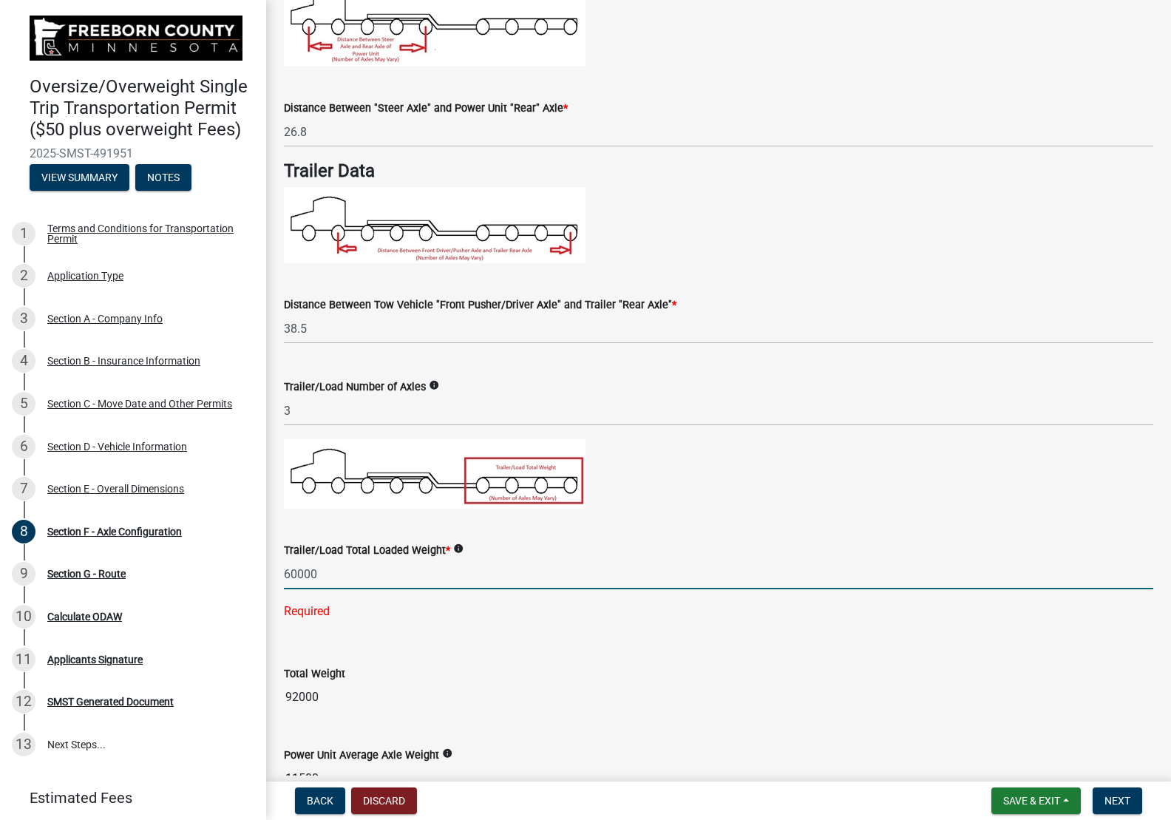
type input "60000"
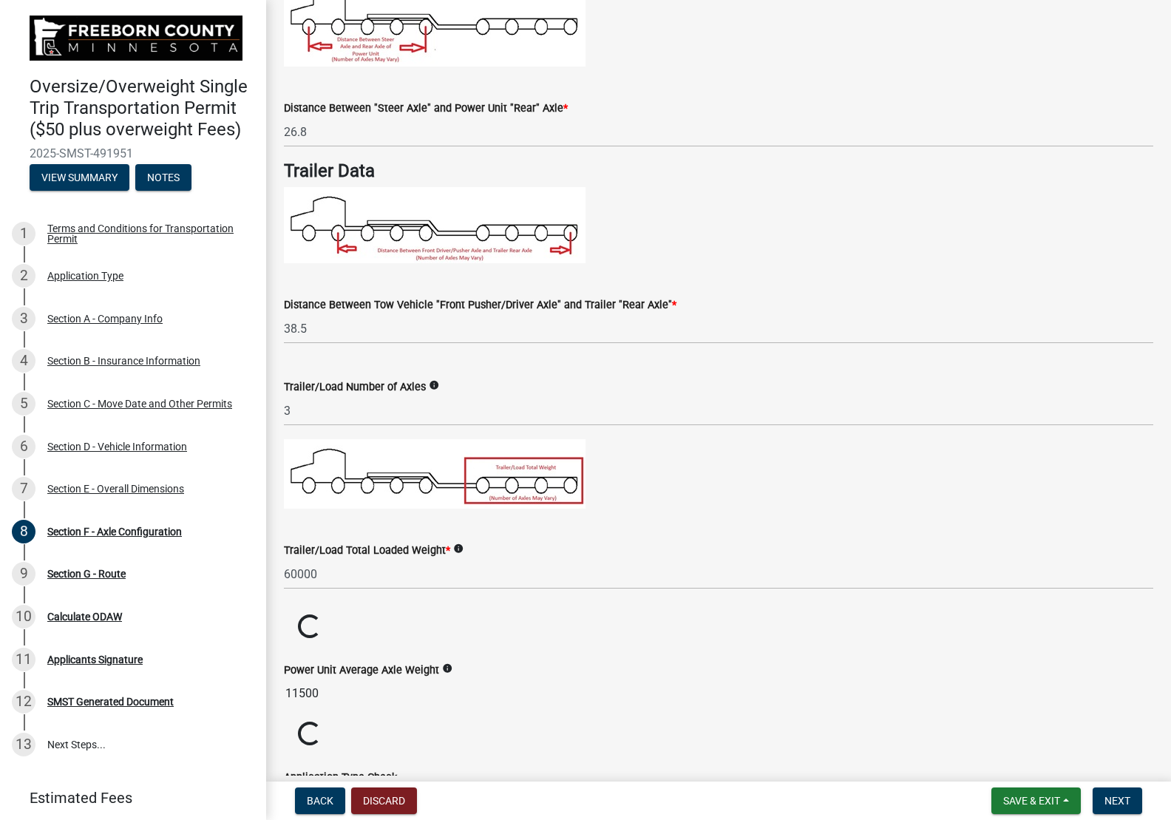
click at [469, 662] on wm-data-entity-input-list "Application Type Oversize and/or Over 80,000 lbs Power Unit or Truck Total Numb…" at bounding box center [718, 128] width 869 height 1400
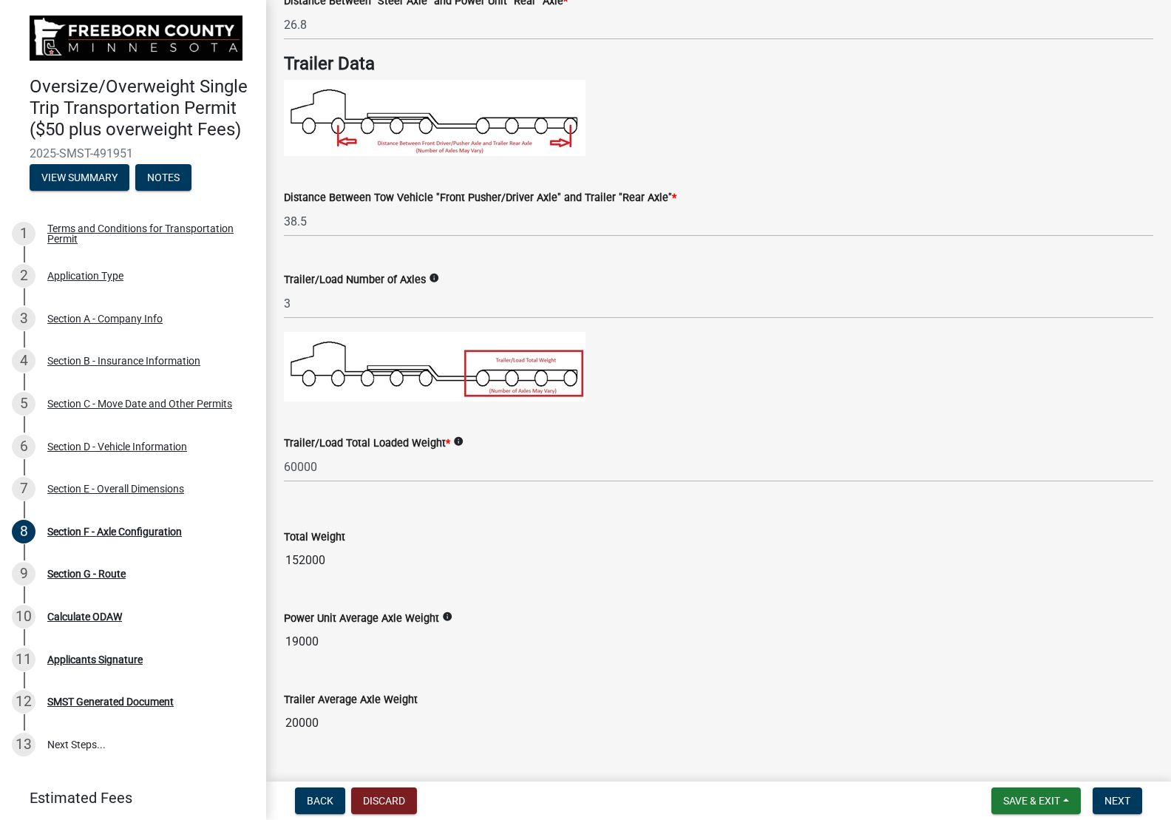
scroll to position [876, 0]
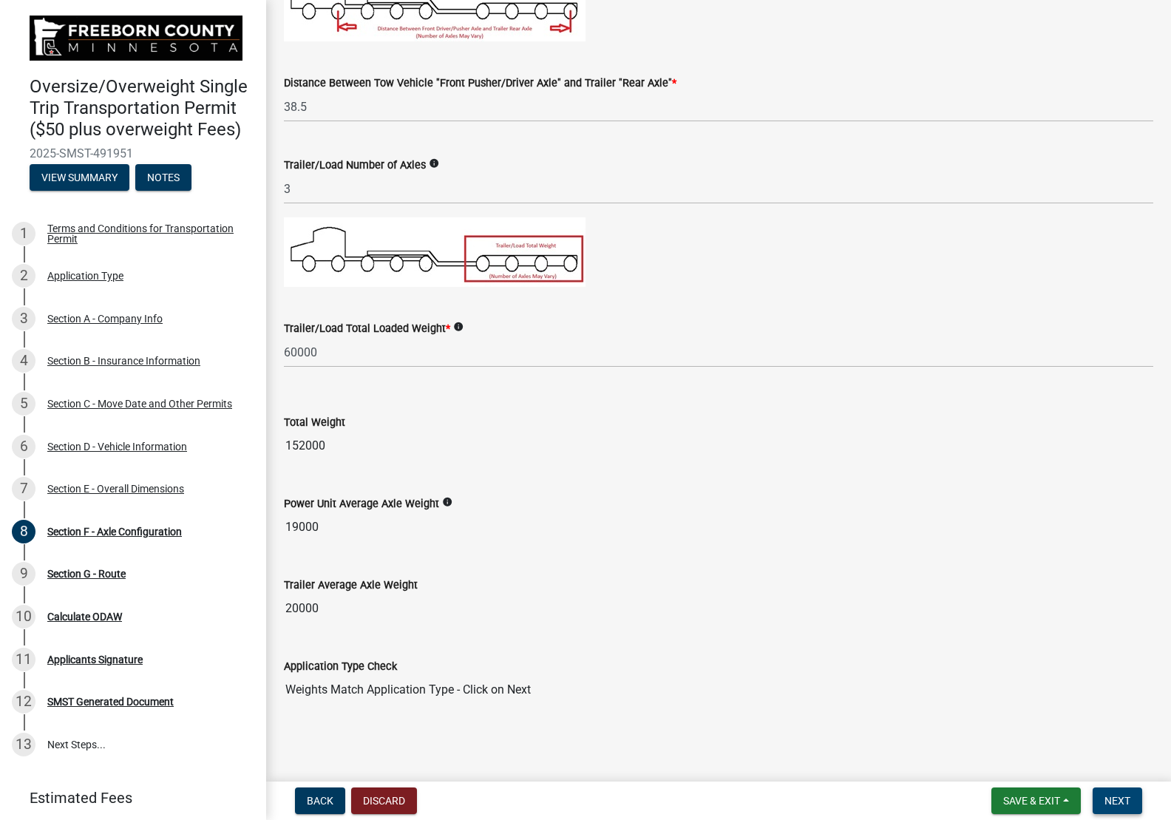
click at [1117, 802] on span "Next" at bounding box center [1118, 801] width 26 height 12
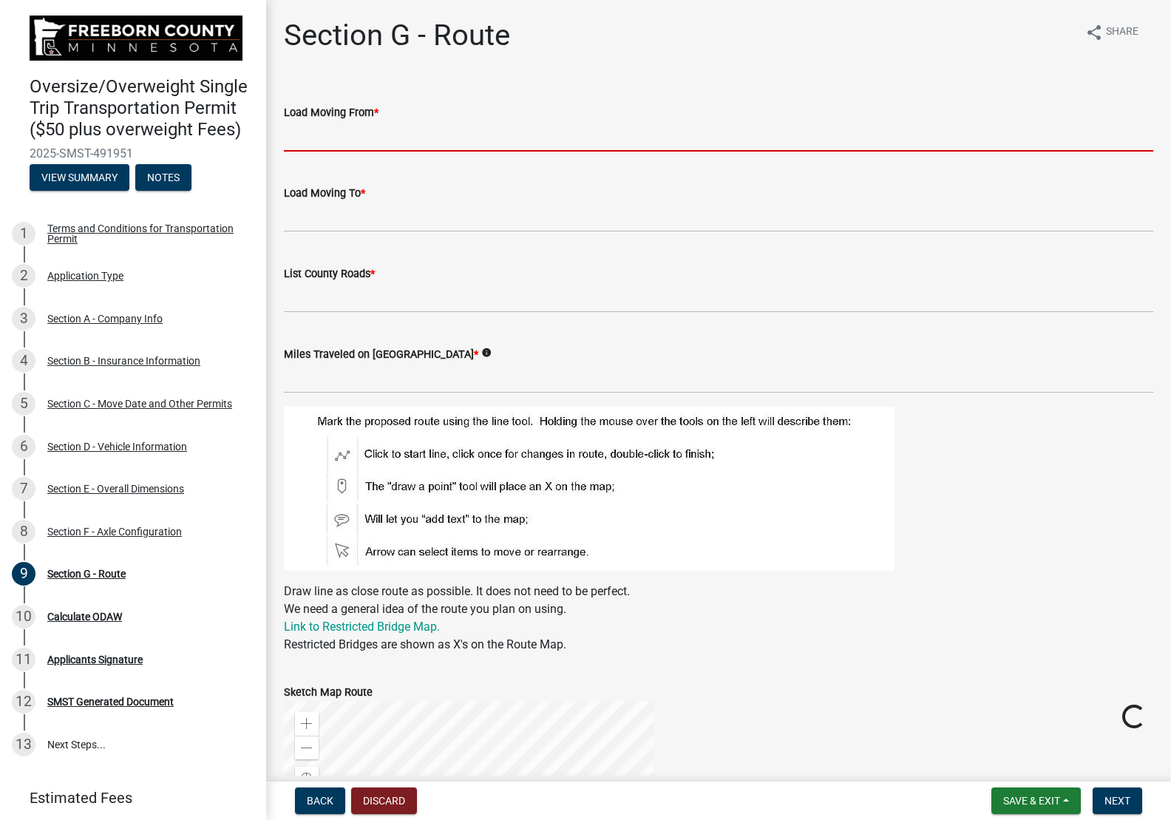
click at [448, 136] on input "Load Moving From *" at bounding box center [718, 136] width 869 height 30
type input "[GEOGRAPHIC_DATA]"
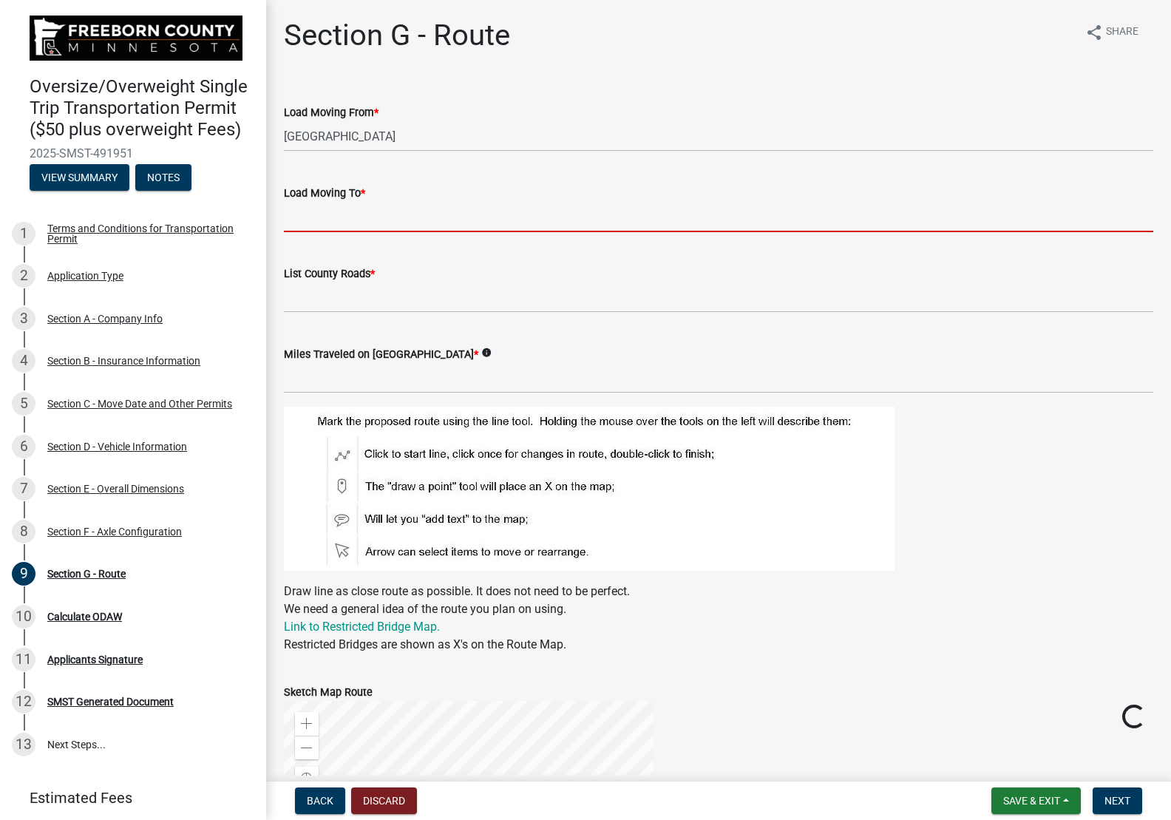
click at [425, 229] on input "Load Moving To *" at bounding box center [718, 217] width 869 height 30
click at [427, 220] on input "Load Moving To *" at bounding box center [718, 217] width 869 height 30
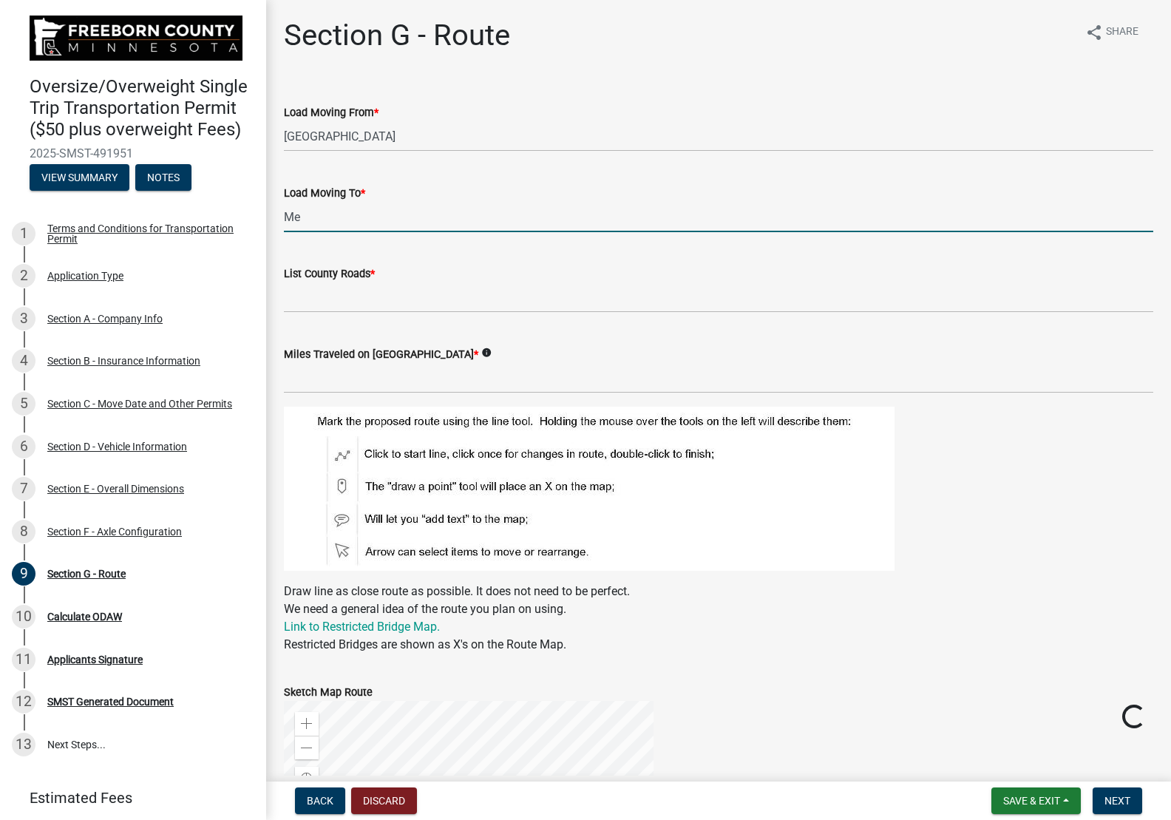
type input "M"
click at [379, 227] on input "Near" at bounding box center [718, 217] width 869 height 30
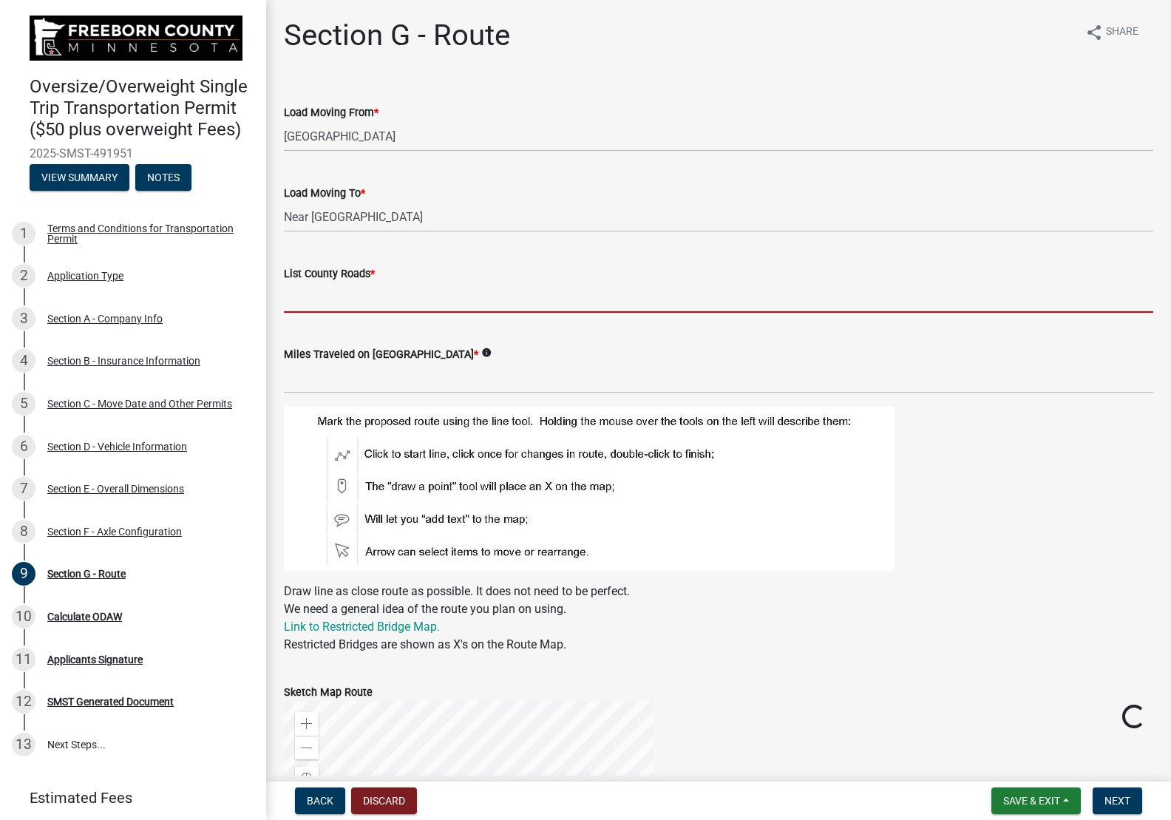
click at [359, 303] on input "List County Roads *" at bounding box center [718, 297] width 869 height 30
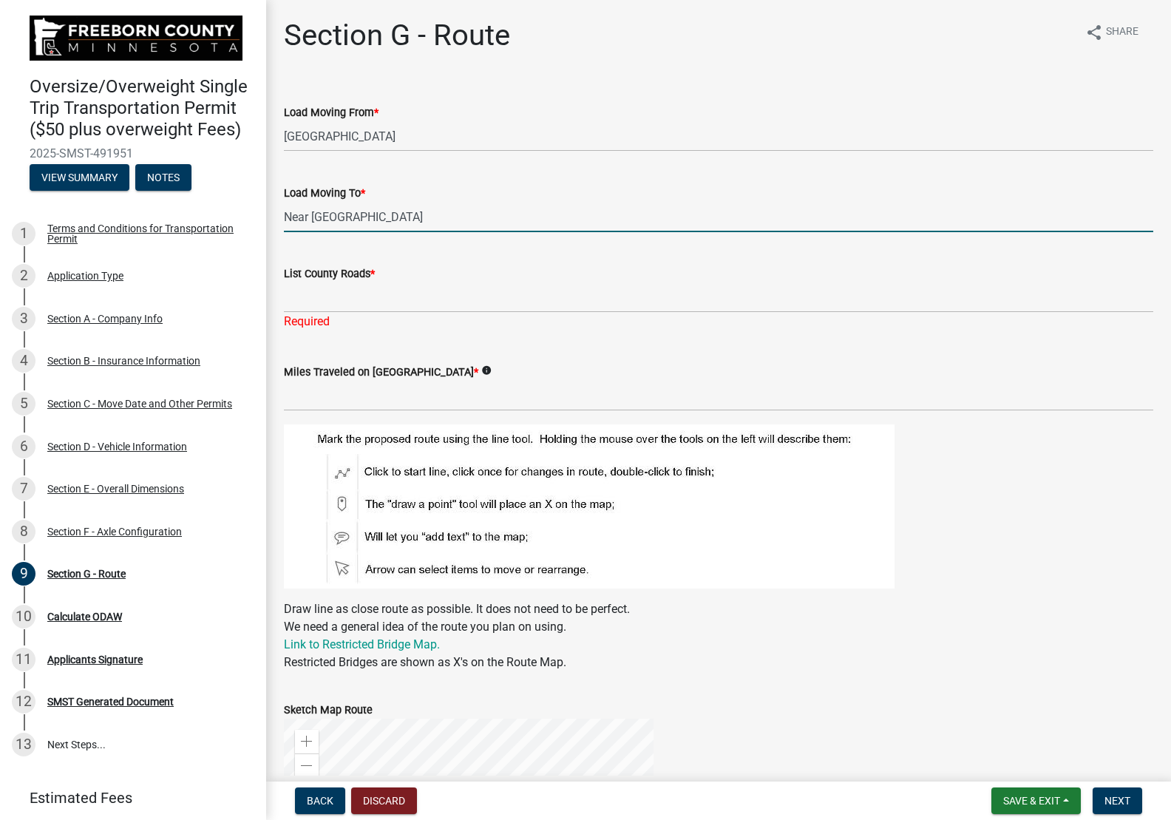
click at [397, 217] on input "Near [GEOGRAPHIC_DATA]" at bounding box center [718, 217] width 869 height 30
type input "N"
type input "1.5 miles east of [GEOGRAPHIC_DATA]"
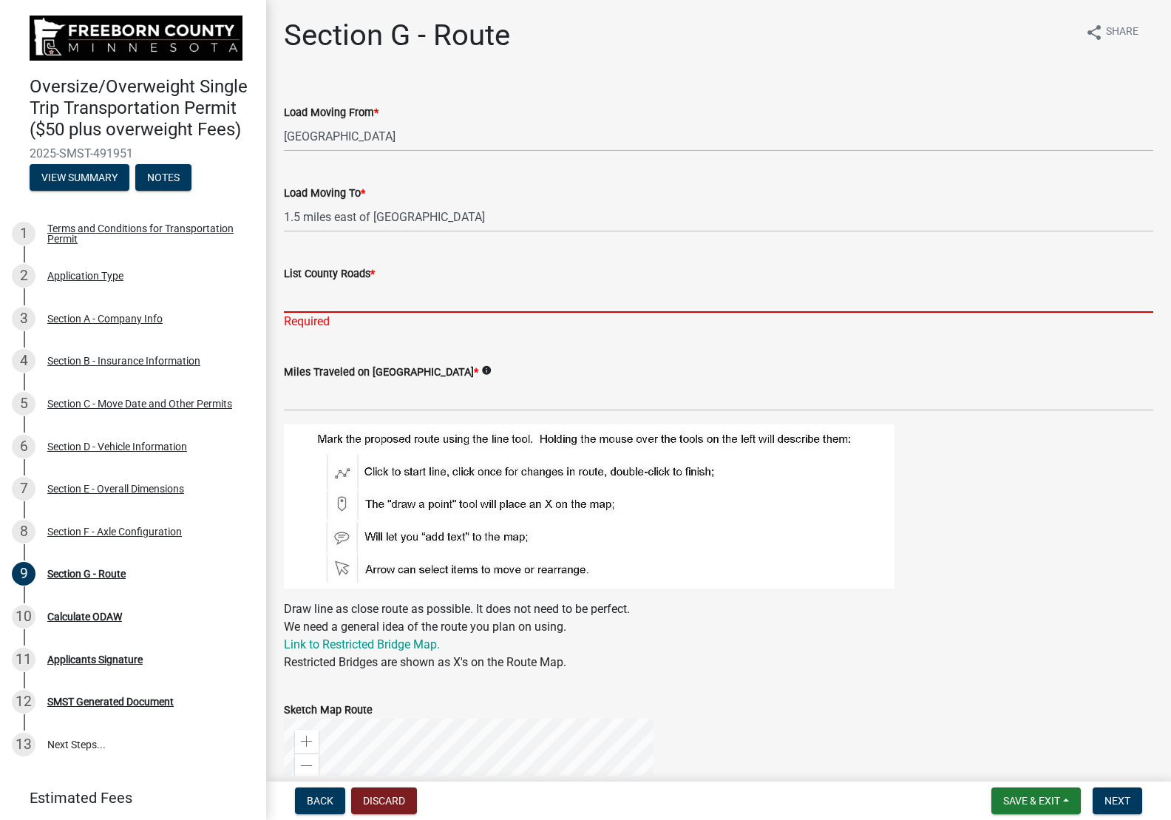
click at [407, 285] on input "List County Roads *" at bounding box center [718, 297] width 869 height 30
type input "26 down to 13 east thru Myrtle."
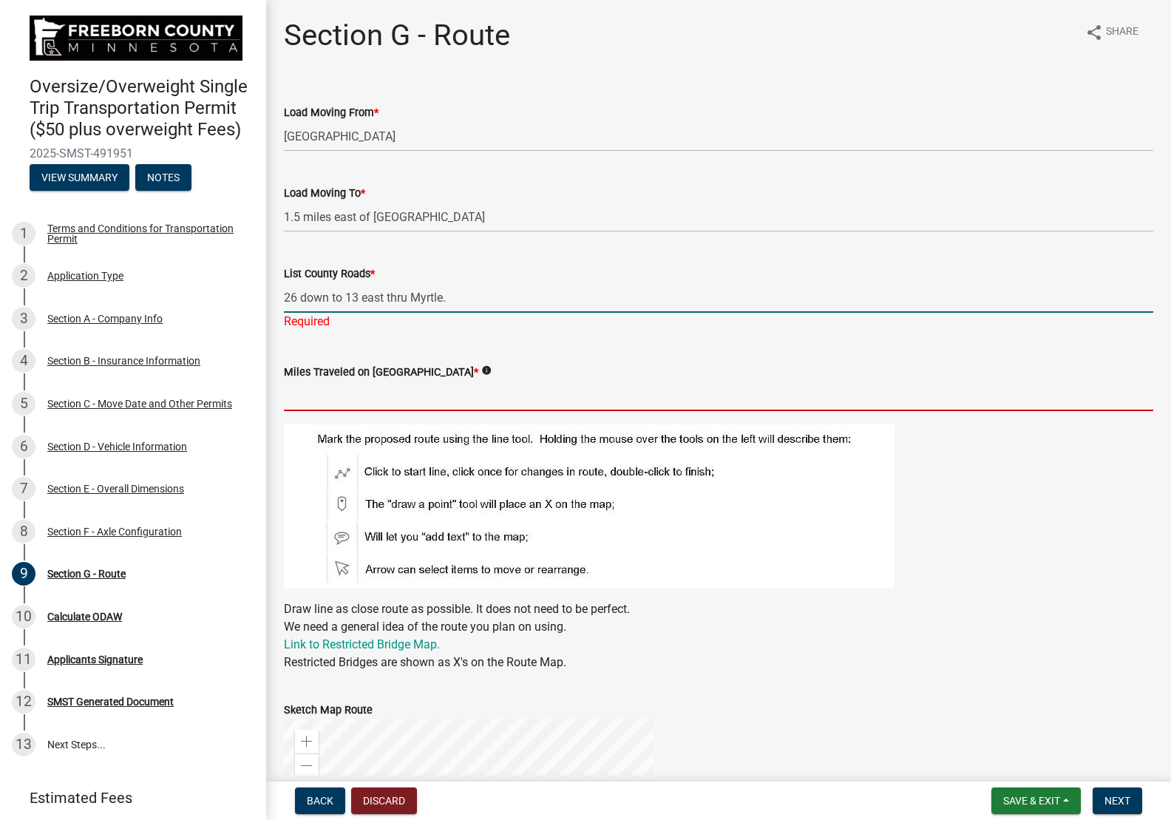
click at [516, 404] on wm-data-entity-input "Miles Traveled on [GEOGRAPHIC_DATA] * info" at bounding box center [718, 383] width 869 height 82
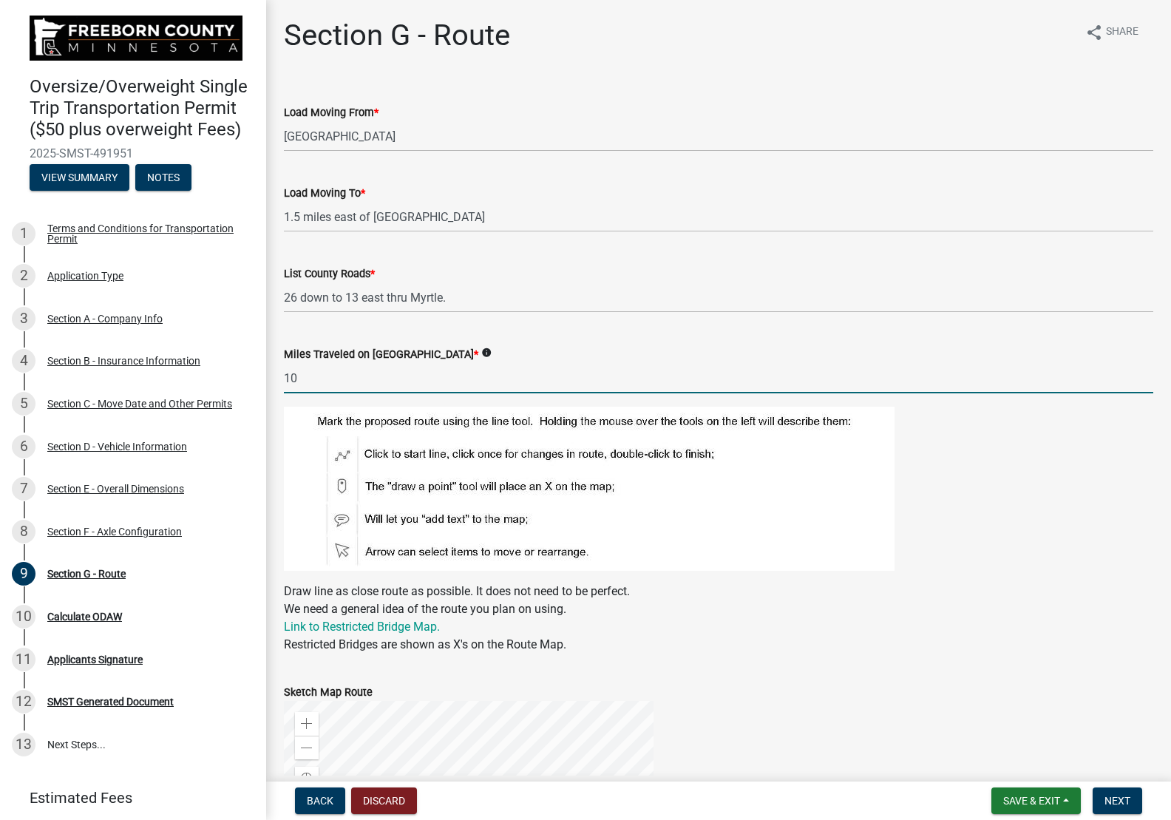
type input "10"
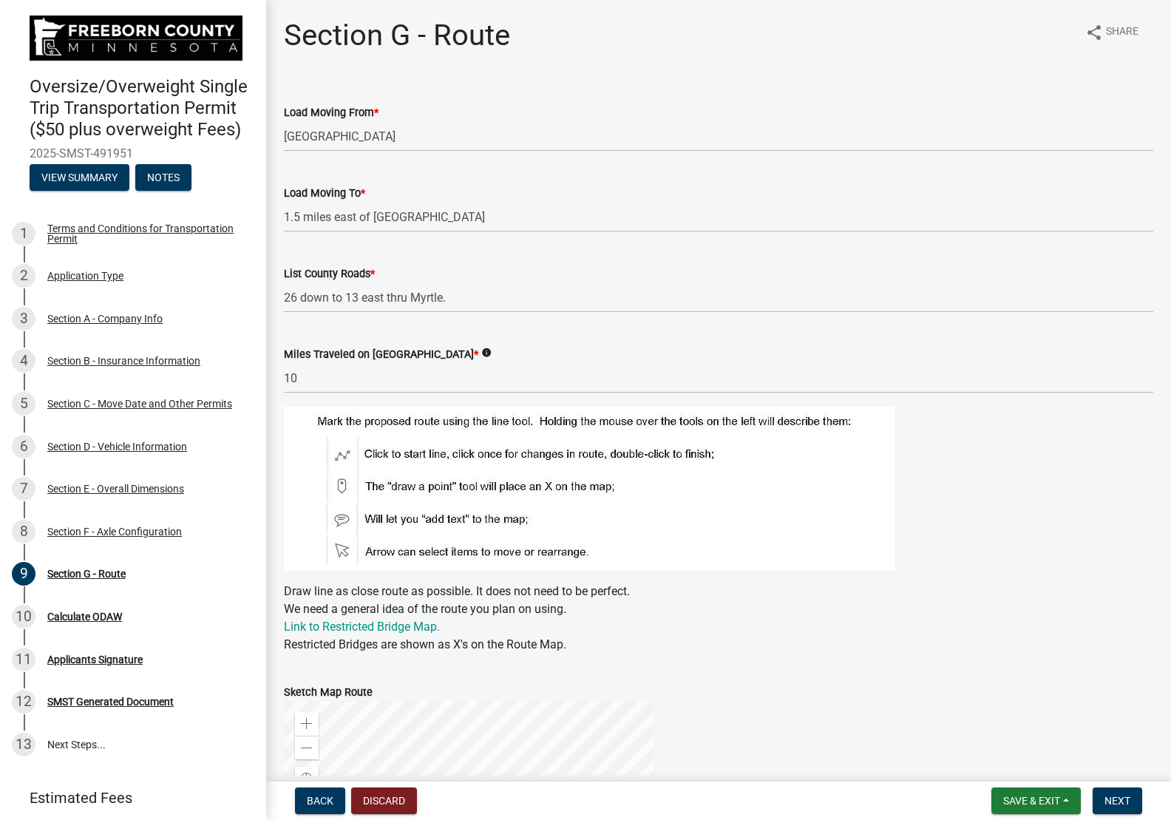
click at [1071, 585] on p "Draw line as close route as possible. It does not need to be perfect. We need a…" at bounding box center [718, 618] width 869 height 71
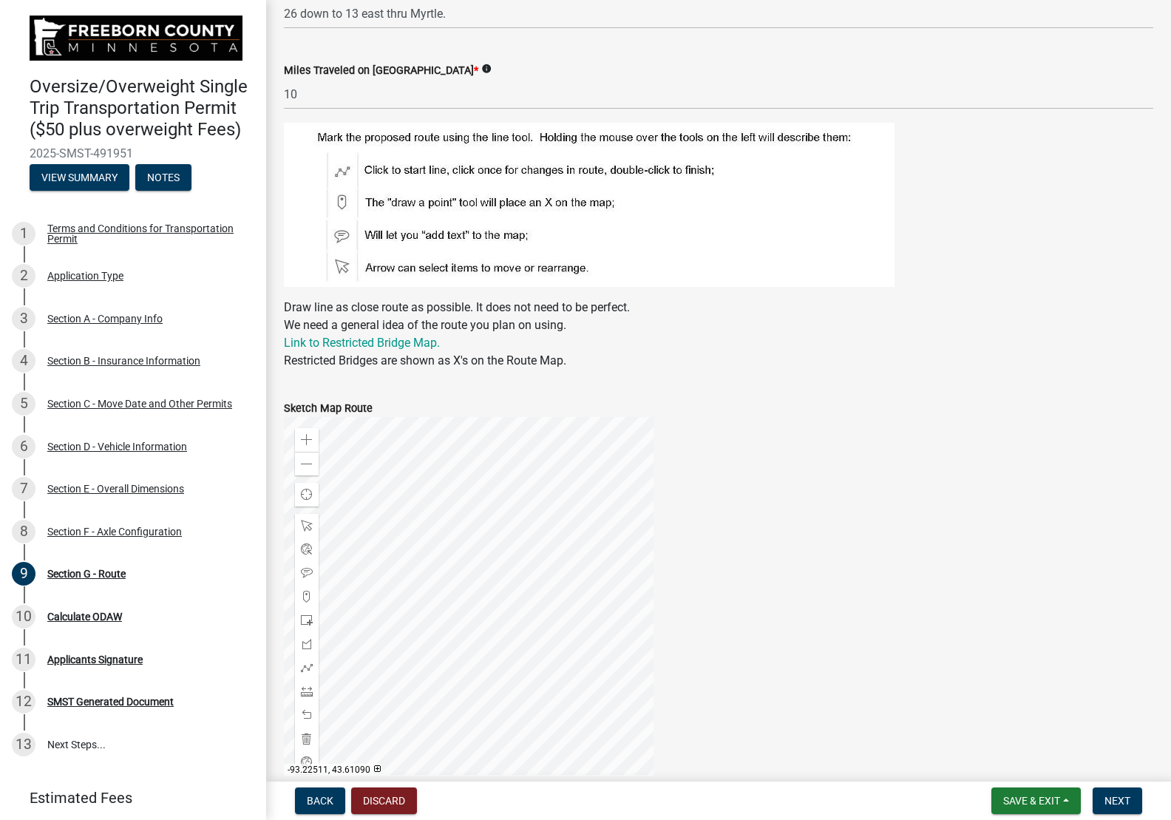
scroll to position [366, 0]
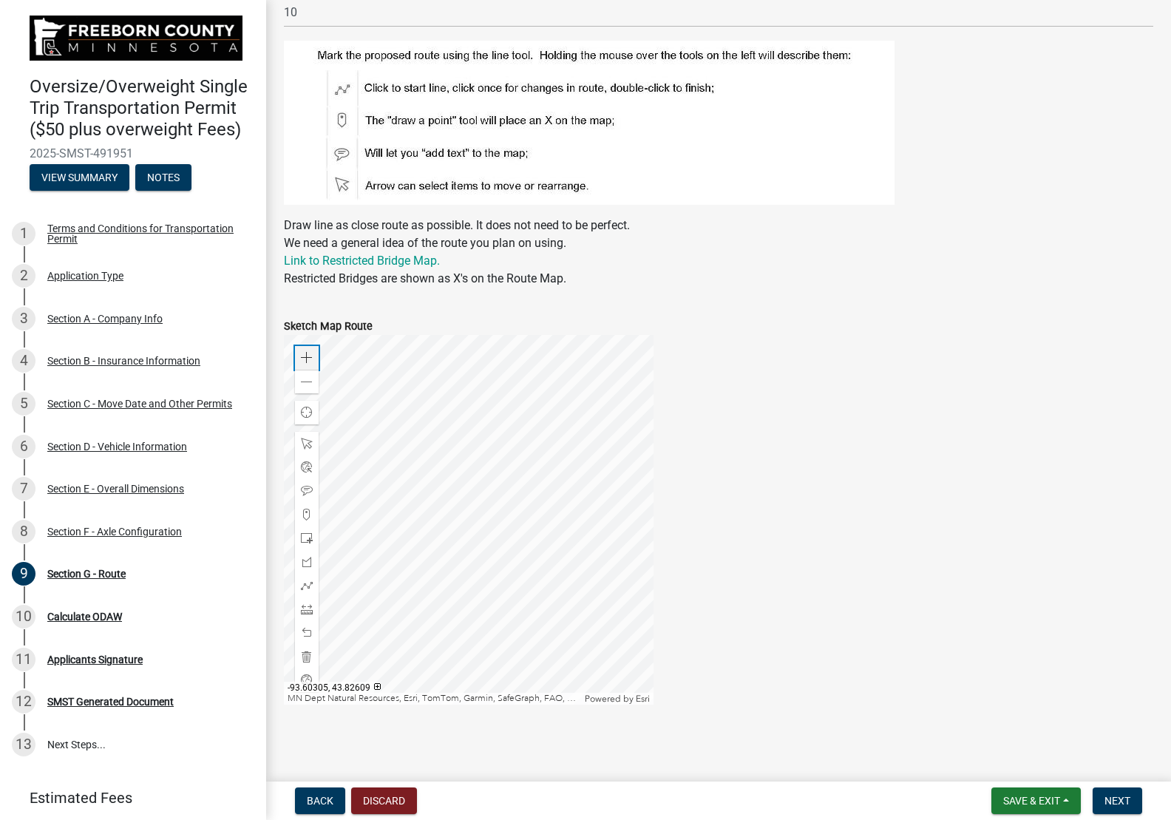
click at [304, 358] on span at bounding box center [307, 358] width 12 height 12
click at [347, 477] on div at bounding box center [469, 520] width 370 height 370
click at [367, 560] on div at bounding box center [469, 520] width 370 height 370
click at [511, 538] on div at bounding box center [469, 520] width 370 height 370
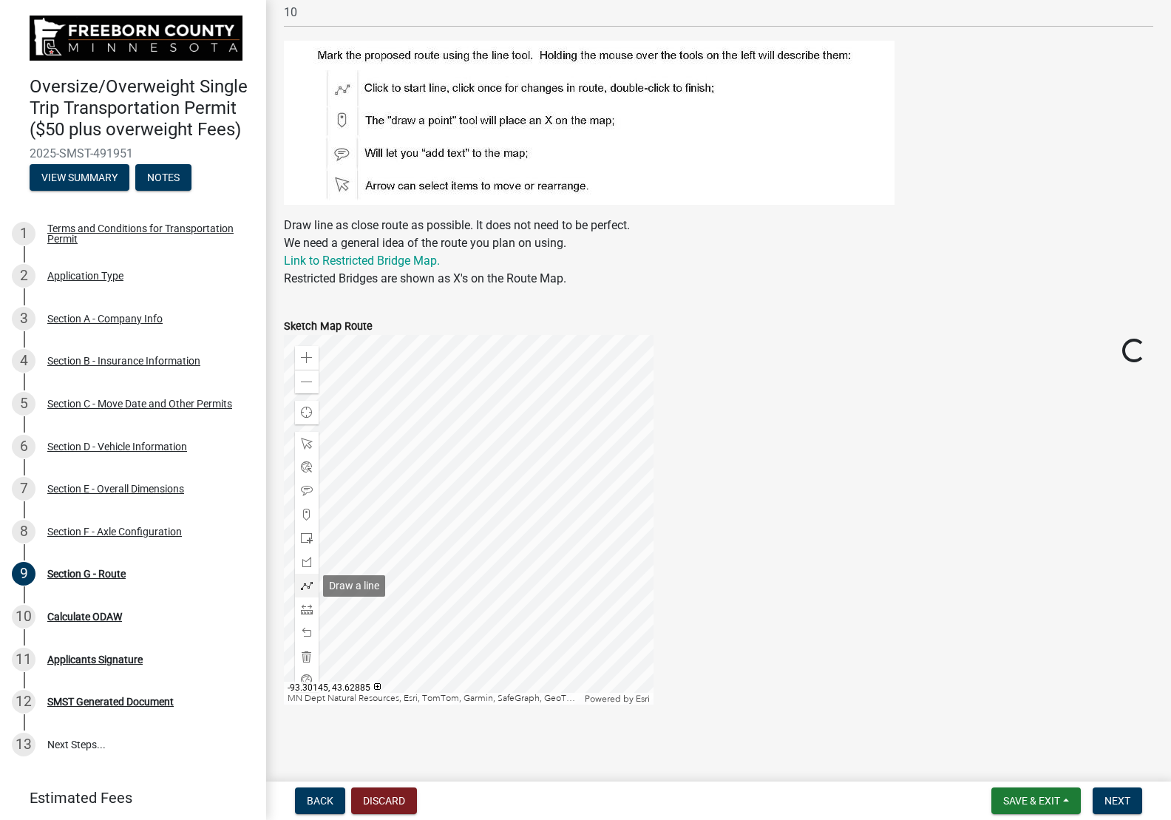
click at [308, 589] on span at bounding box center [307, 586] width 12 height 12
click at [546, 353] on div at bounding box center [469, 520] width 370 height 370
click at [387, 413] on div at bounding box center [469, 520] width 370 height 370
click at [382, 435] on div at bounding box center [469, 520] width 370 height 370
click at [376, 520] on div at bounding box center [469, 520] width 370 height 370
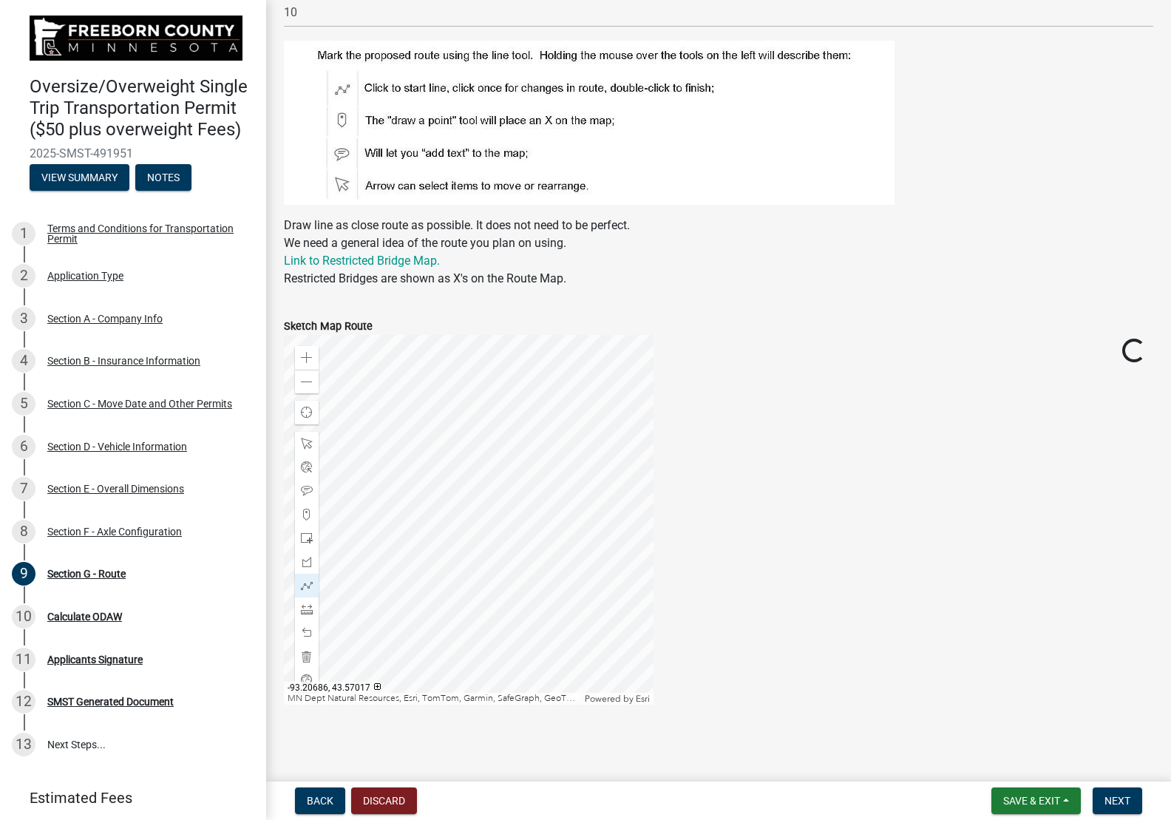
click at [345, 534] on div at bounding box center [469, 520] width 370 height 370
click at [507, 519] on div at bounding box center [469, 520] width 370 height 370
click at [506, 565] on div at bounding box center [469, 520] width 370 height 370
click at [396, 567] on div at bounding box center [469, 520] width 370 height 370
click at [452, 566] on div at bounding box center [469, 520] width 370 height 370
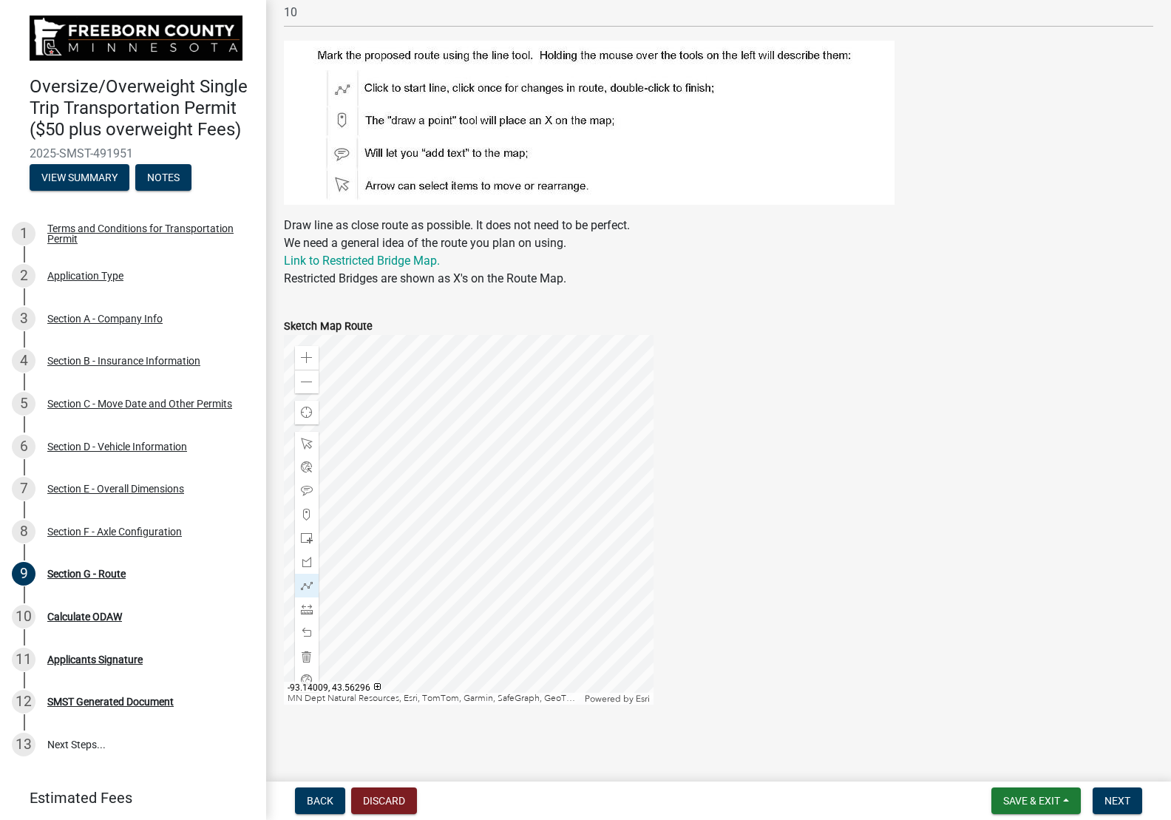
click at [450, 577] on div at bounding box center [469, 520] width 370 height 370
click at [1128, 797] on span "Next" at bounding box center [1118, 801] width 26 height 12
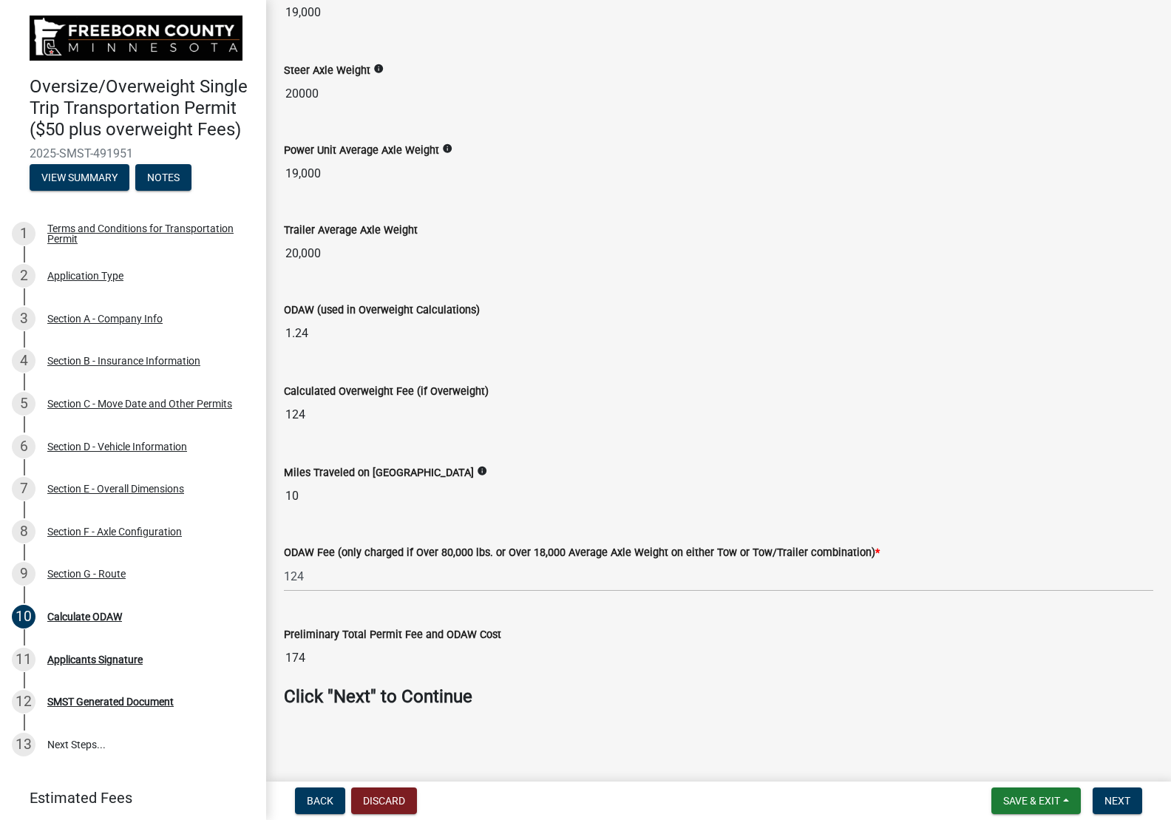
scroll to position [205, 0]
click at [1120, 807] on button "Next" at bounding box center [1118, 800] width 50 height 27
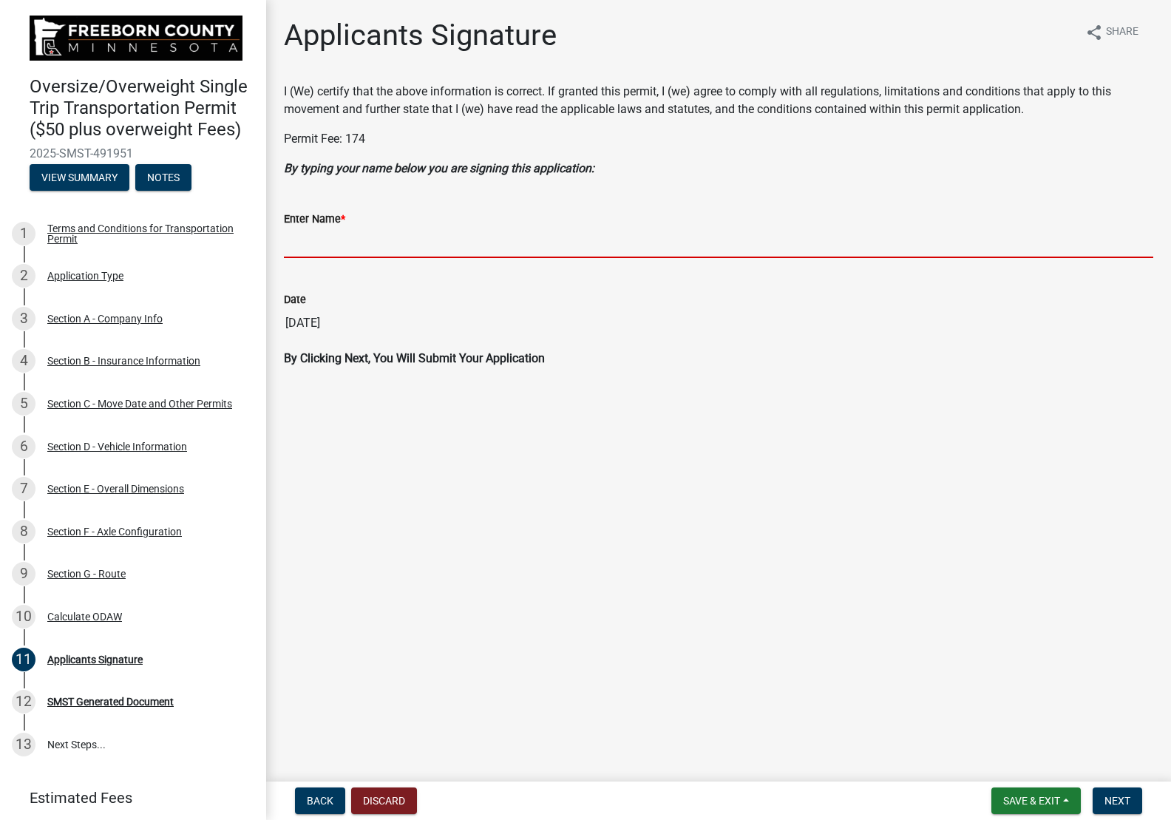
click at [401, 245] on input "Enter Name *" at bounding box center [718, 243] width 869 height 30
type input "[PERSON_NAME]"
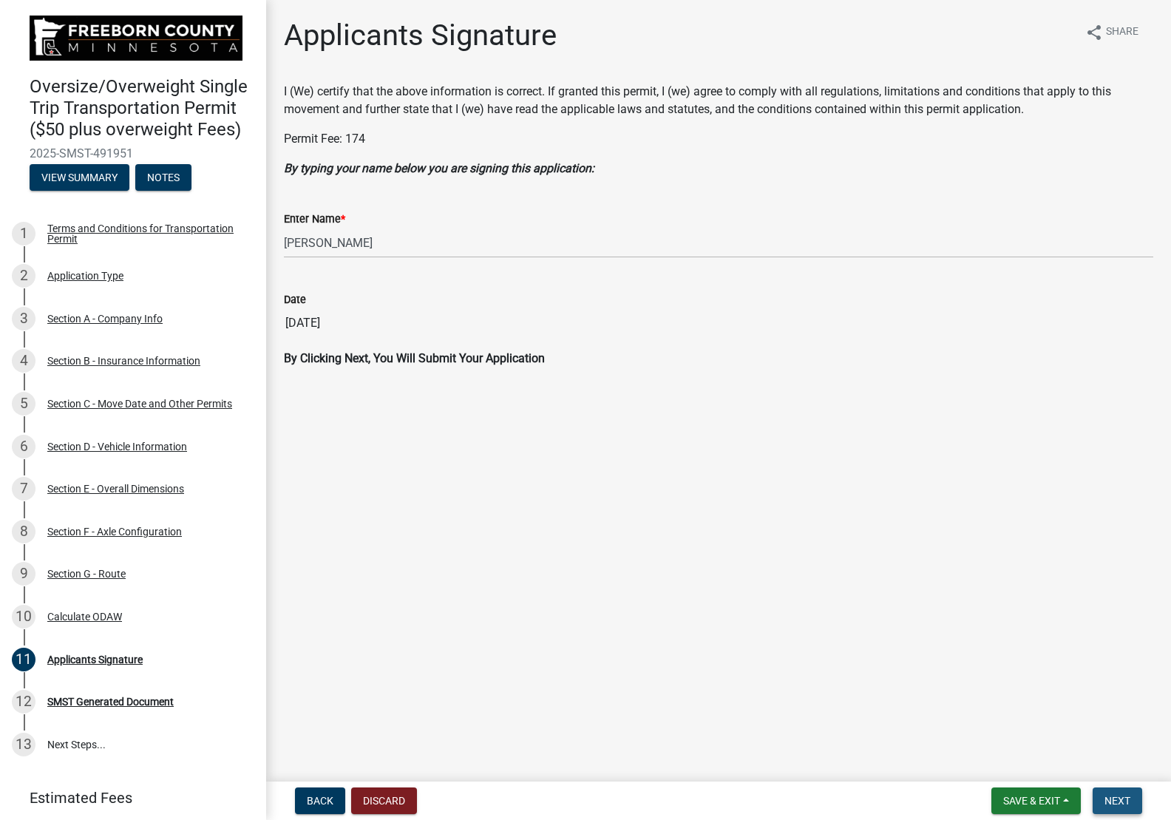
click at [1123, 795] on span "Next" at bounding box center [1118, 801] width 26 height 12
